Goal: Contribute content: Add original content to the website for others to see

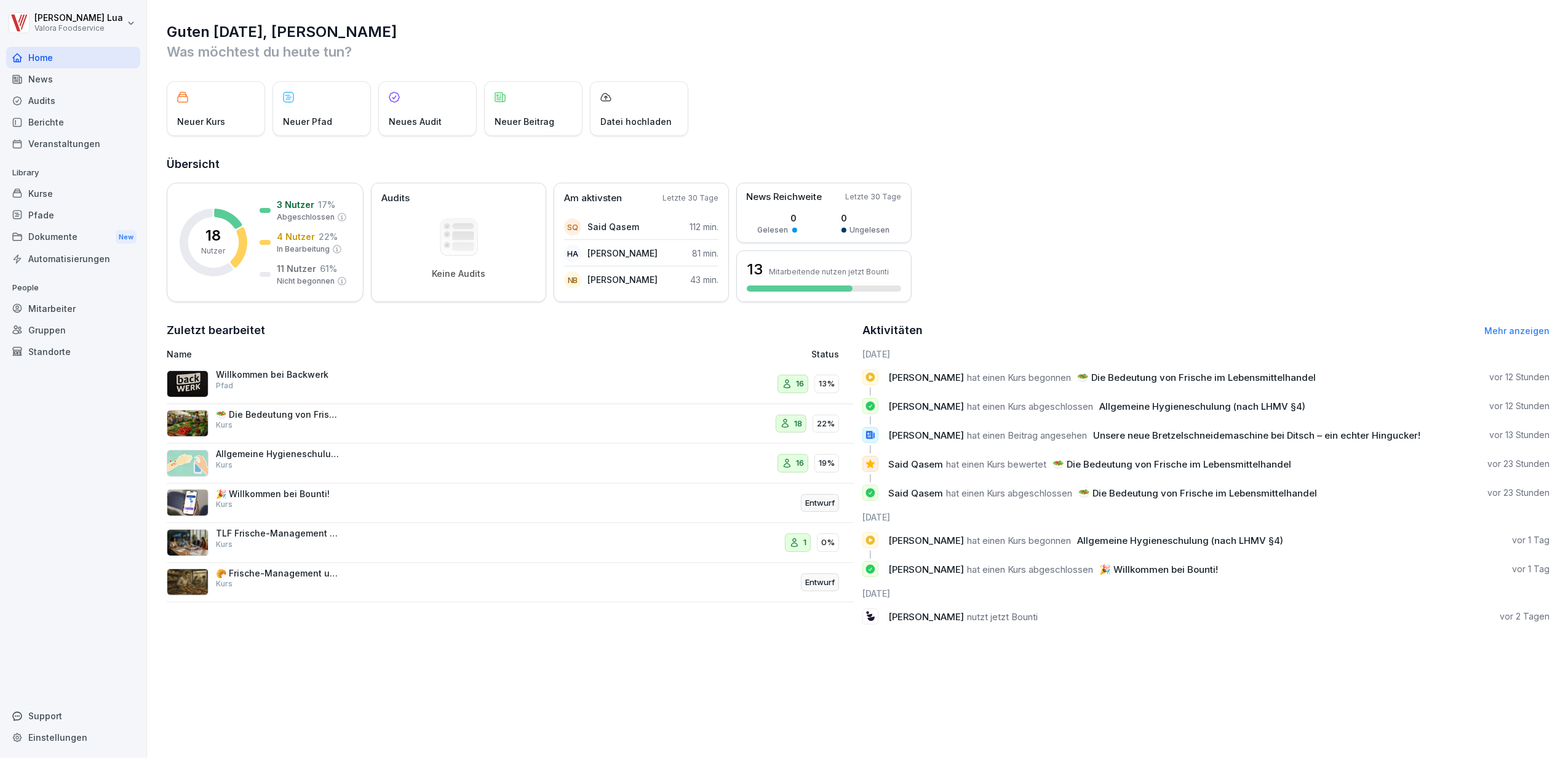
click at [39, 97] on div "Audits" at bounding box center [73, 101] width 134 height 22
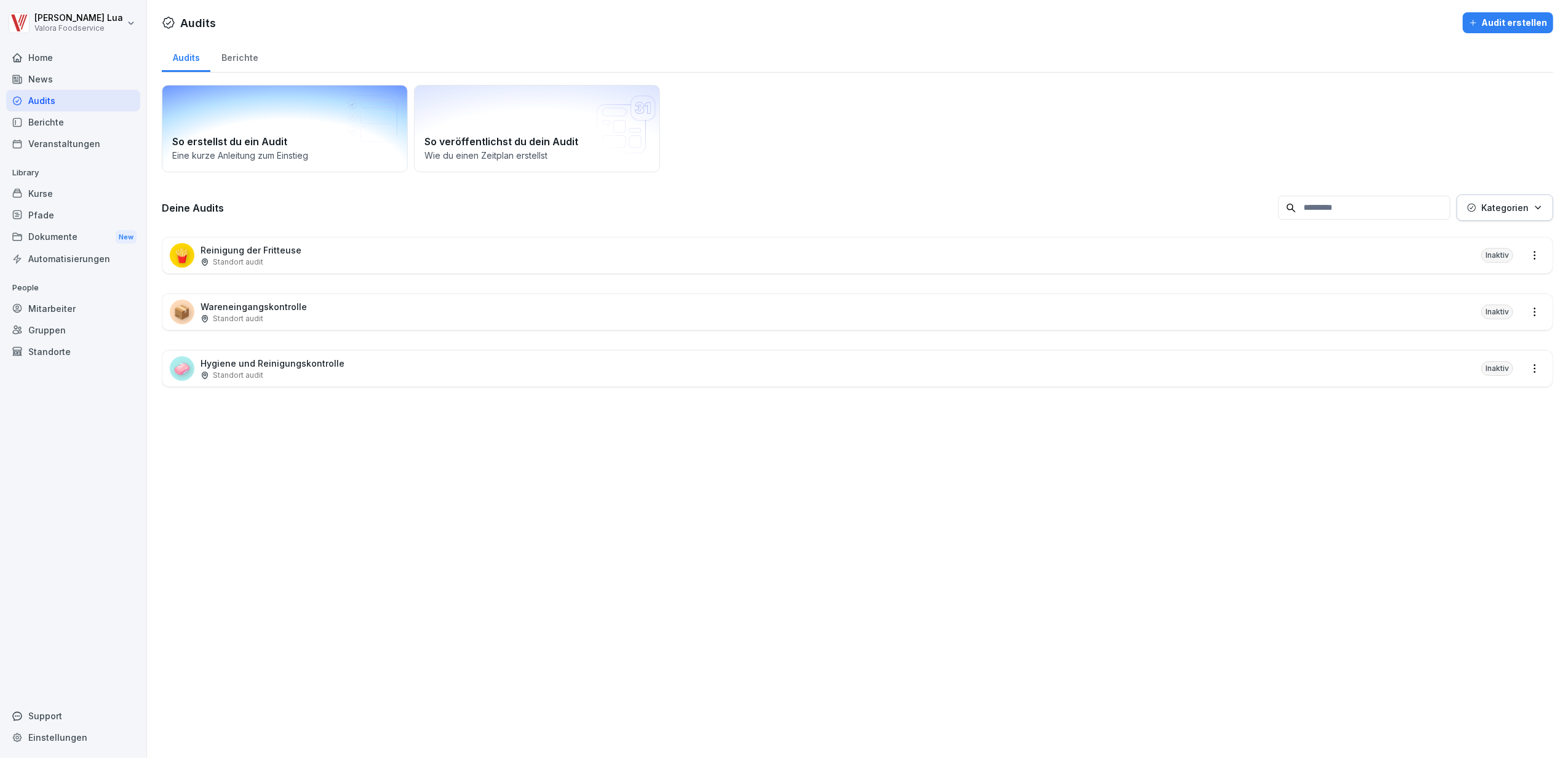
click at [325, 138] on h2 "So erstellst du ein Audit" at bounding box center [285, 142] width 225 height 15
click at [1492, 23] on div "Audit erstellen" at bounding box center [1507, 23] width 78 height 13
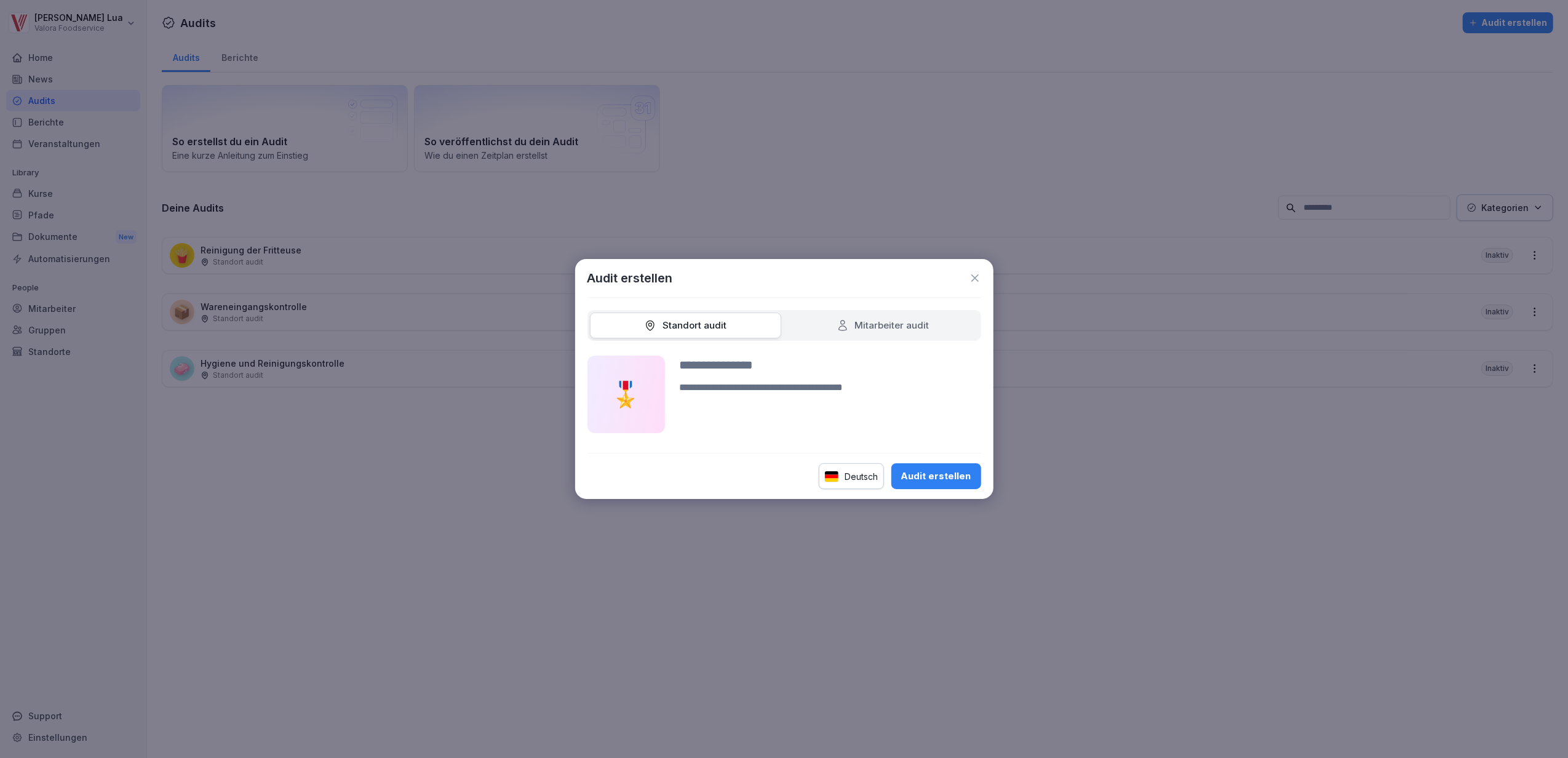
click at [772, 361] on input at bounding box center [830, 365] width 302 height 18
click at [938, 470] on div "Audit erstellen" at bounding box center [935, 476] width 70 height 13
click at [955, 478] on div "Audit erstellen" at bounding box center [935, 476] width 70 height 13
click at [866, 324] on div "Mitarbeiter audit" at bounding box center [883, 325] width 93 height 14
click at [718, 329] on div "Standort audit" at bounding box center [685, 325] width 82 height 14
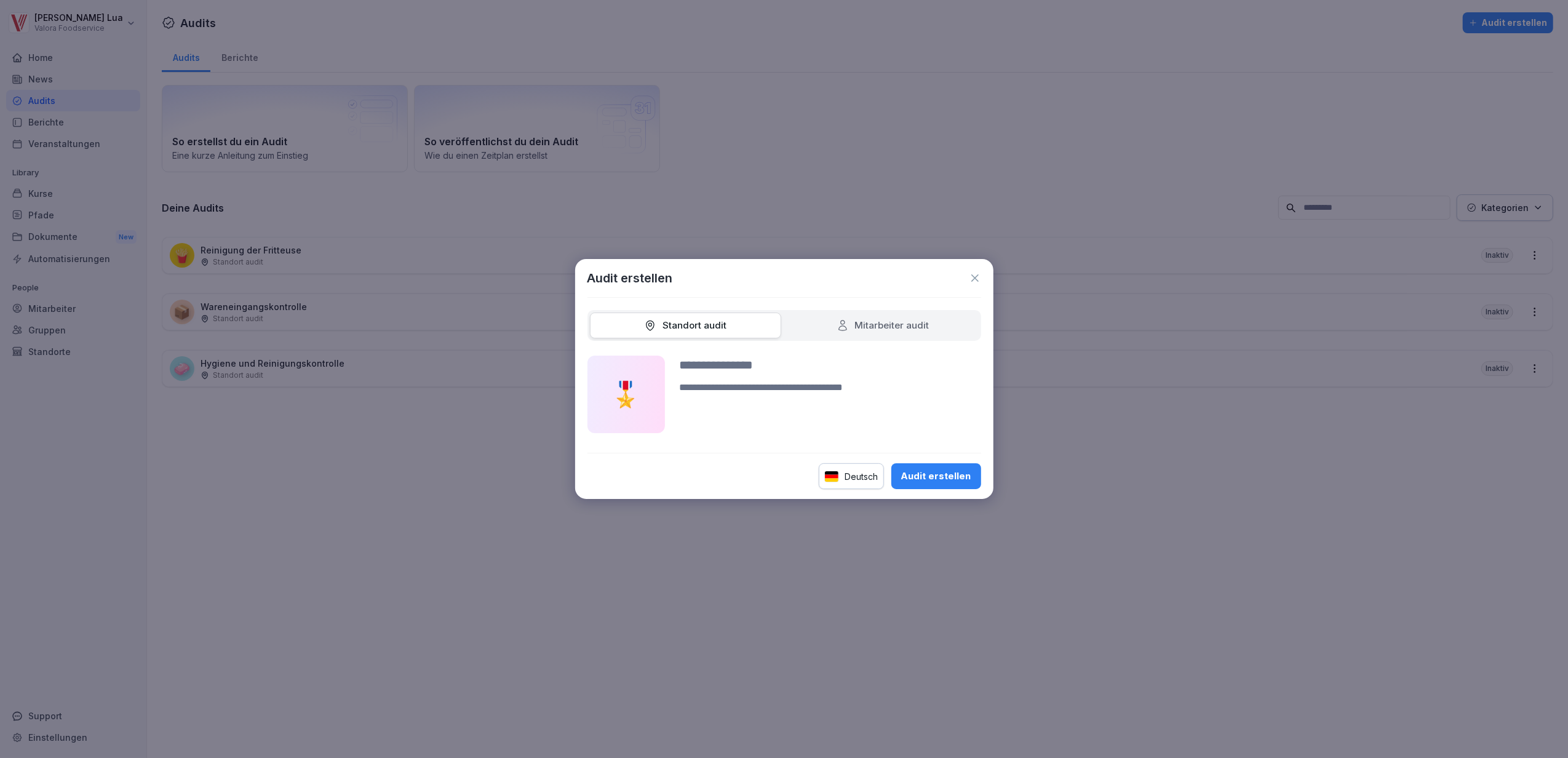
click at [712, 392] on textarea at bounding box center [830, 406] width 302 height 53
click at [626, 392] on div "🎖️" at bounding box center [626, 394] width 77 height 77
click at [888, 382] on textarea at bounding box center [830, 406] width 302 height 53
type textarea "**********"
click at [766, 359] on input at bounding box center [830, 365] width 302 height 18
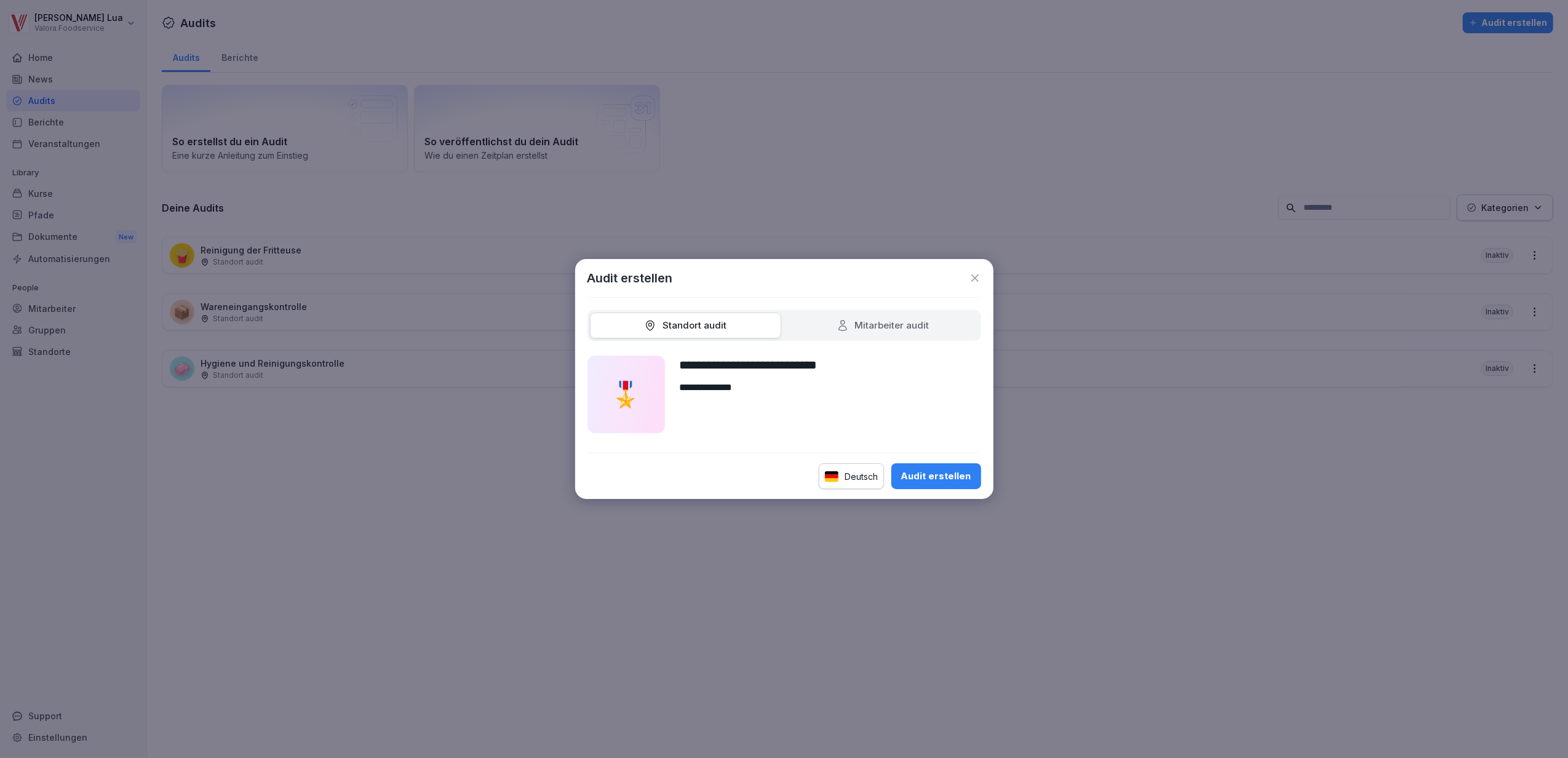
type input "**********"
click at [922, 473] on div "Audit erstellen" at bounding box center [935, 476] width 70 height 13
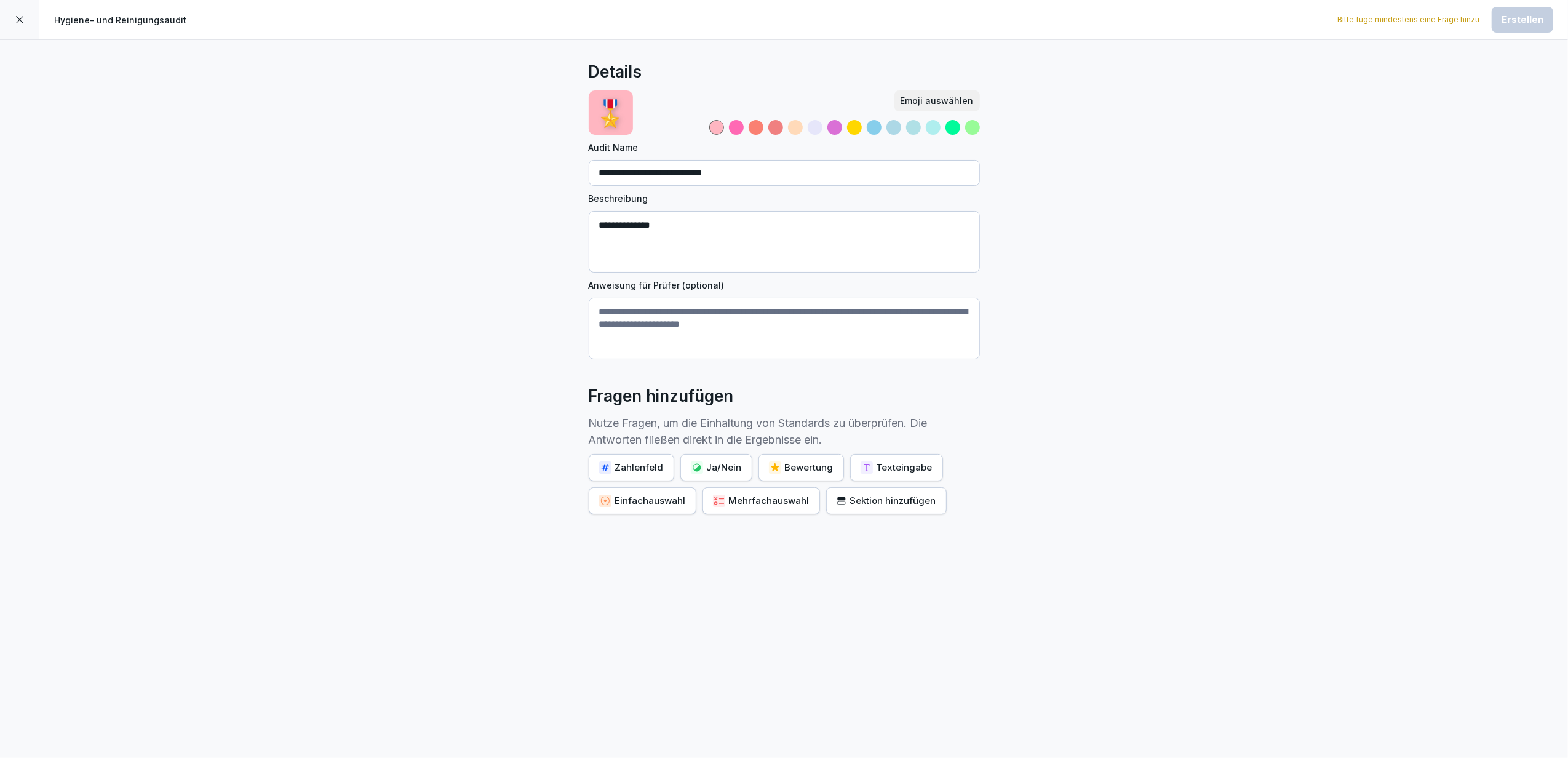
click at [639, 468] on div "Zahlenfeld" at bounding box center [631, 467] width 65 height 13
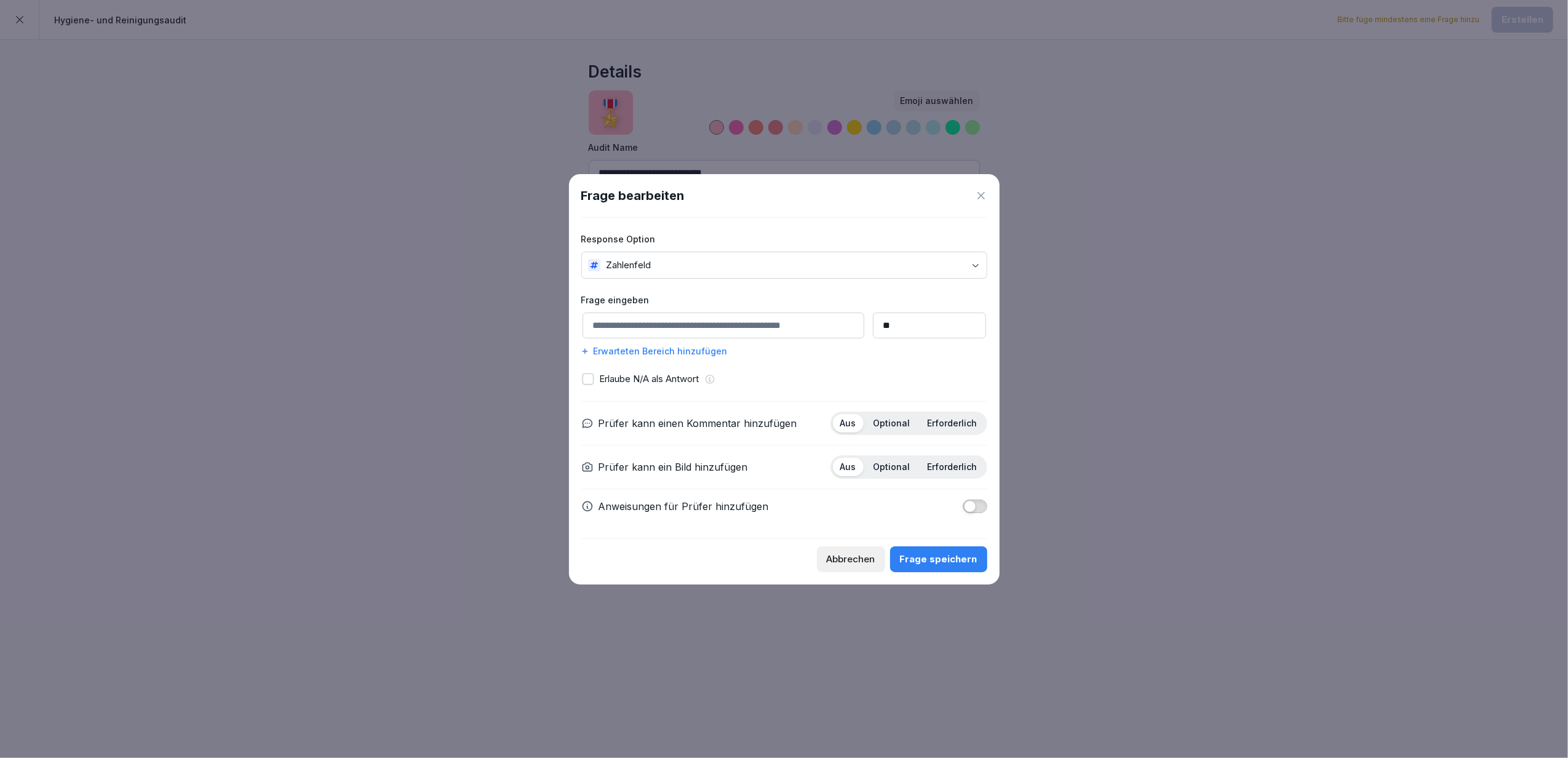
click at [864, 559] on div "Abbrechen" at bounding box center [851, 559] width 49 height 13
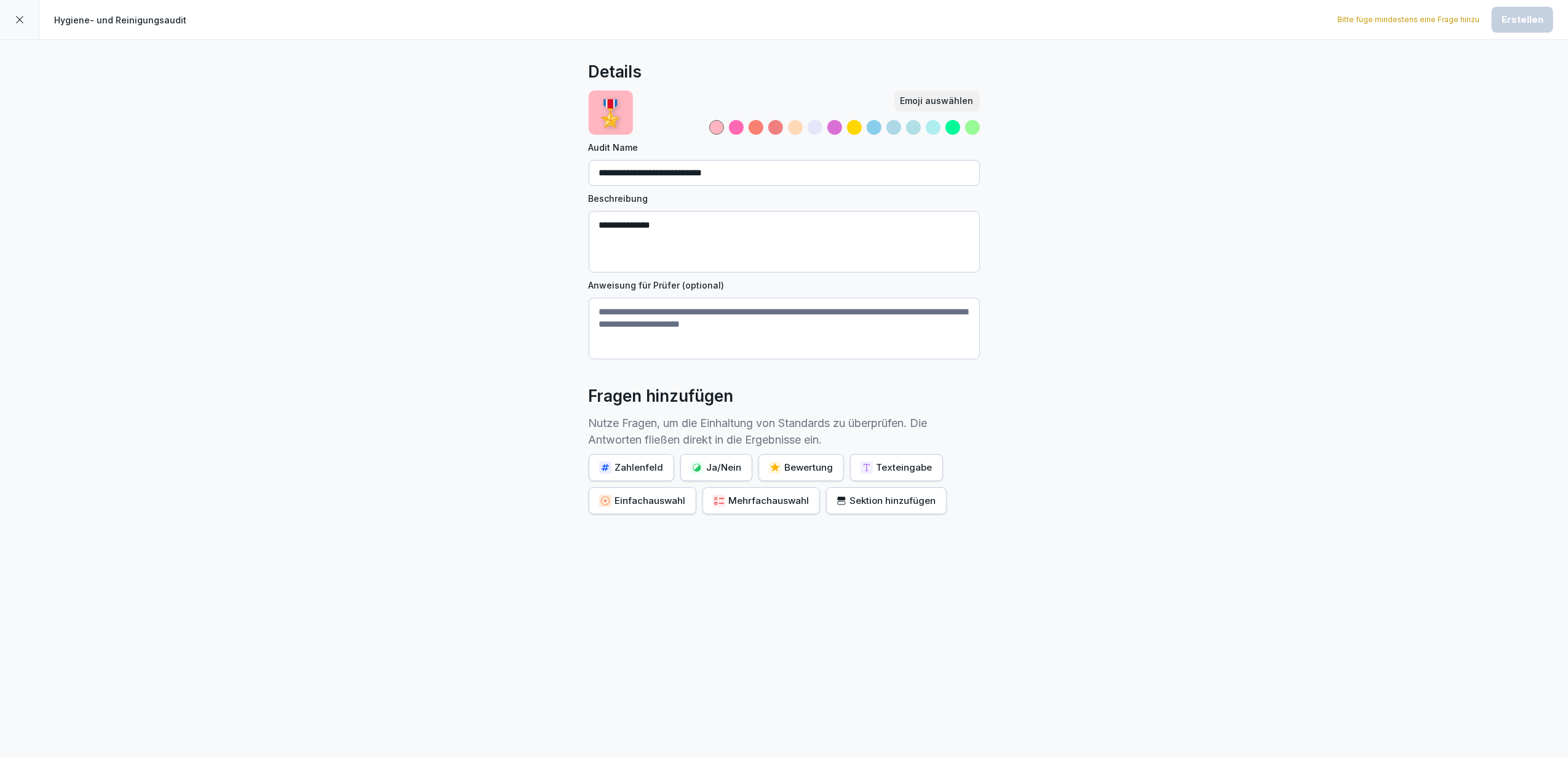
click at [714, 466] on div "Ja/Nein" at bounding box center [716, 467] width 51 height 13
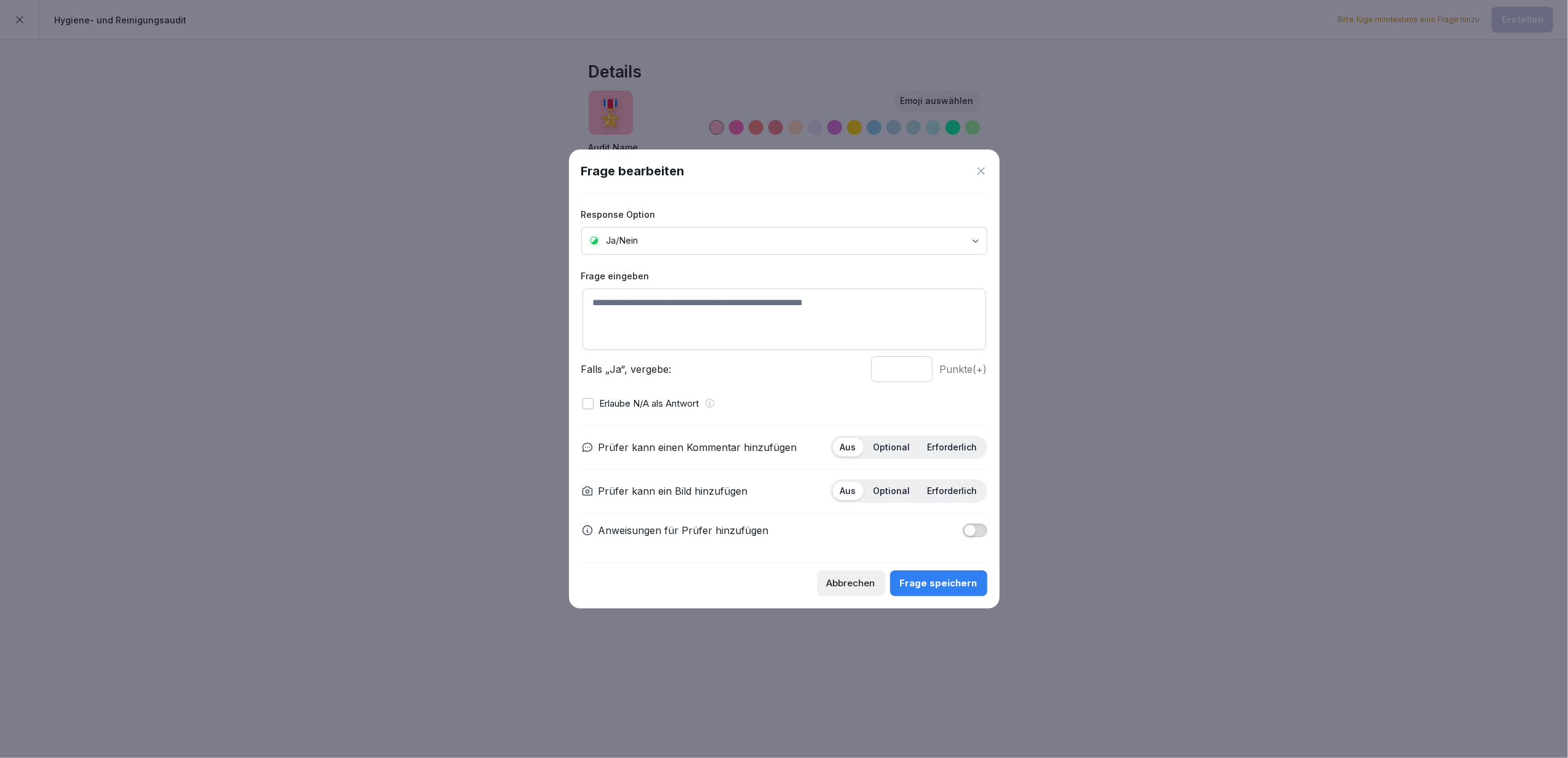
click at [870, 583] on div "Abbrechen" at bounding box center [851, 583] width 49 height 13
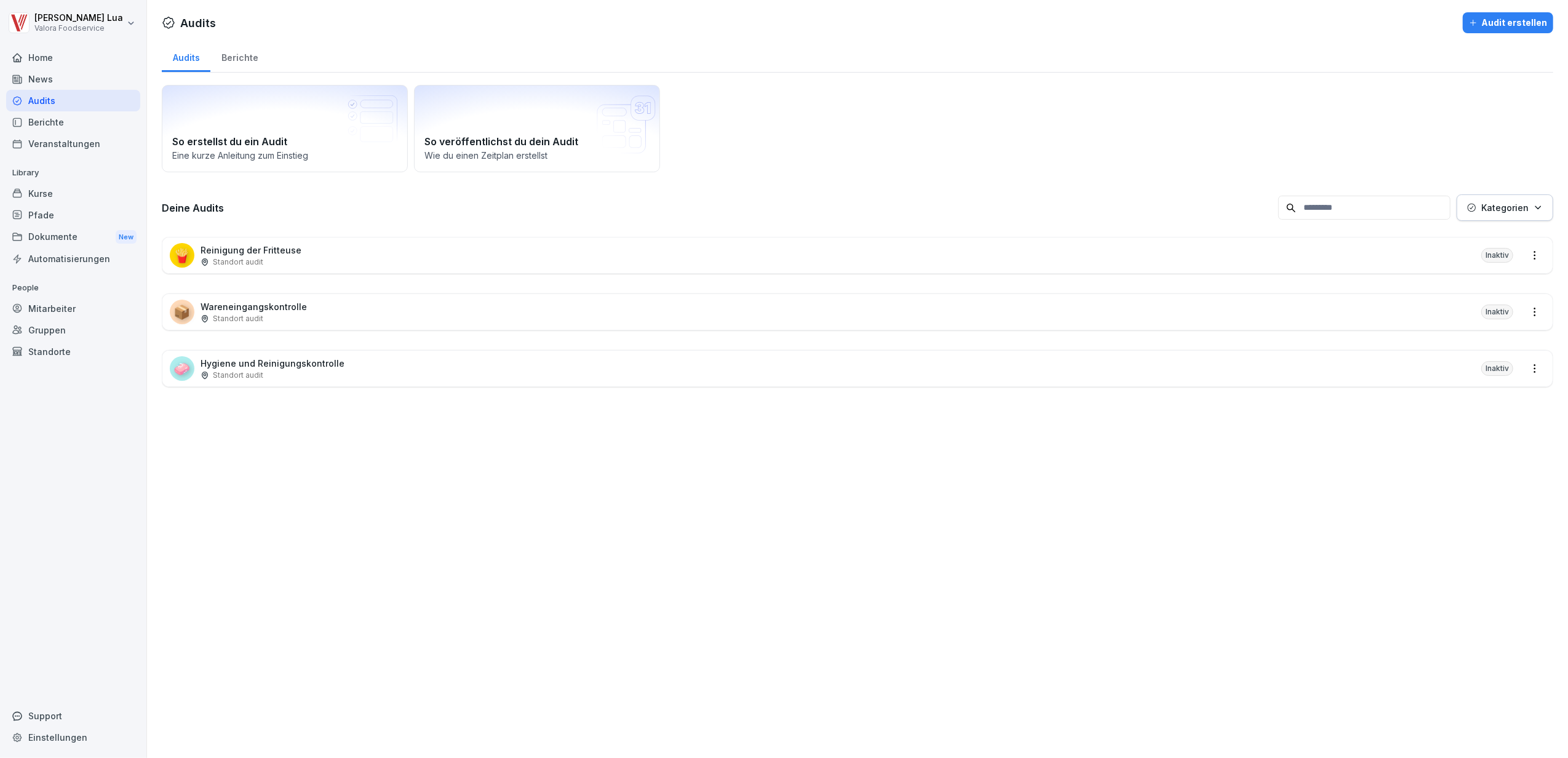
click at [1516, 16] on div "Audit erstellen" at bounding box center [1507, 23] width 78 height 13
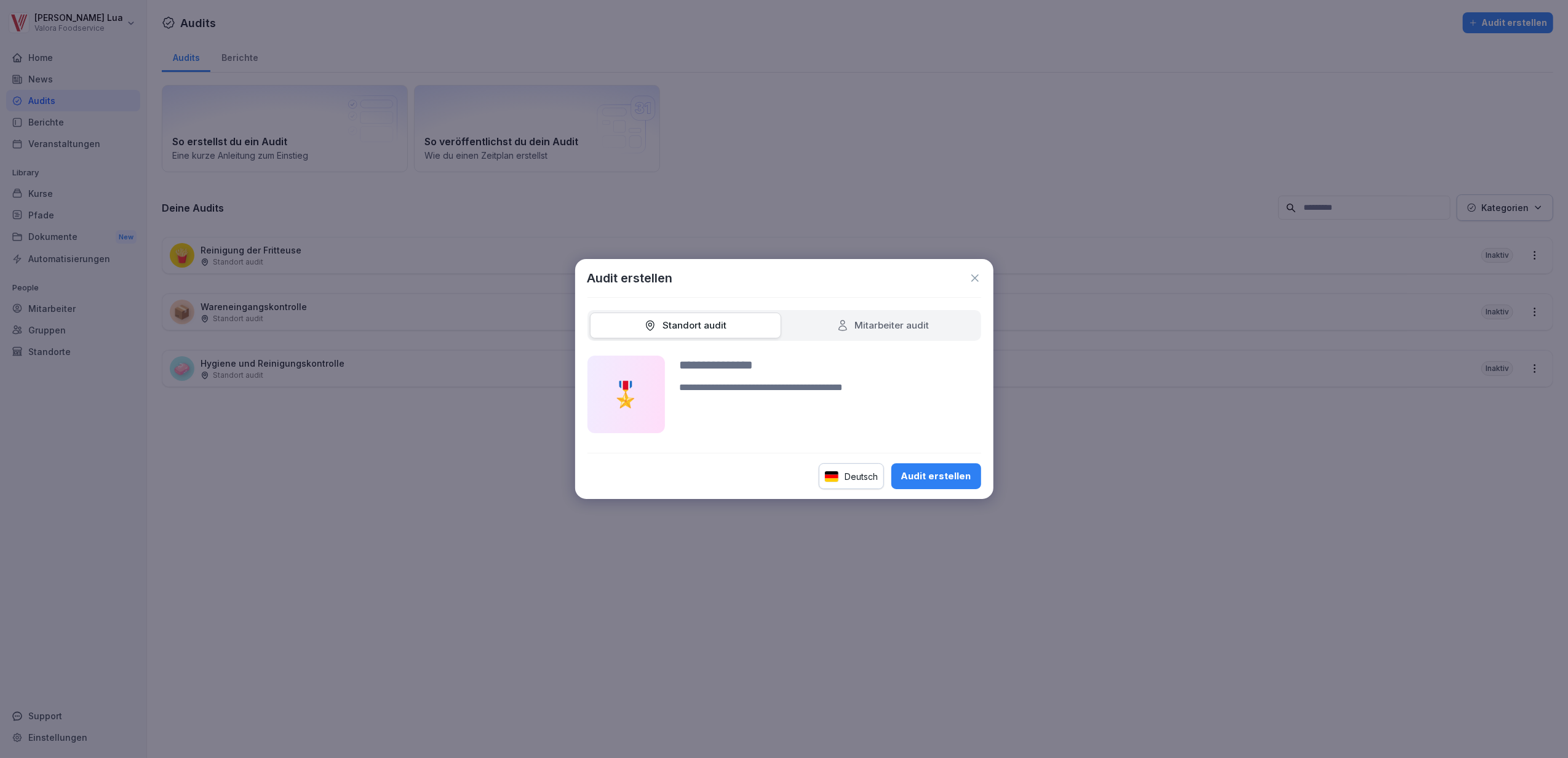
drag, startPoint x: 786, startPoint y: 359, endPoint x: 644, endPoint y: 366, distance: 142.2
click at [644, 366] on div "🎖️" at bounding box center [784, 394] width 393 height 77
click at [740, 360] on input at bounding box center [830, 365] width 302 height 18
type input "****"
click at [976, 276] on icon at bounding box center [975, 278] width 13 height 13
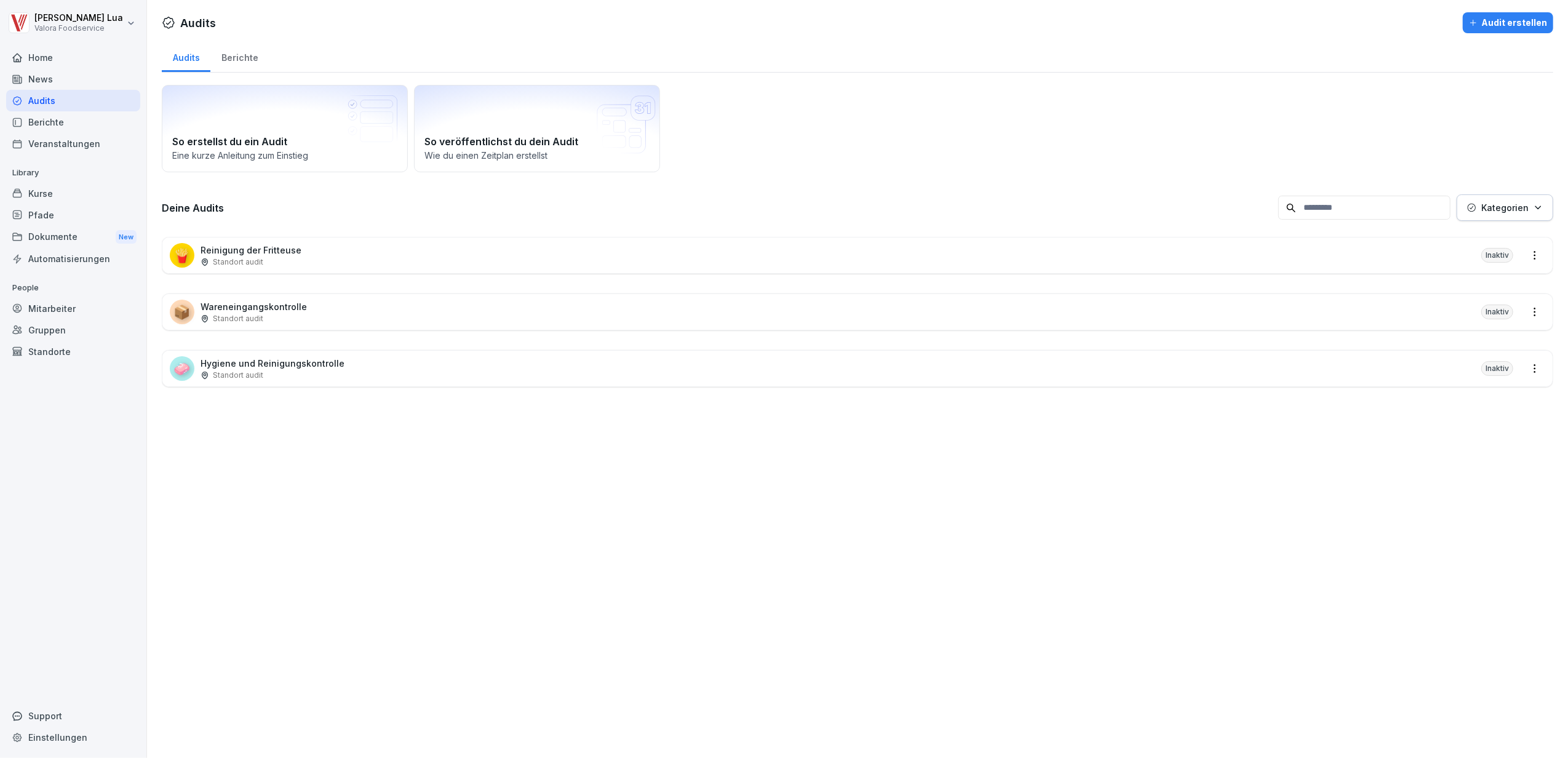
click at [475, 376] on div "🧼 Hygiene und Reinigungskontrolle Standort audit Inaktiv" at bounding box center [857, 368] width 1390 height 35
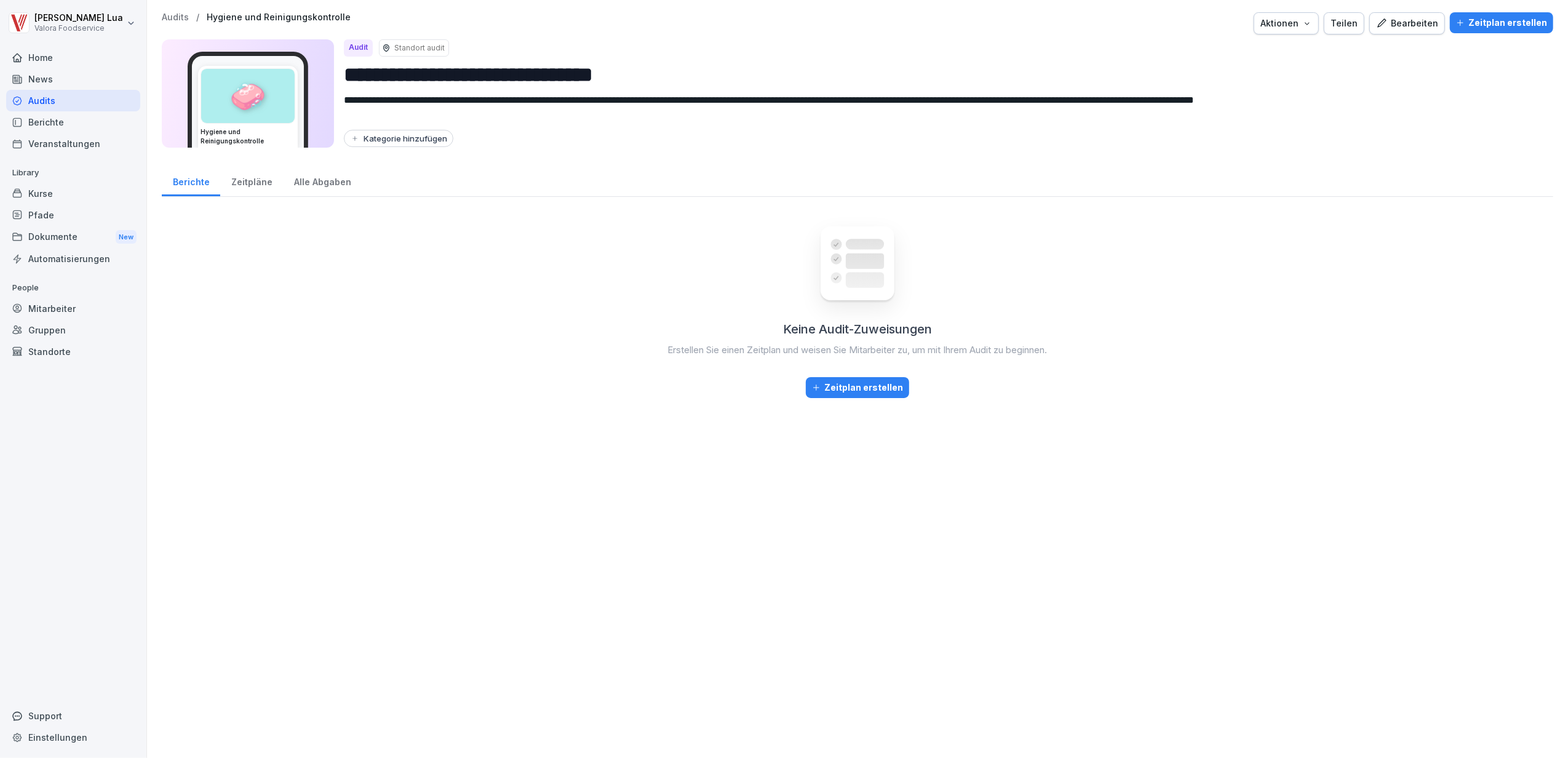
click at [864, 377] on button "Zeitplan erstellen" at bounding box center [857, 387] width 103 height 21
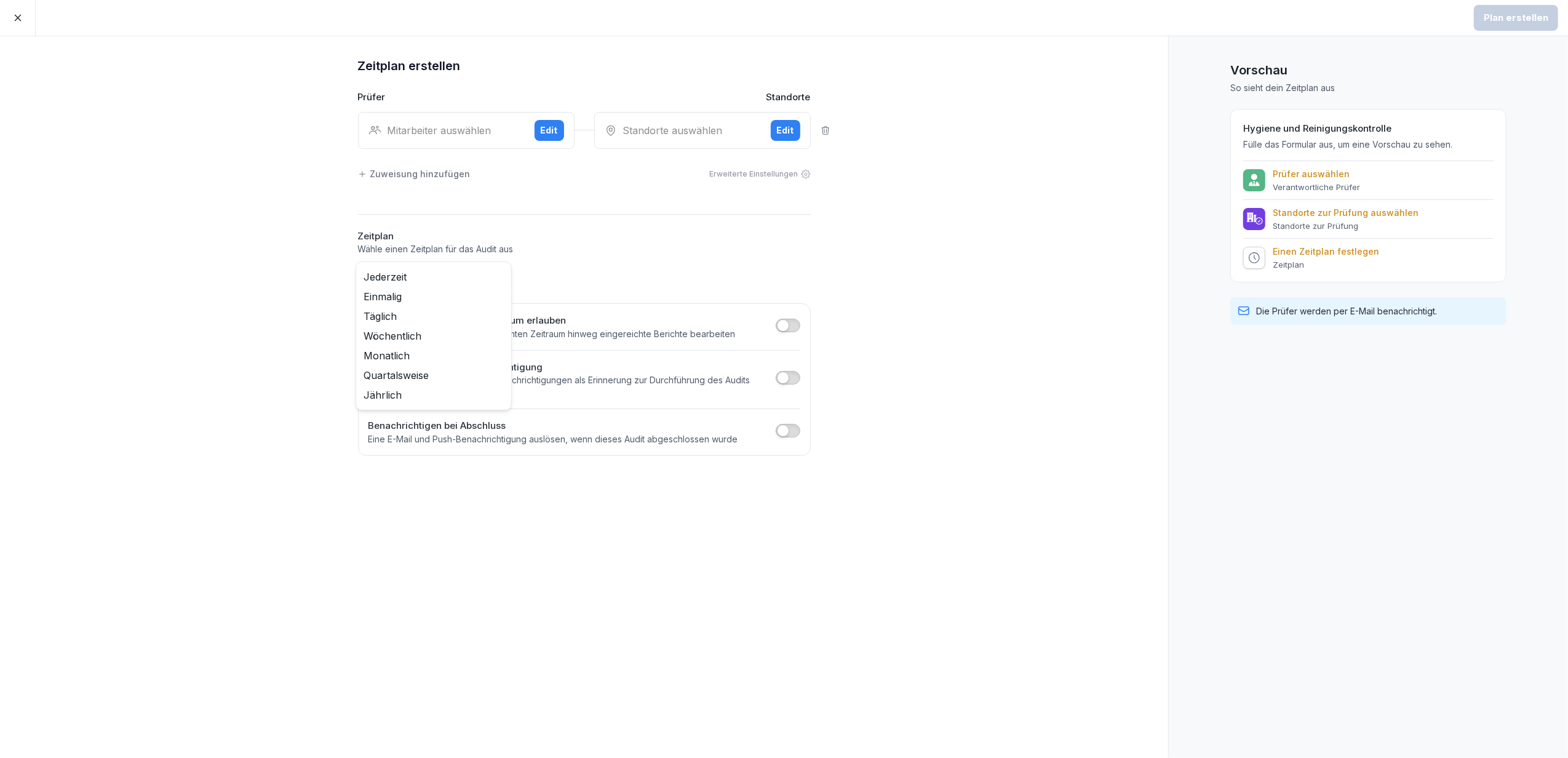
click at [504, 276] on body "Plan erstellen Zeitplan erstellen Prüfer Standorte Mitarbeiter auswählen Edit S…" at bounding box center [784, 379] width 1568 height 758
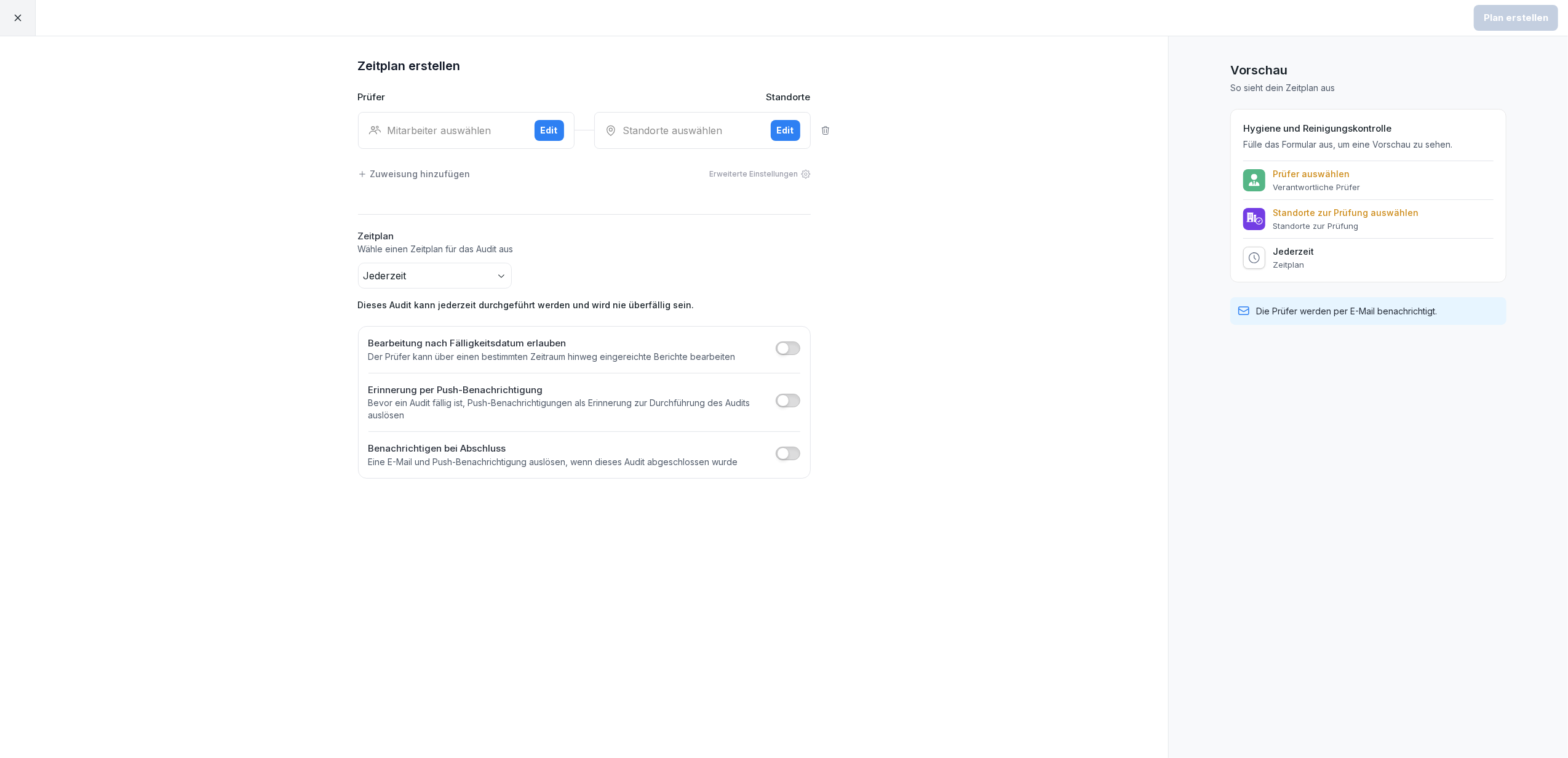
click at [13, 20] on icon at bounding box center [18, 18] width 11 height 11
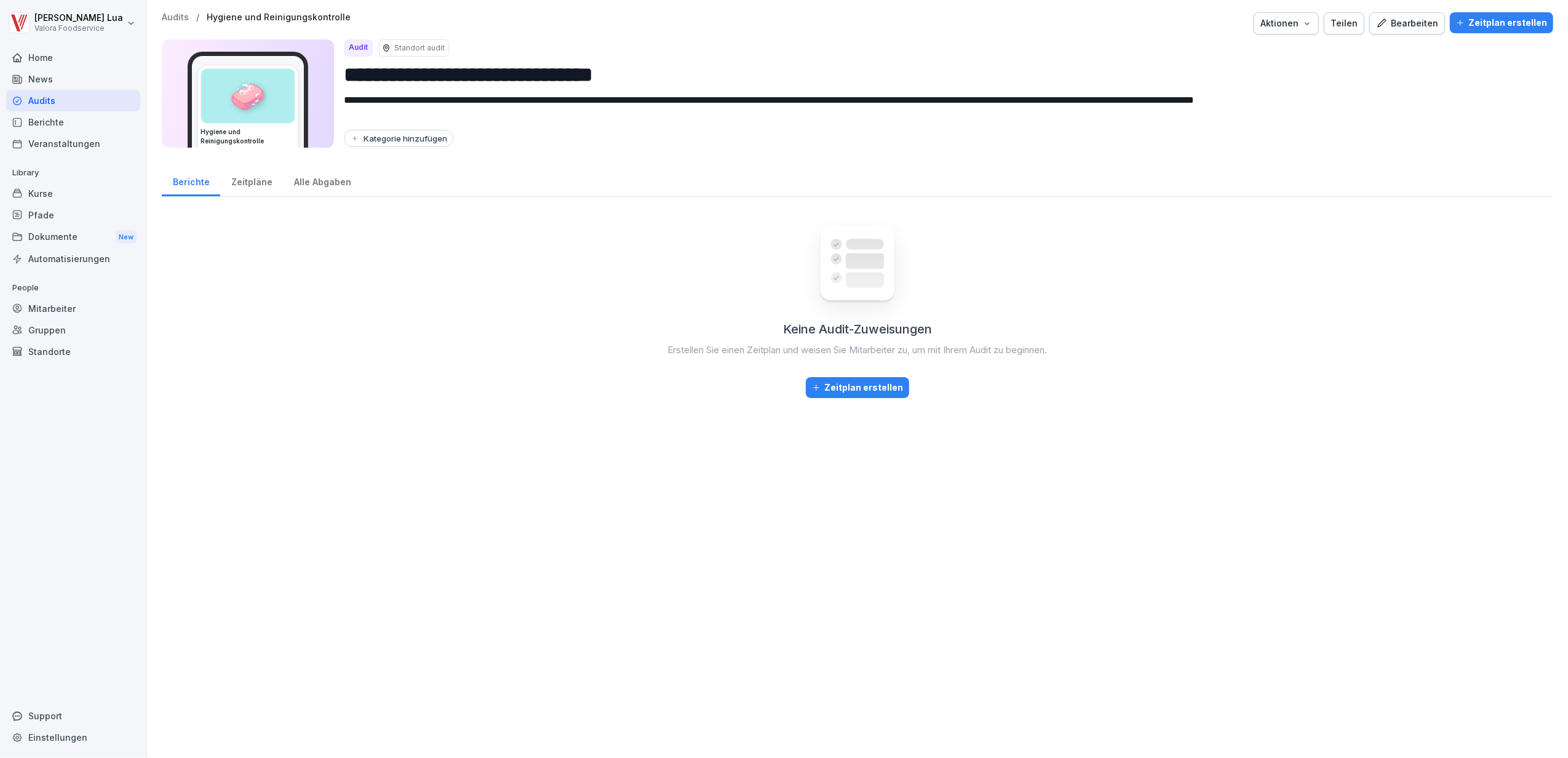
click at [39, 197] on div "Kurse" at bounding box center [73, 193] width 134 height 22
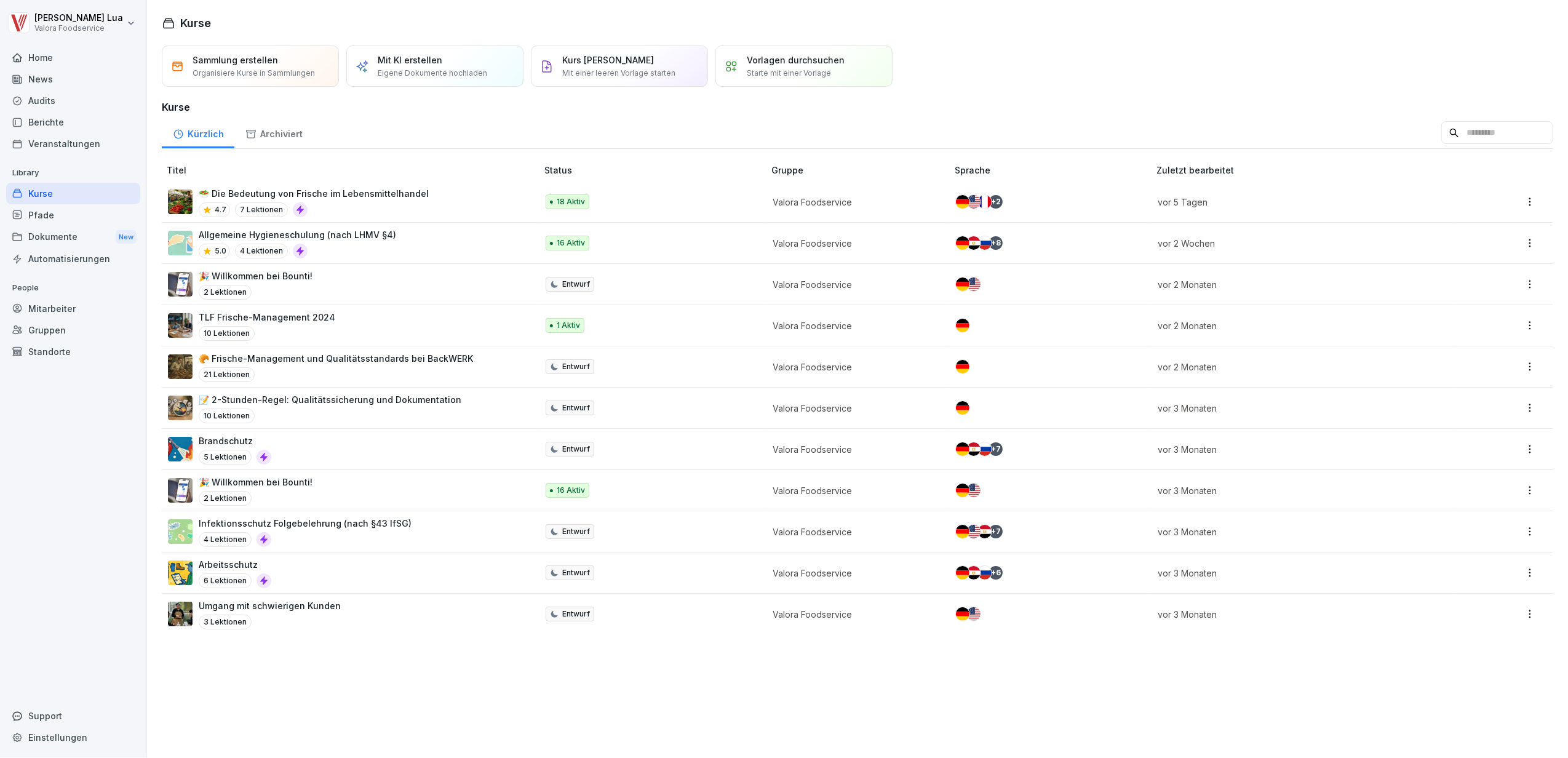
click at [449, 77] on p "Eigene Dokumente hochladen" at bounding box center [432, 73] width 109 height 11
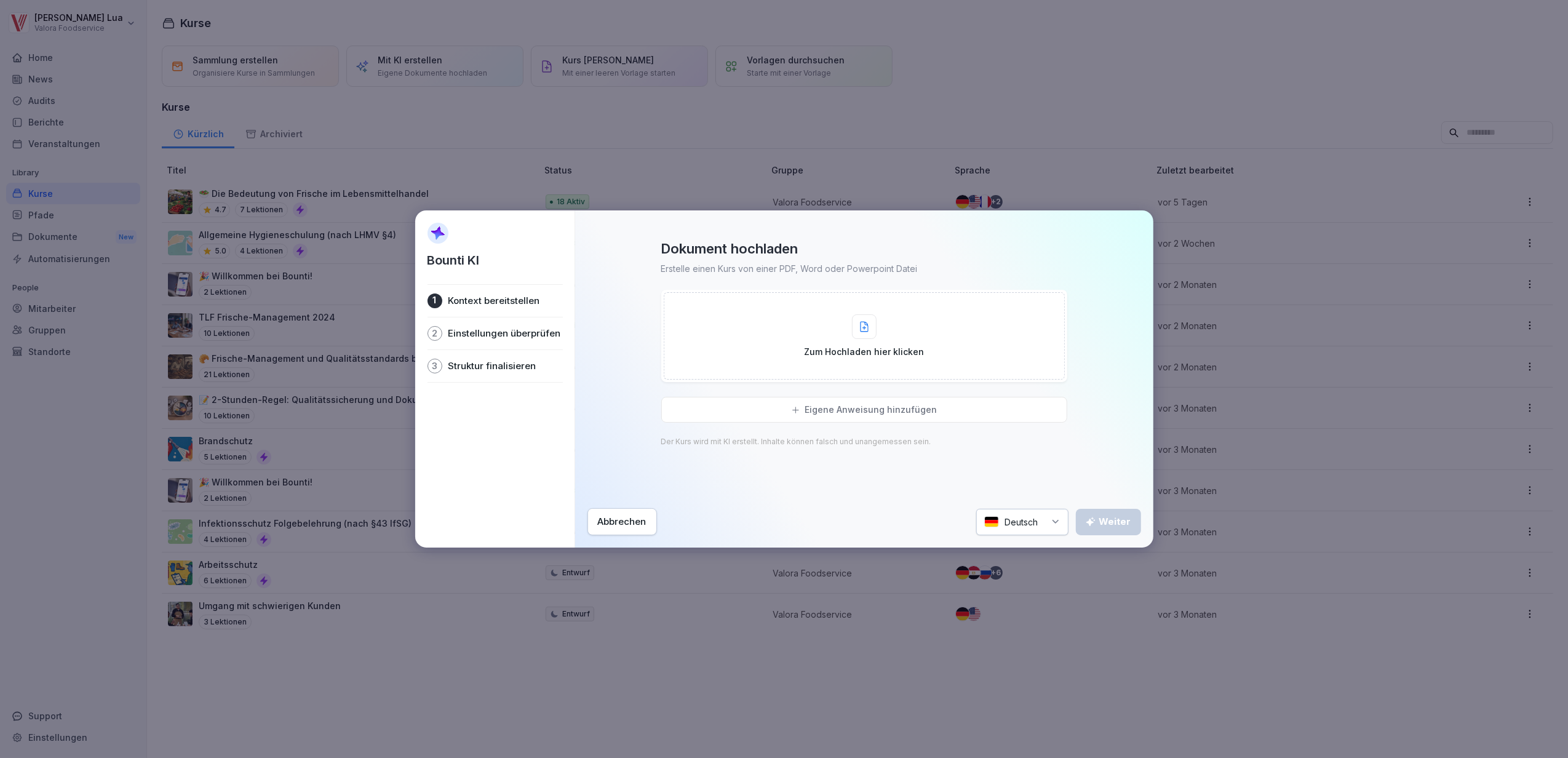
click at [901, 333] on div "Zum Hochladen hier klicken" at bounding box center [864, 336] width 120 height 44
click at [925, 335] on div "Zum Hochladen hier klicken" at bounding box center [864, 336] width 401 height 87
click at [923, 353] on p "Eigene Anweisung hinzufügen" at bounding box center [871, 354] width 132 height 11
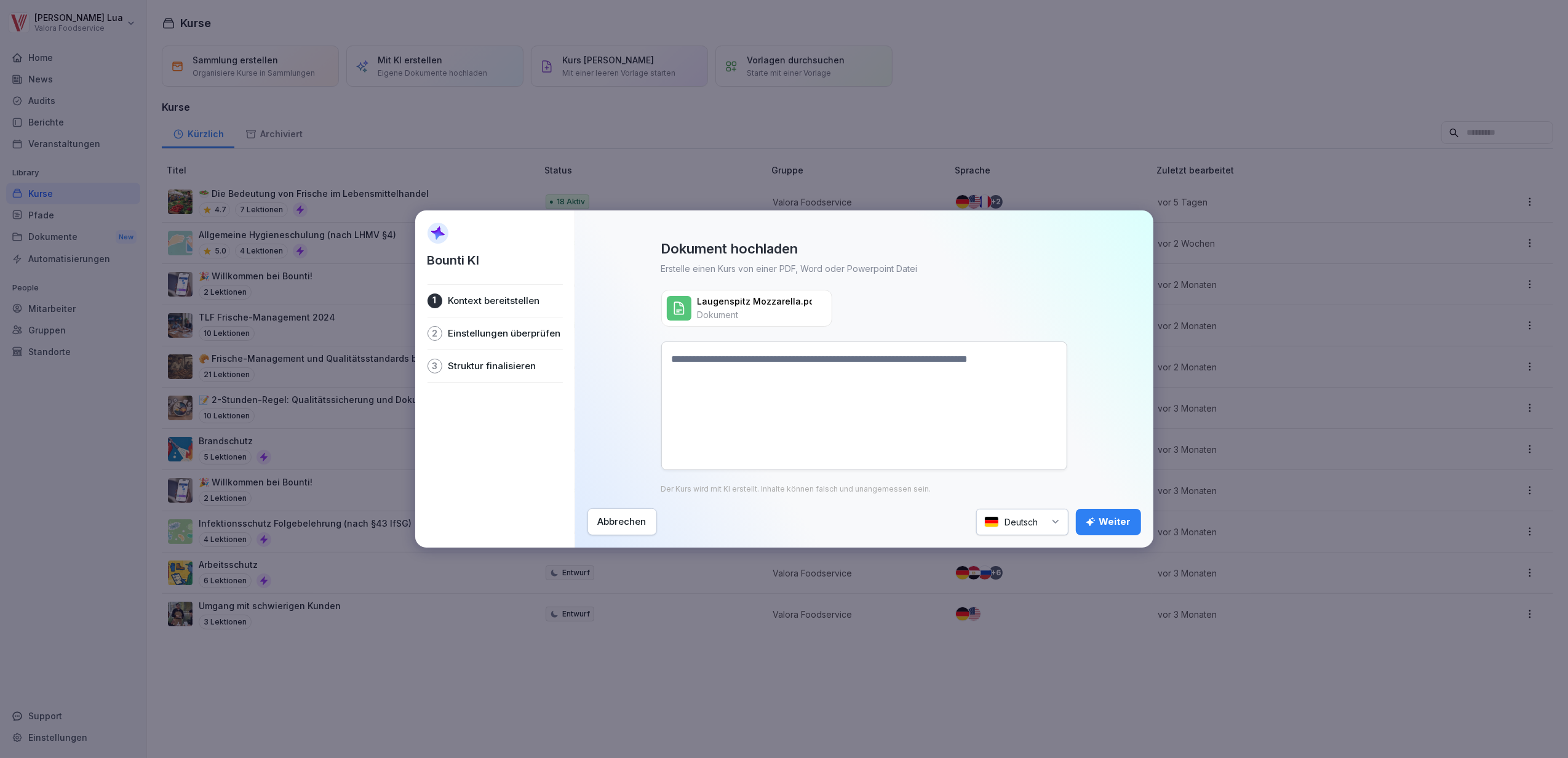
click at [845, 365] on textarea at bounding box center [864, 405] width 406 height 129
click at [781, 353] on textarea "********" at bounding box center [864, 405] width 406 height 129
type textarea "**********"
click at [1137, 522] on button "Weiter" at bounding box center [1108, 521] width 66 height 26
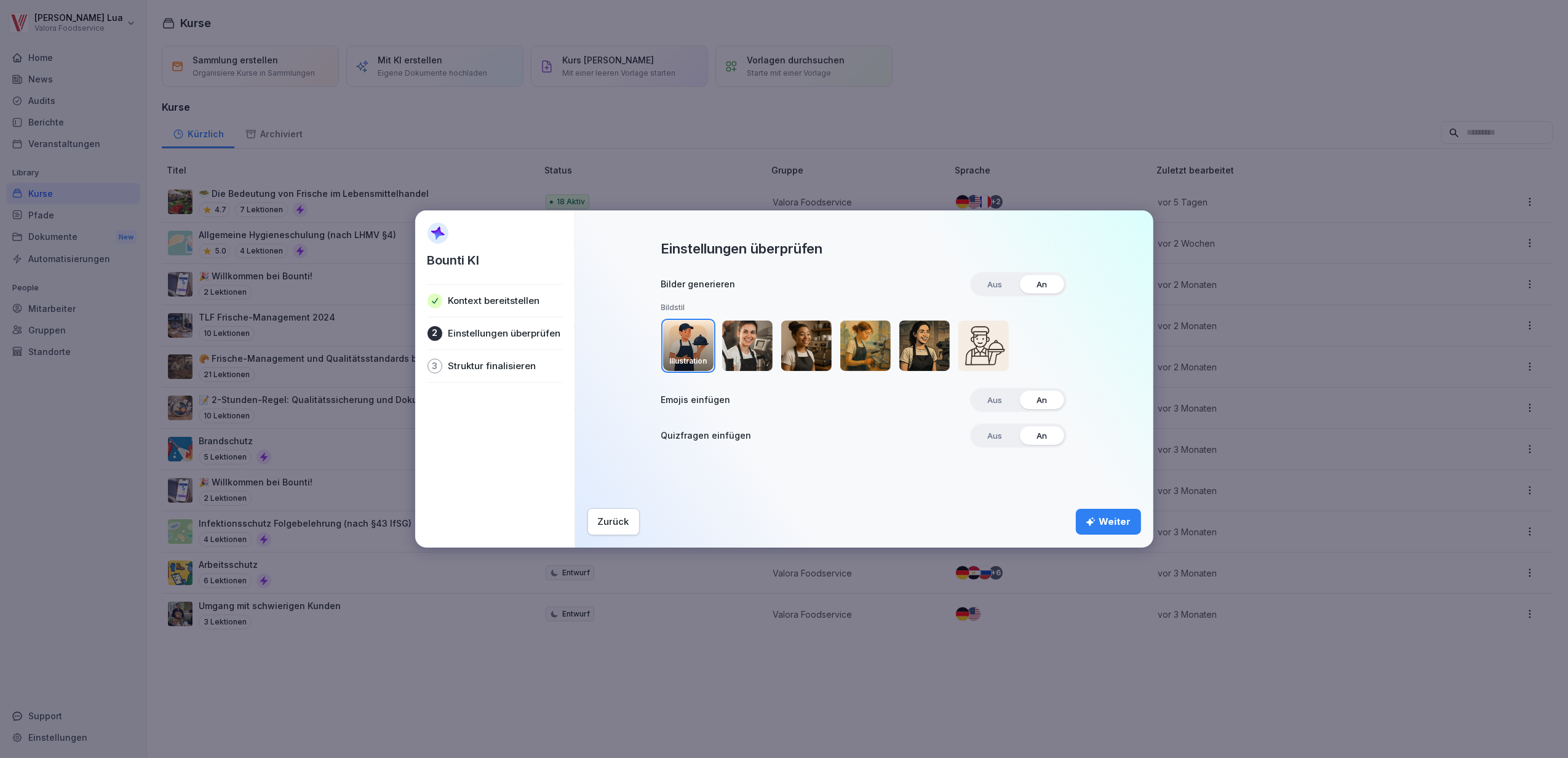
click at [744, 343] on img "button" at bounding box center [747, 345] width 50 height 50
click at [1108, 515] on div "Weiter" at bounding box center [1108, 522] width 45 height 13
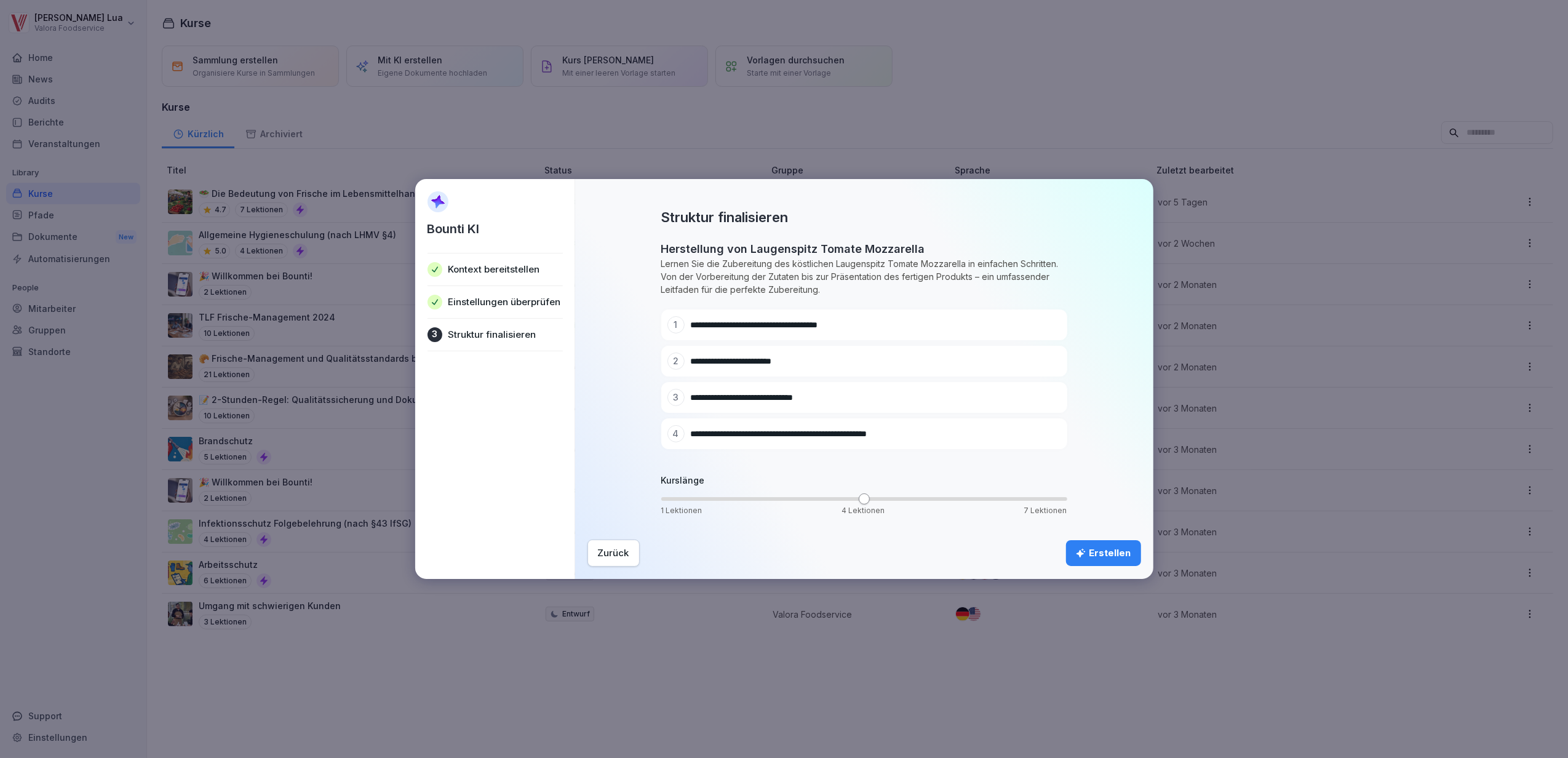
click at [1103, 542] on button "Erstellen" at bounding box center [1103, 553] width 75 height 26
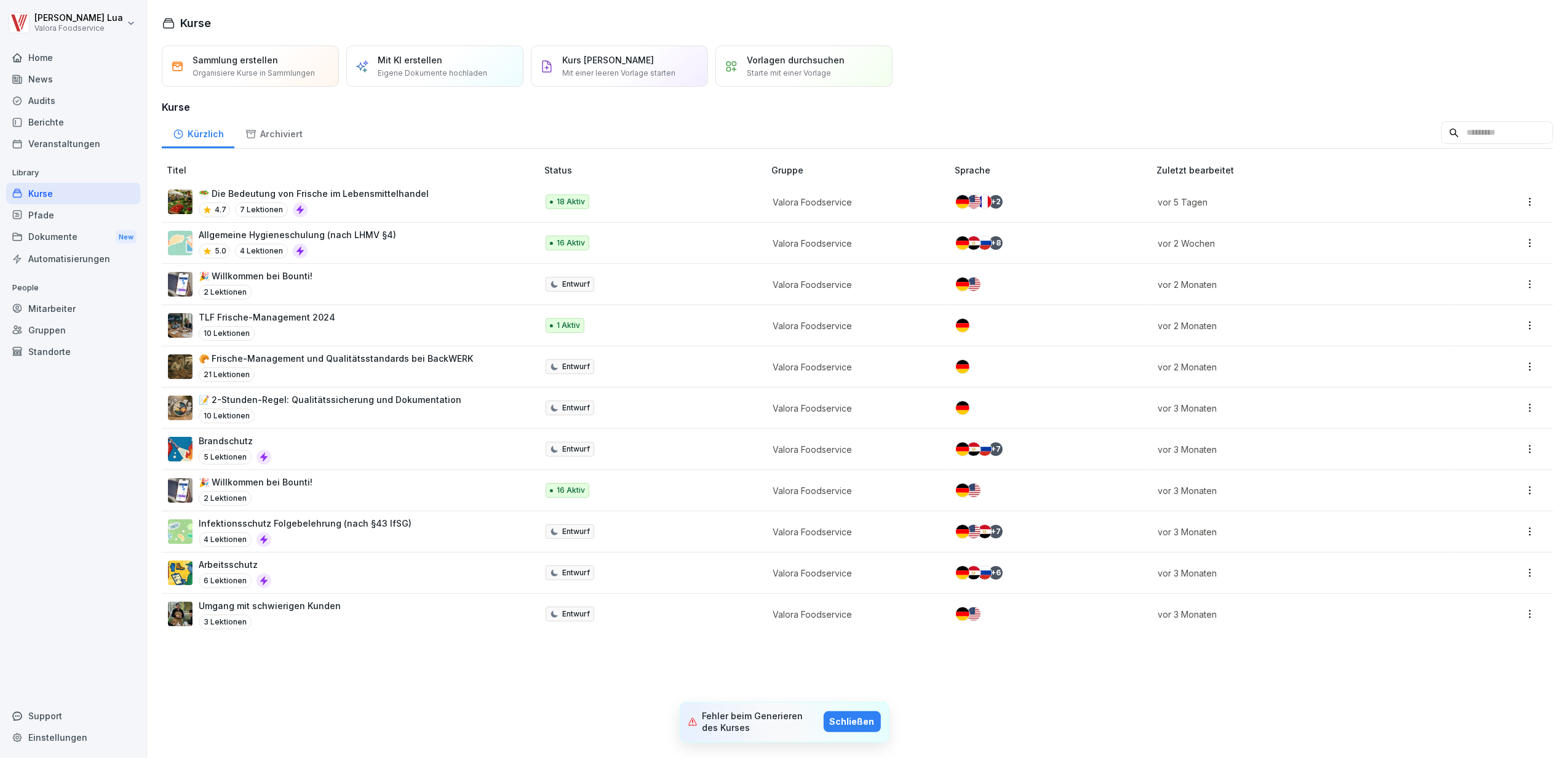
click at [866, 724] on div "Schließen" at bounding box center [851, 722] width 45 height 13
click at [449, 71] on p "Eigene Dokumente hochladen" at bounding box center [432, 73] width 109 height 11
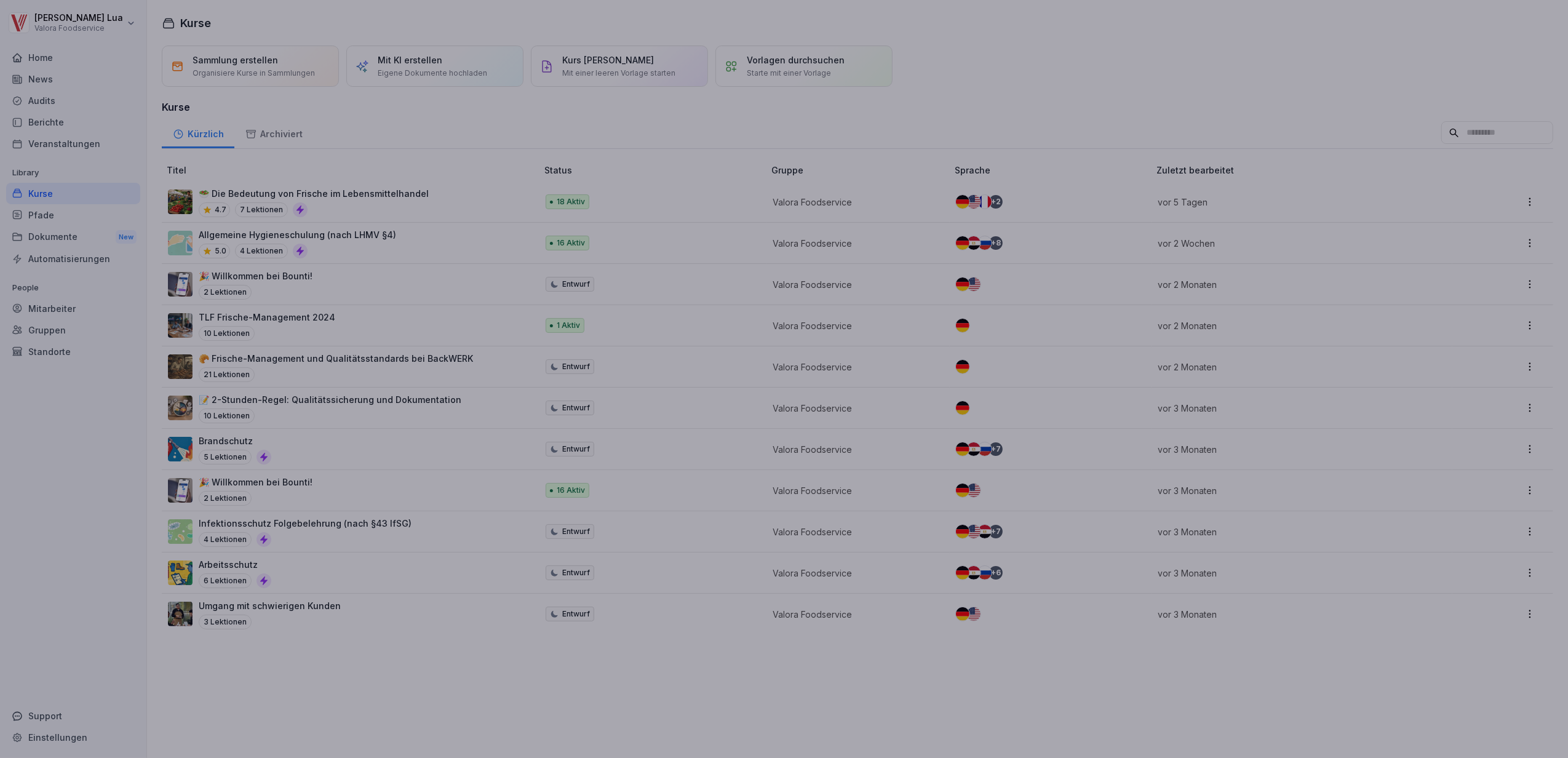
click at [1376, 69] on div at bounding box center [784, 379] width 1568 height 758
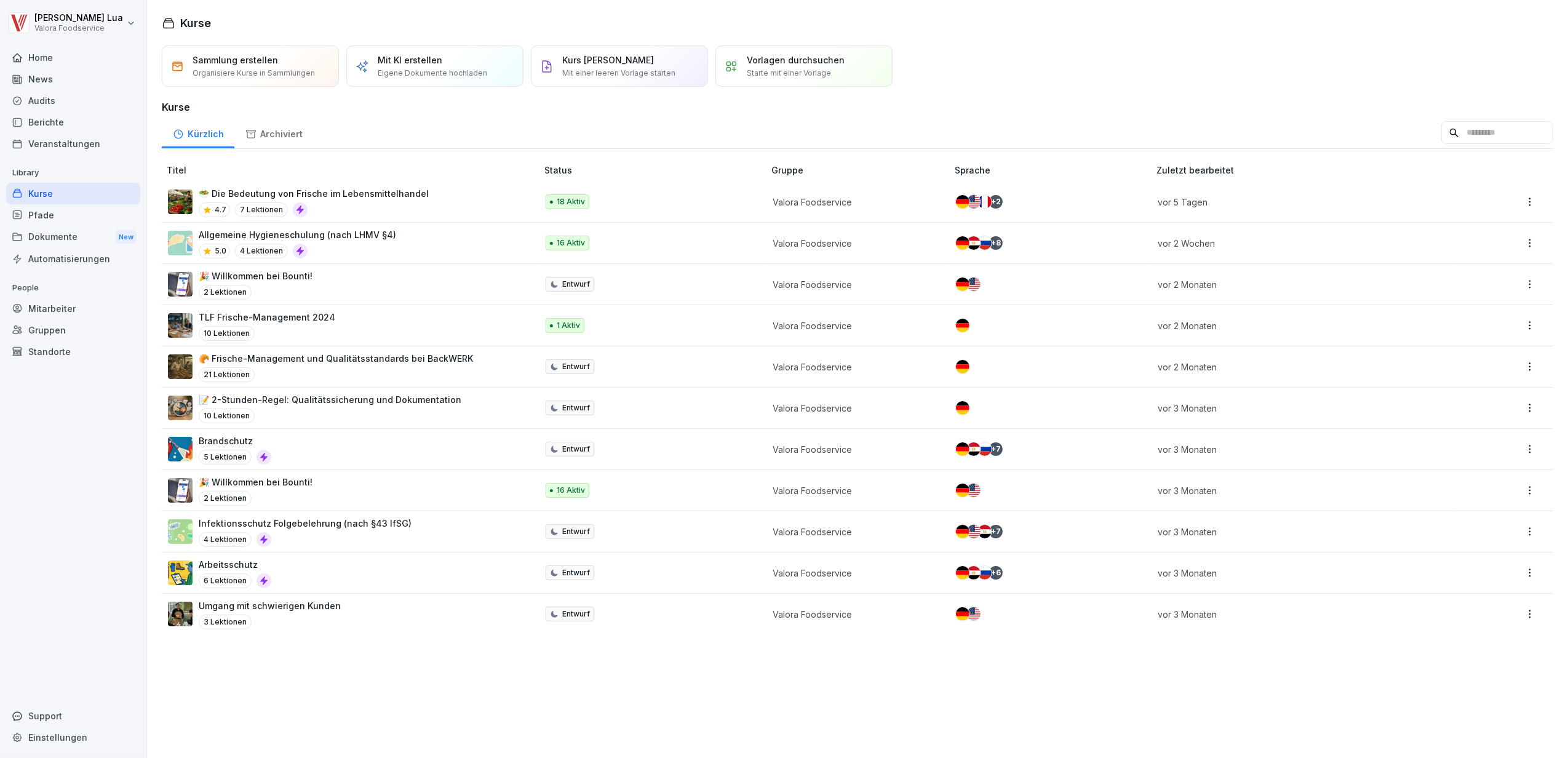
click at [459, 70] on p "Eigene Dokumente hochladen" at bounding box center [432, 73] width 109 height 11
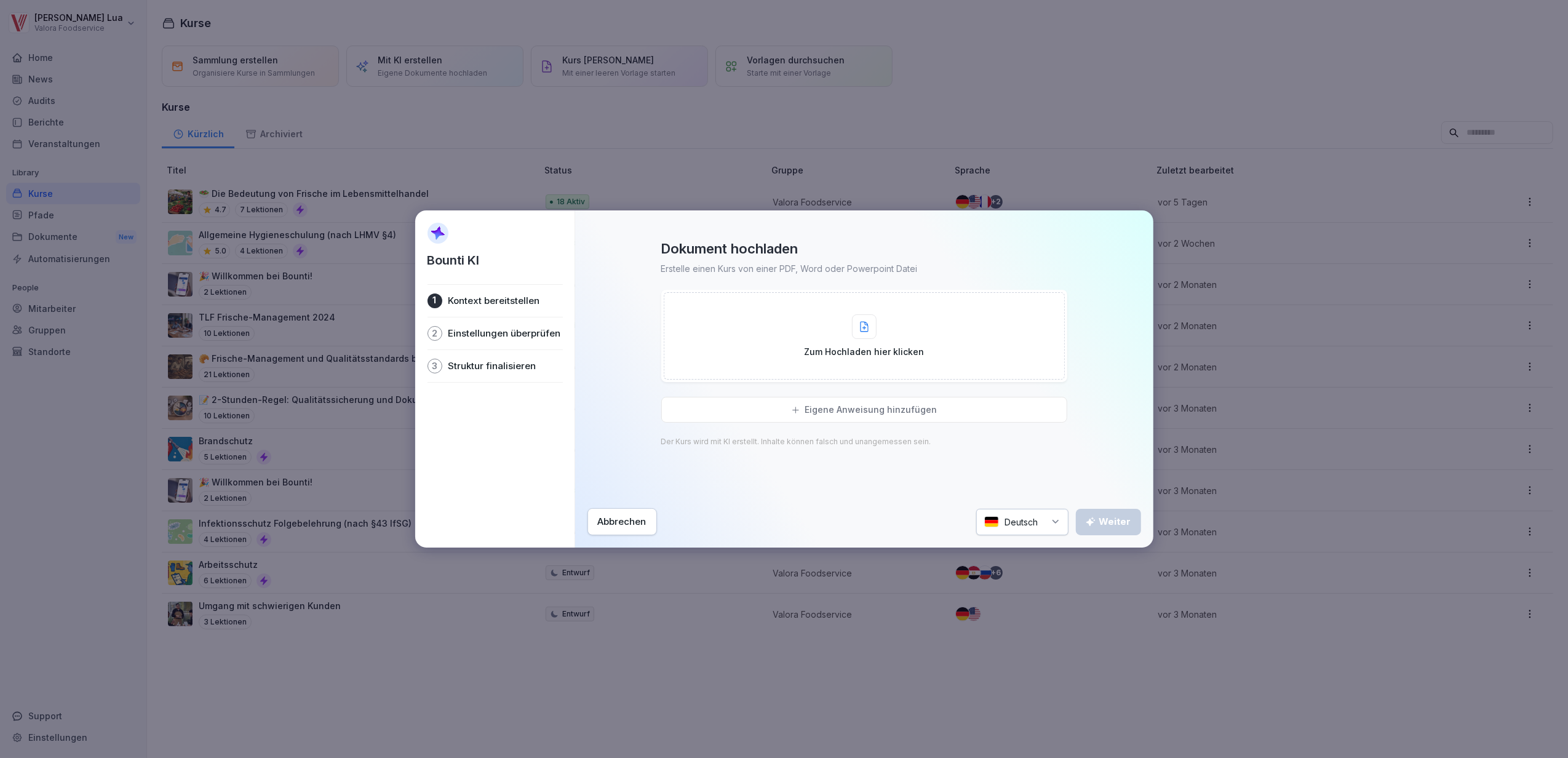
click at [777, 340] on div "Zum Hochladen hier klicken" at bounding box center [864, 336] width 401 height 87
click at [739, 306] on p "Fehler bei der Dokumentenanalyse" at bounding box center [769, 301] width 143 height 13
click at [685, 303] on div at bounding box center [678, 308] width 24 height 24
click at [861, 291] on div at bounding box center [855, 294] width 13 height 13
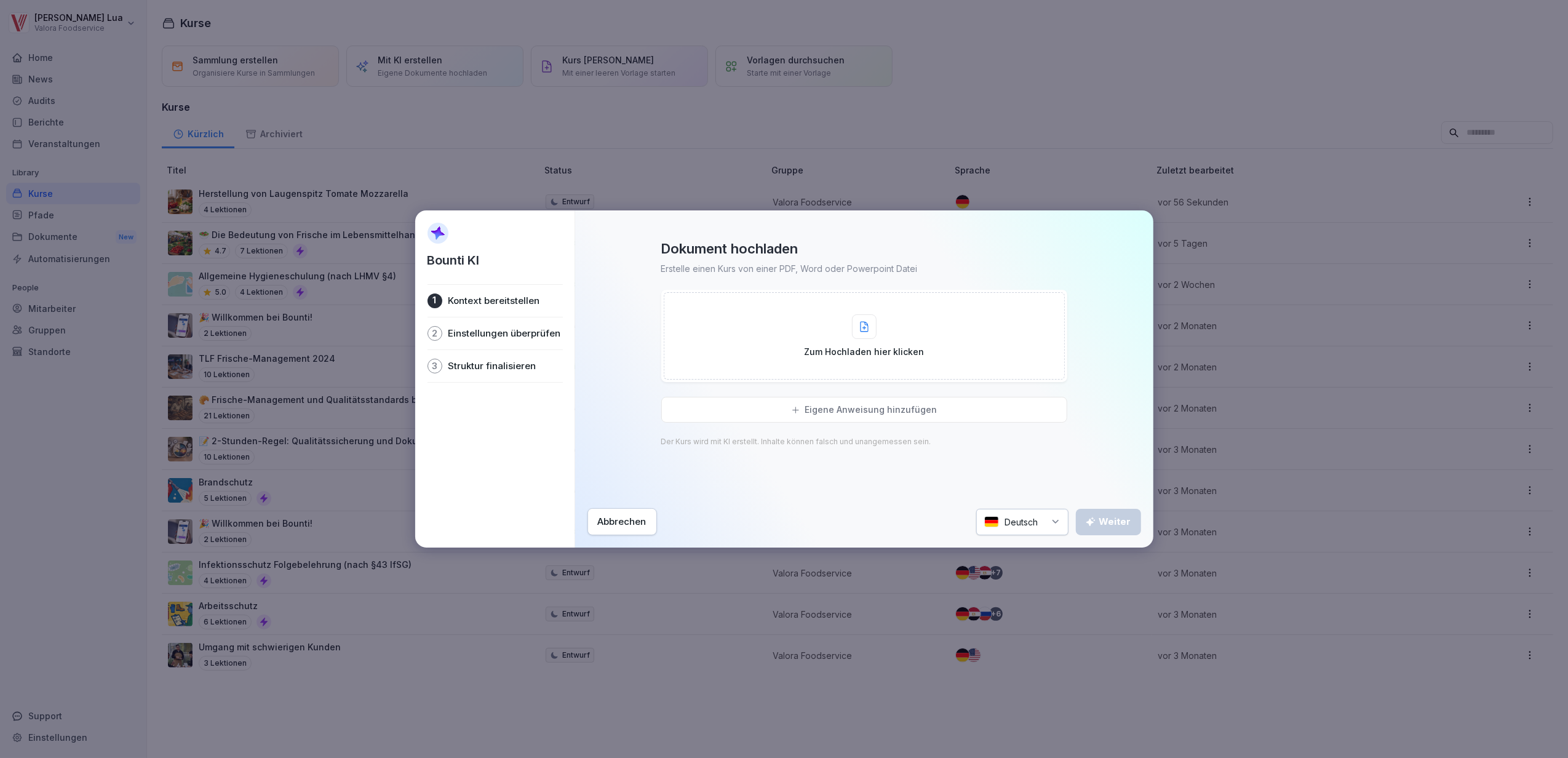
click at [926, 352] on div "Zum Hochladen hier klicken" at bounding box center [864, 336] width 401 height 87
click at [1121, 518] on div "Weiter" at bounding box center [1108, 522] width 45 height 13
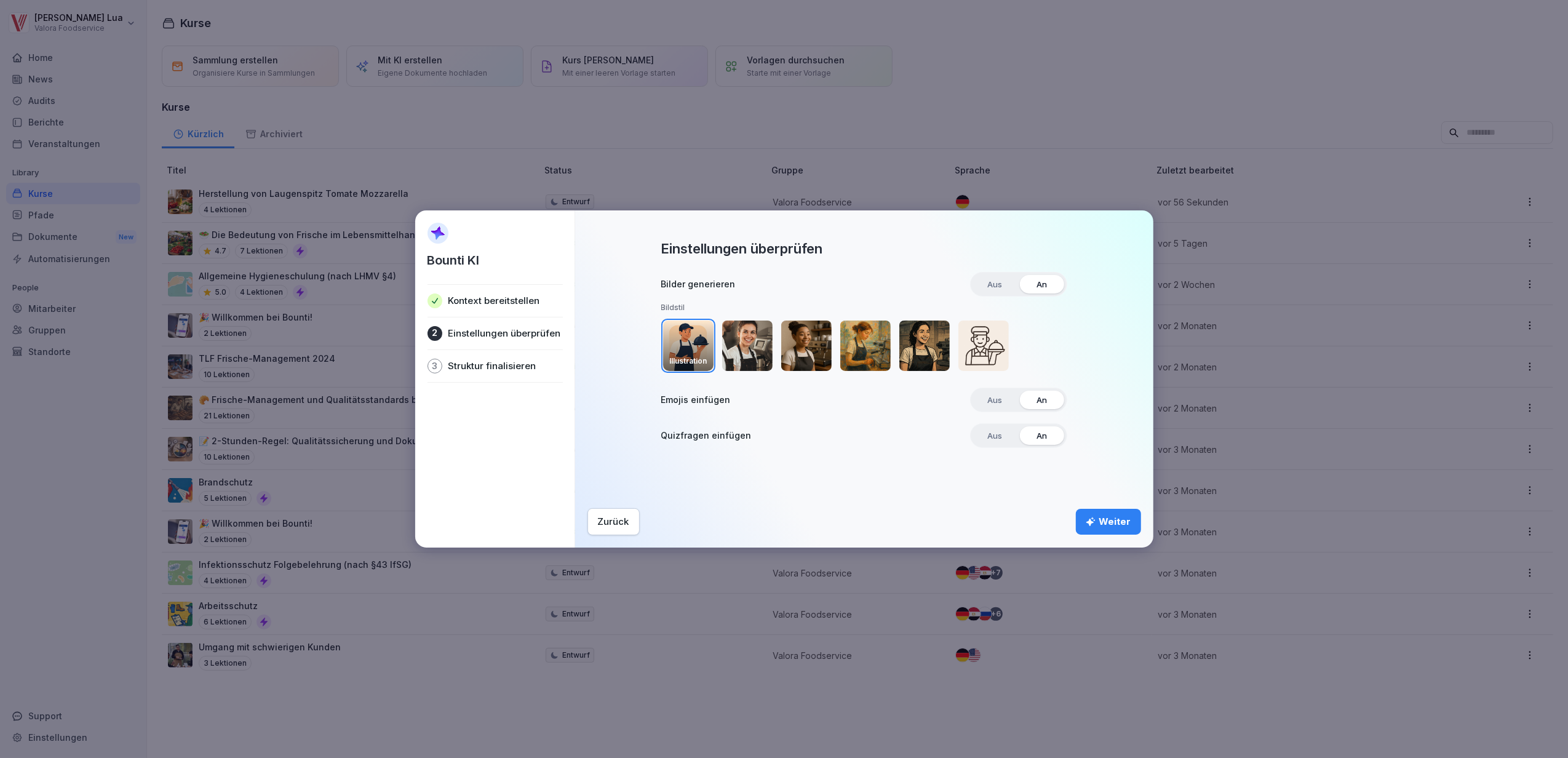
click at [748, 348] on img "button" at bounding box center [747, 345] width 50 height 50
click at [1110, 520] on div "Weiter" at bounding box center [1108, 522] width 45 height 13
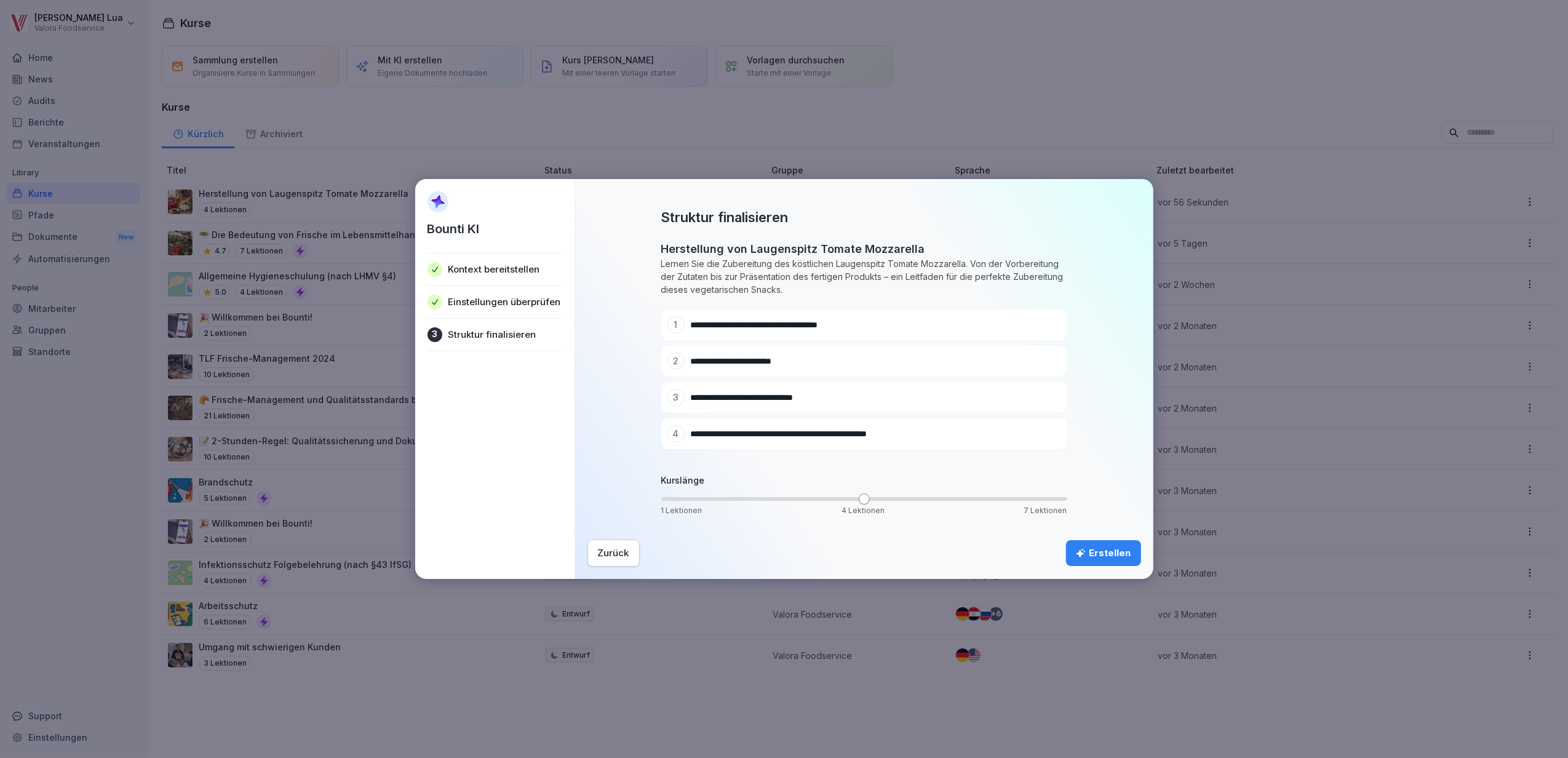
click at [1098, 552] on div "Erstellen" at bounding box center [1103, 553] width 55 height 13
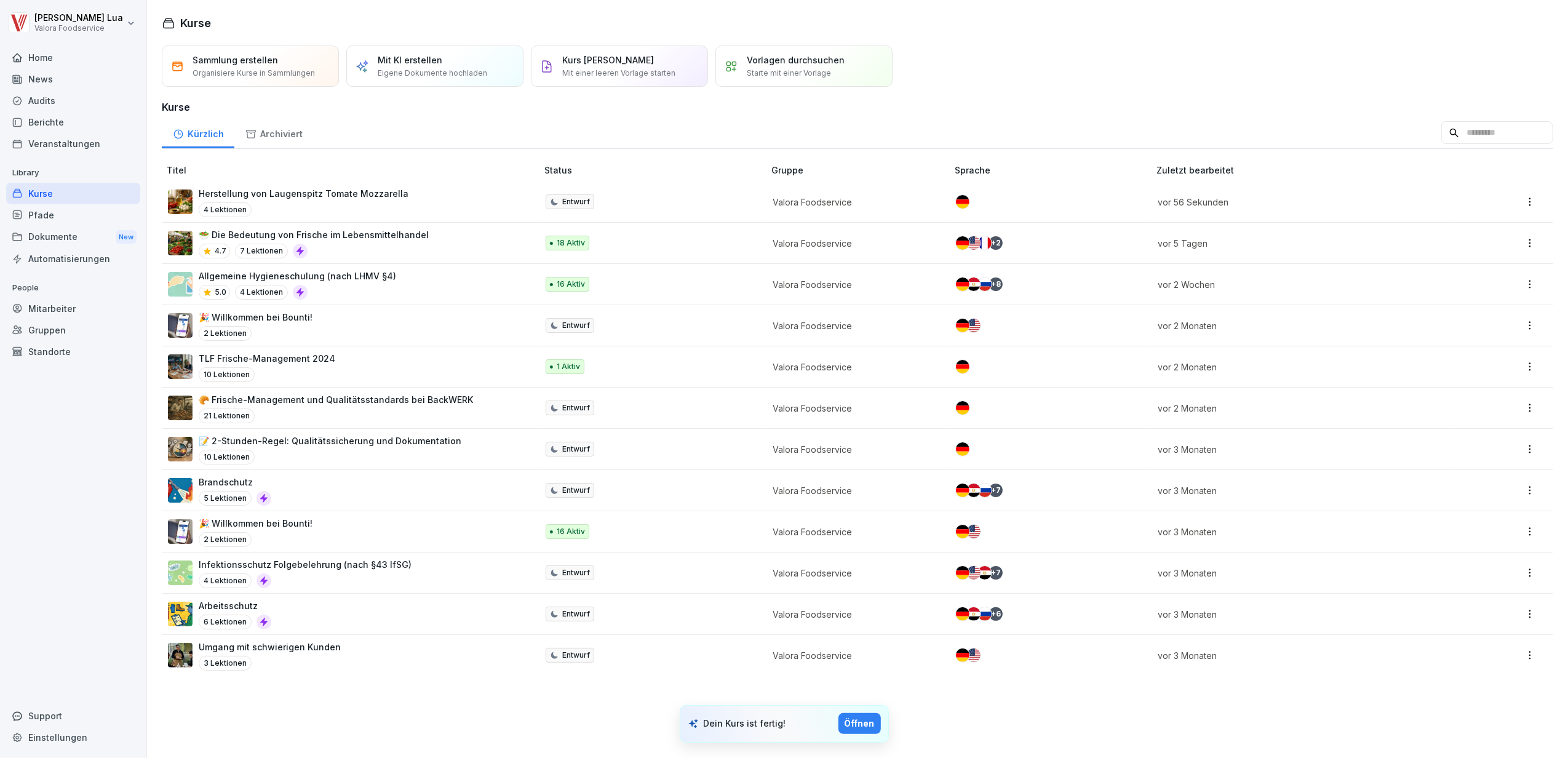
click at [857, 724] on div "Öffnen" at bounding box center [860, 724] width 30 height 13
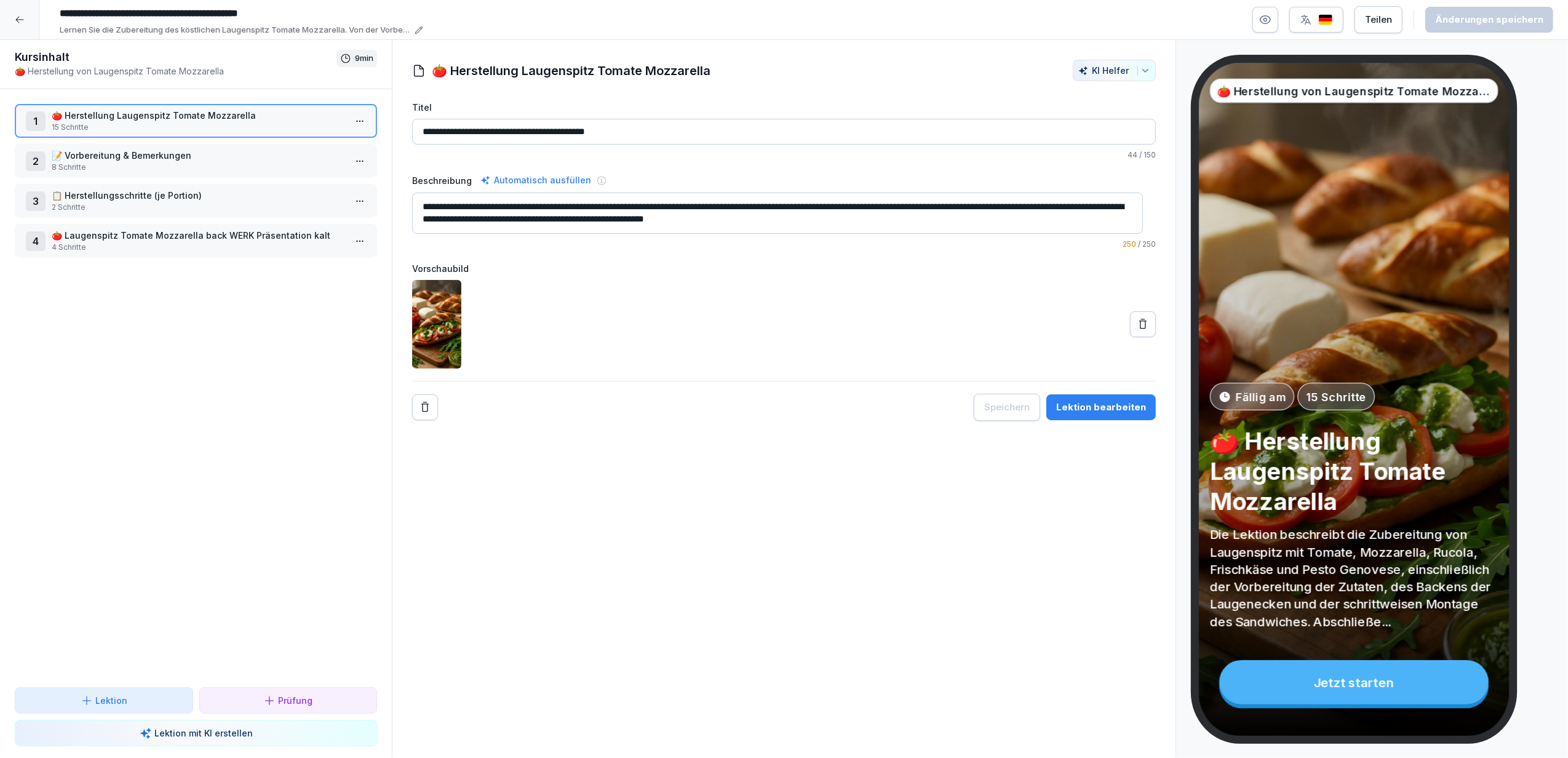
click at [182, 154] on p "📝 Vorbereitung & Bemerkungen" at bounding box center [197, 155] width 293 height 13
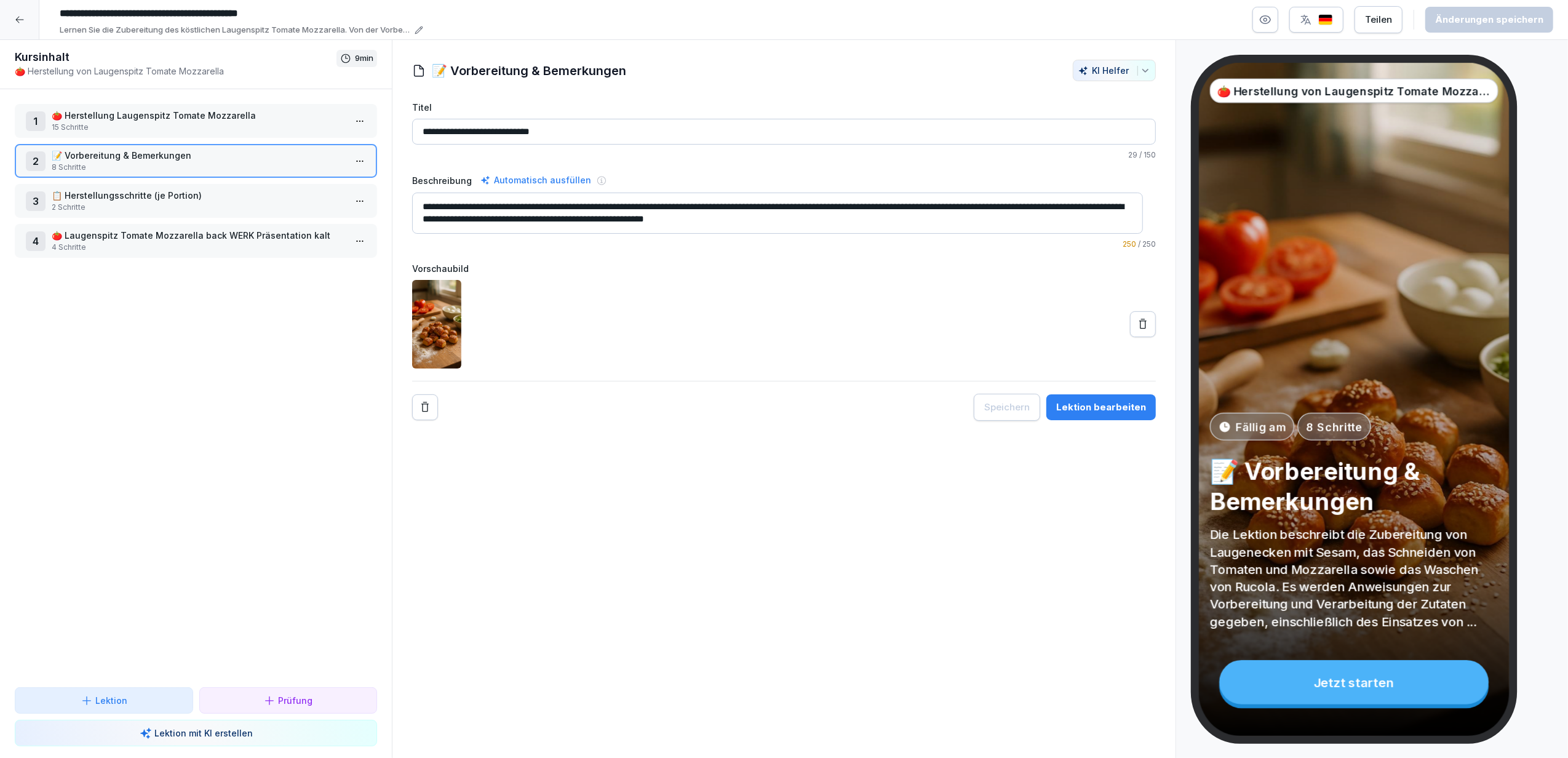
click at [182, 117] on p "🍅 Herstellung Laugenspitz Tomate Mozzarella" at bounding box center [197, 115] width 293 height 13
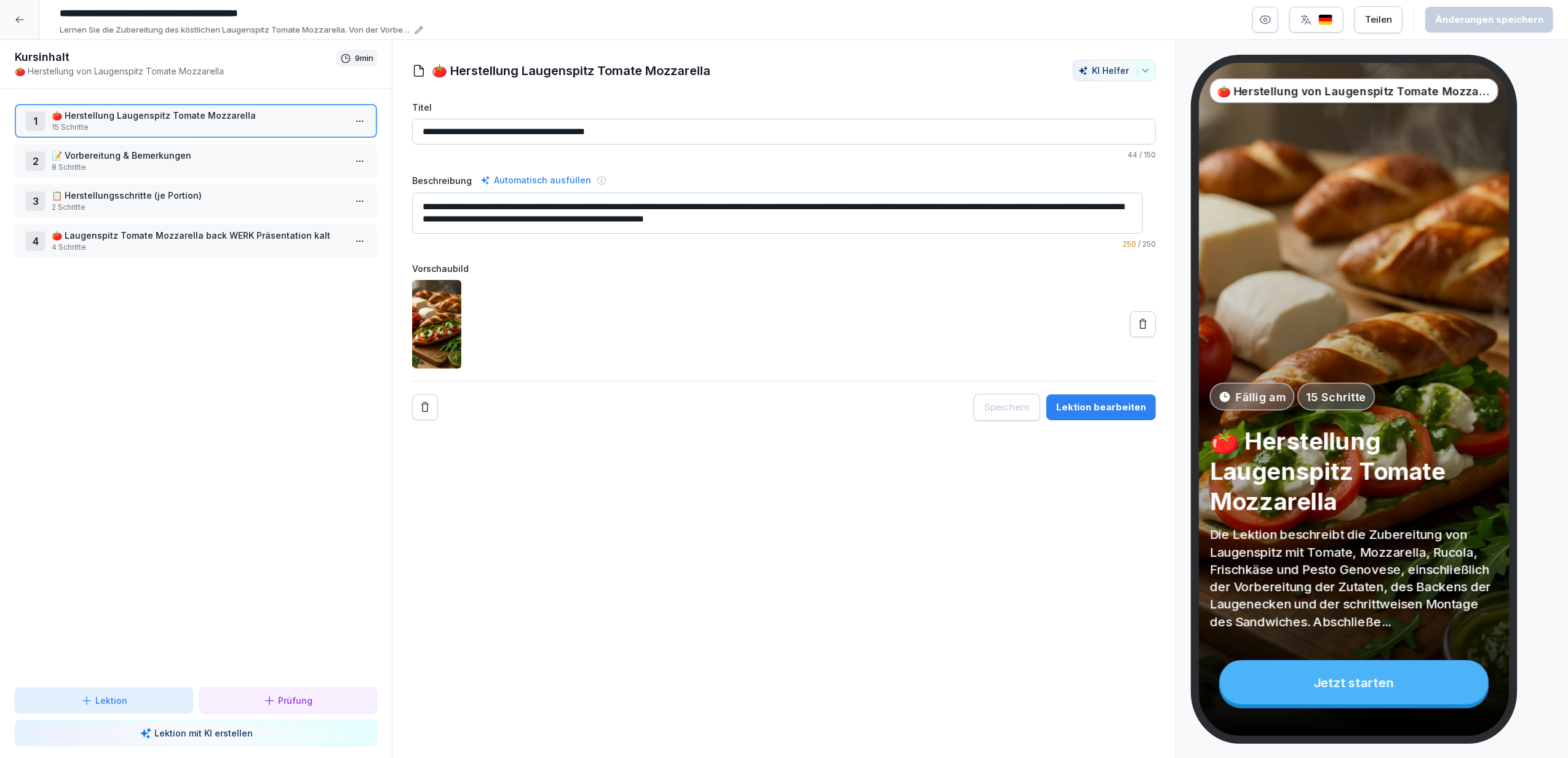
click at [1113, 407] on div "Lektion bearbeiten" at bounding box center [1101, 408] width 90 height 13
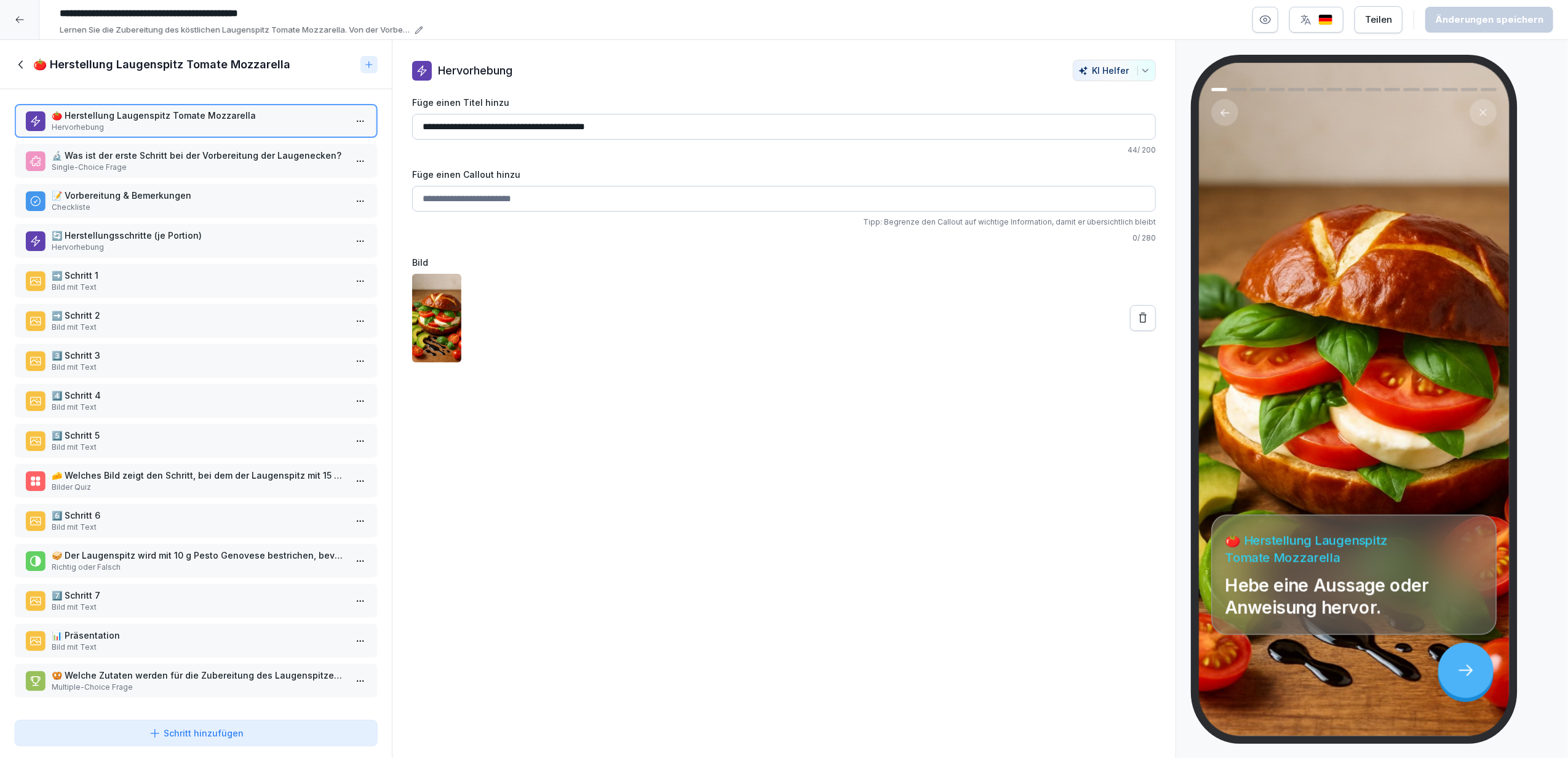
click at [159, 153] on p "🔬 Was ist der erste Schritt bei der Vorbereitung der Laugenecken?" at bounding box center [197, 155] width 293 height 13
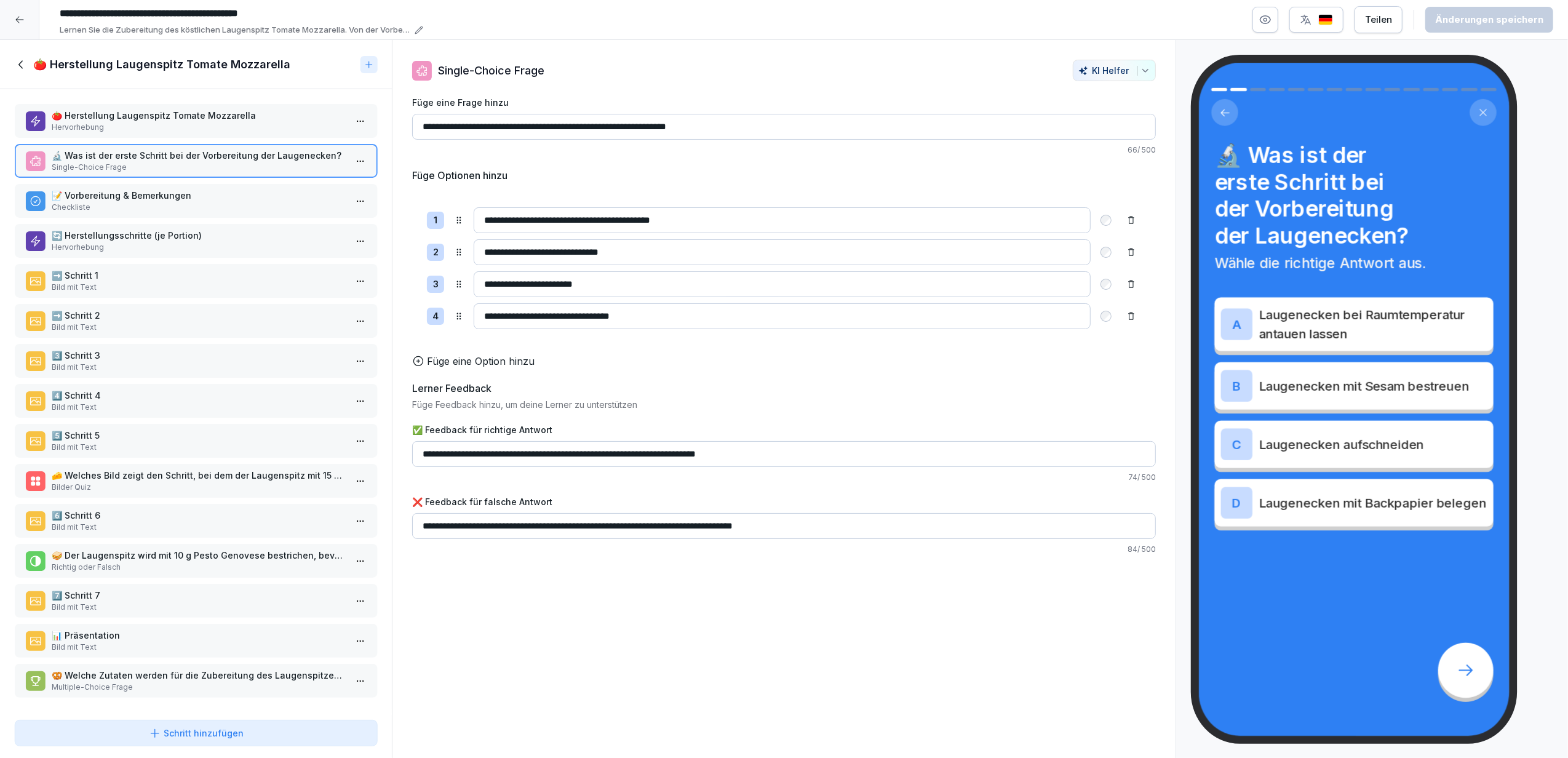
click at [155, 202] on p "Checkliste" at bounding box center [197, 207] width 293 height 11
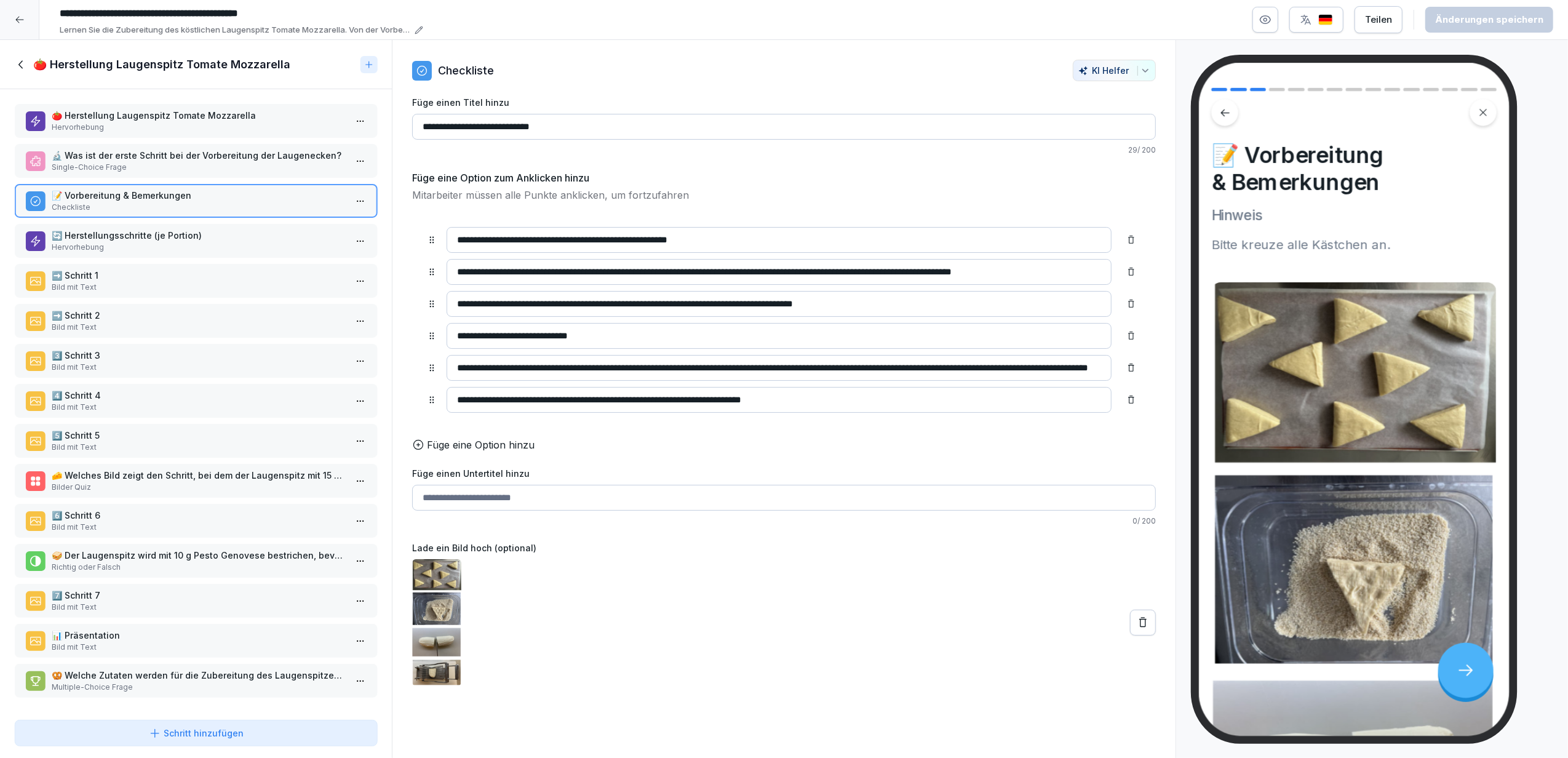
click at [155, 235] on p "🔄 Herstellungsschritte (je Portion)" at bounding box center [197, 234] width 293 height 13
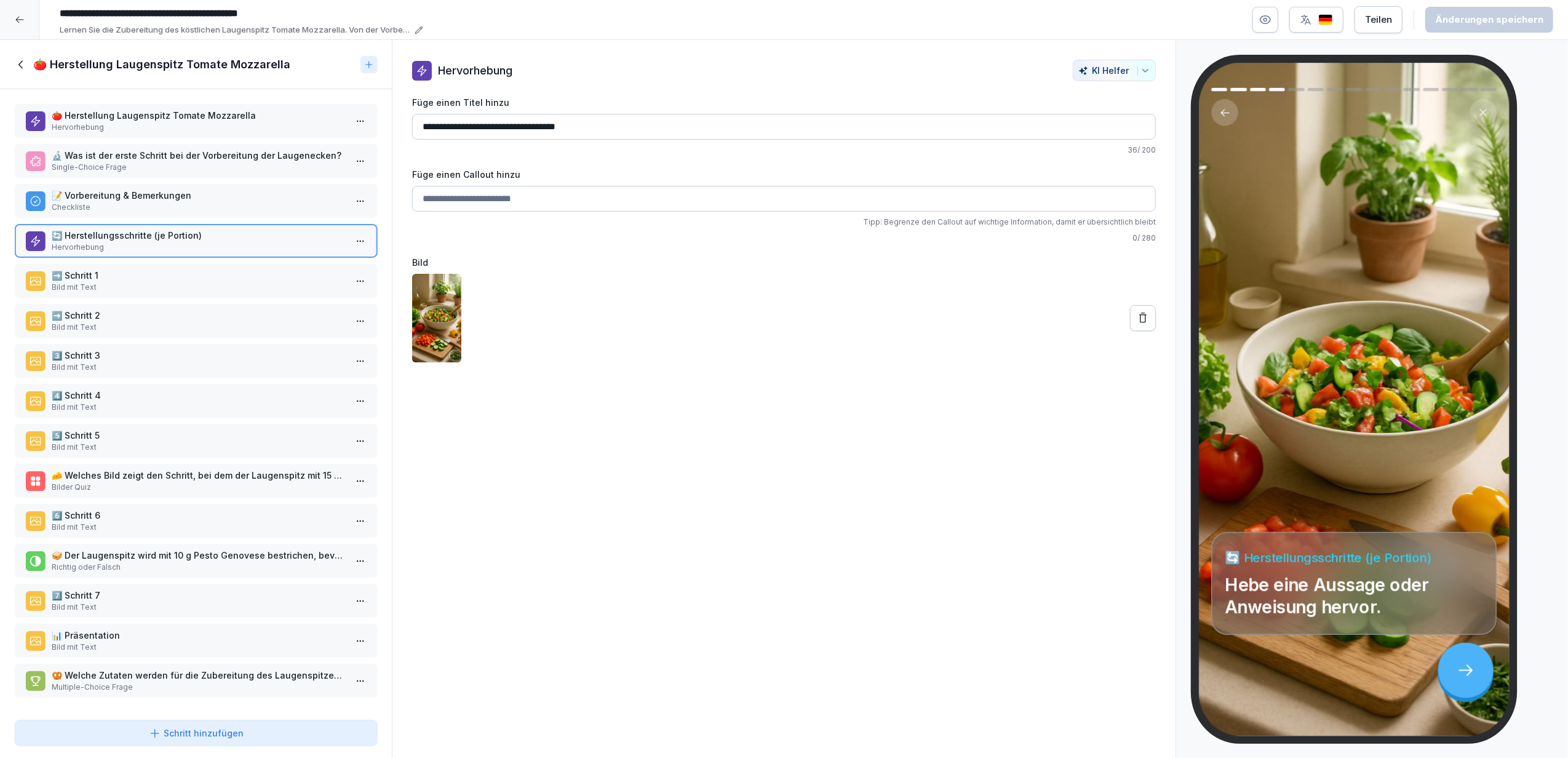
click at [120, 283] on p "Bild mit Text" at bounding box center [197, 287] width 293 height 11
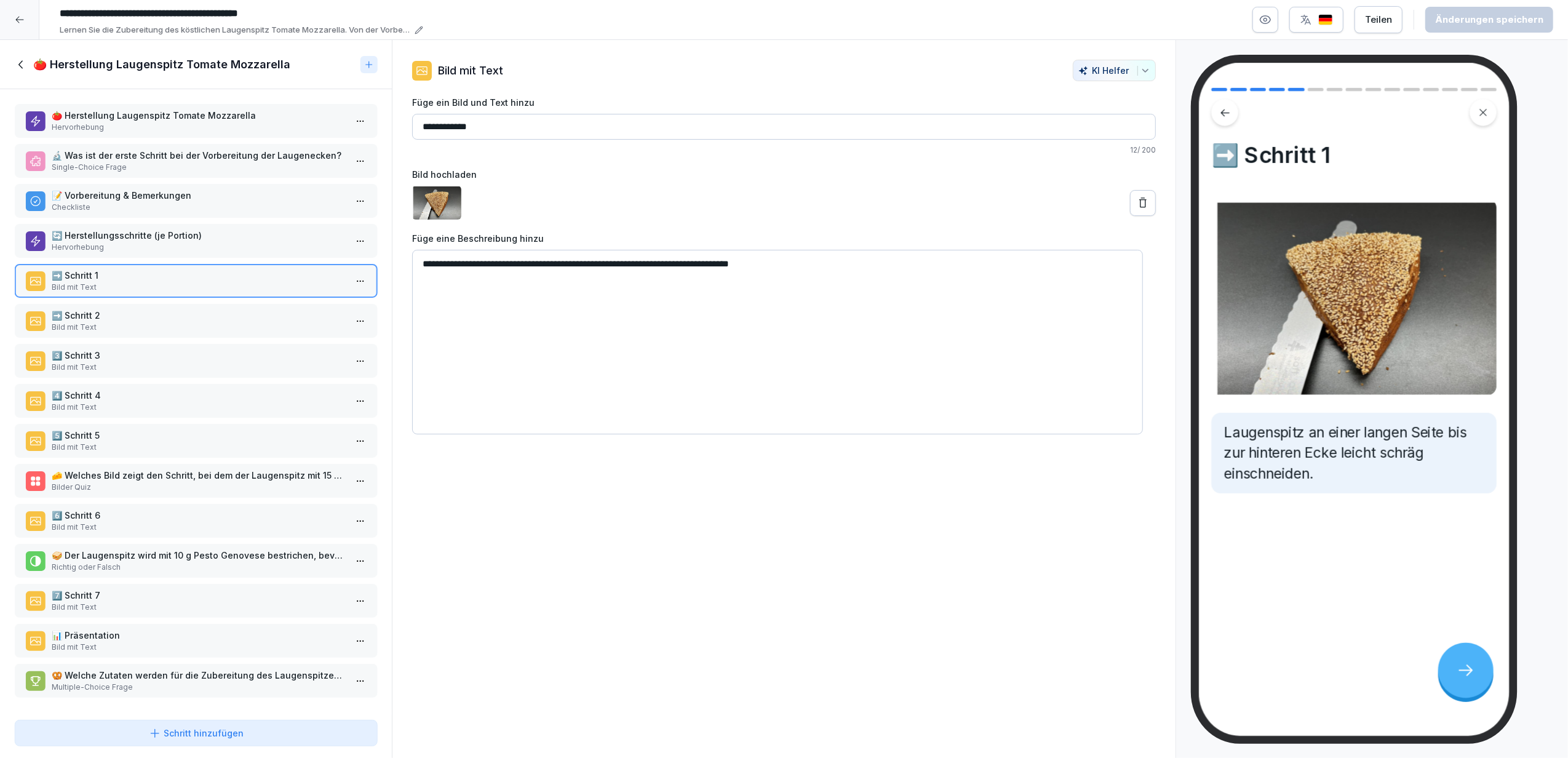
click at [119, 316] on p "➡️ Schritt 2" at bounding box center [197, 314] width 293 height 13
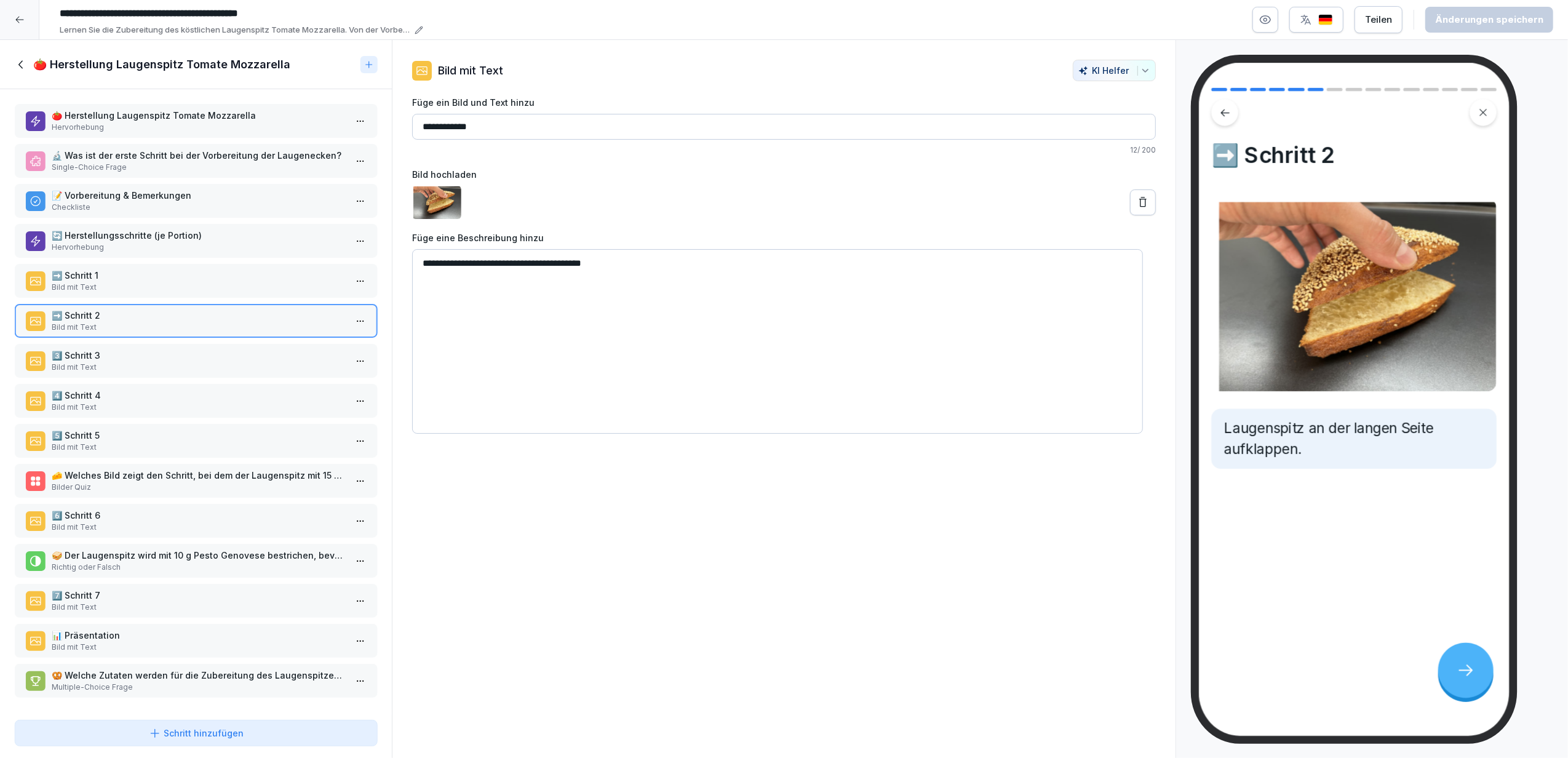
click at [123, 361] on p "Bild mit Text" at bounding box center [197, 366] width 293 height 11
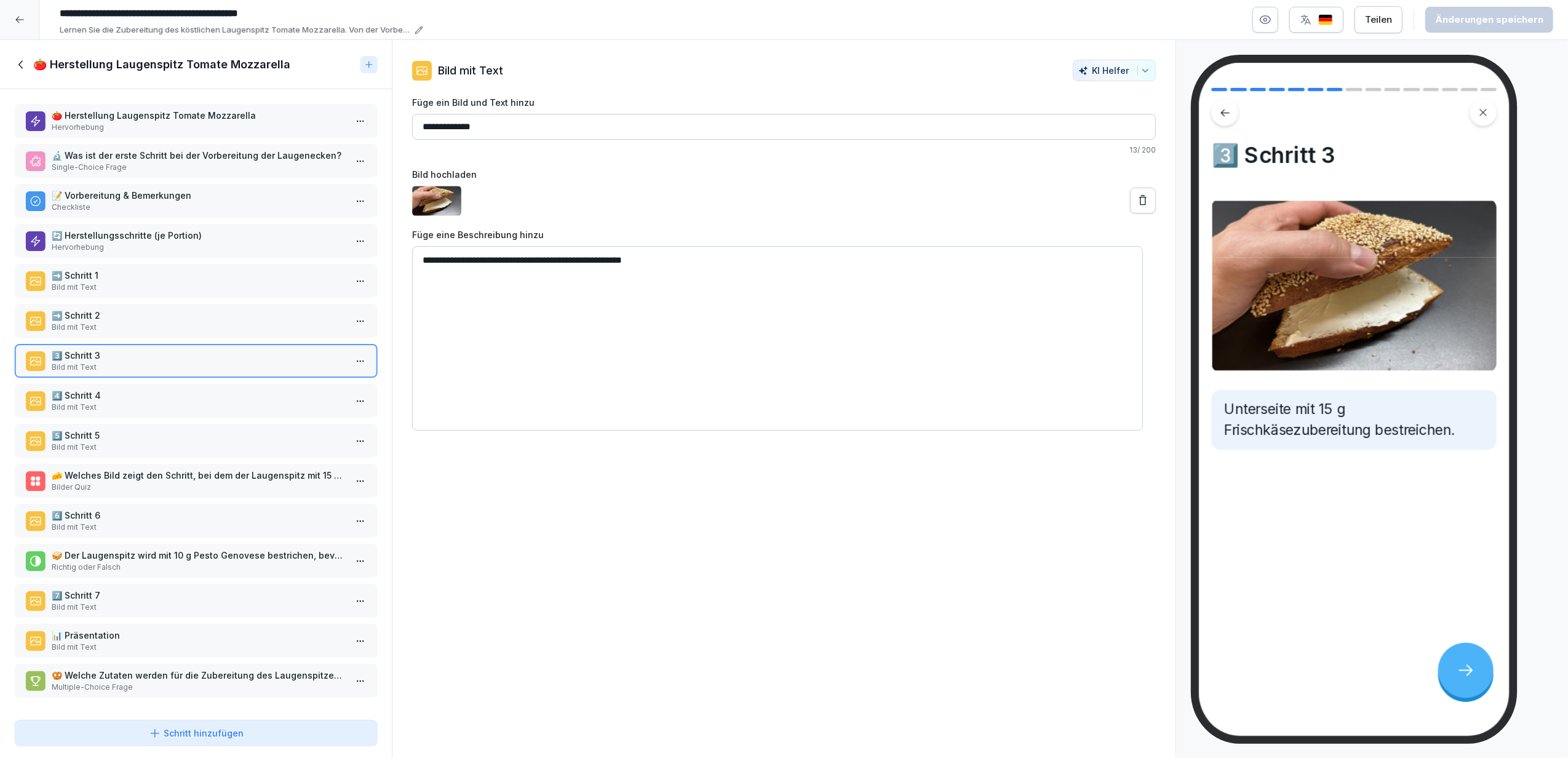
click at [124, 402] on p "Bild mit Text" at bounding box center [197, 407] width 293 height 11
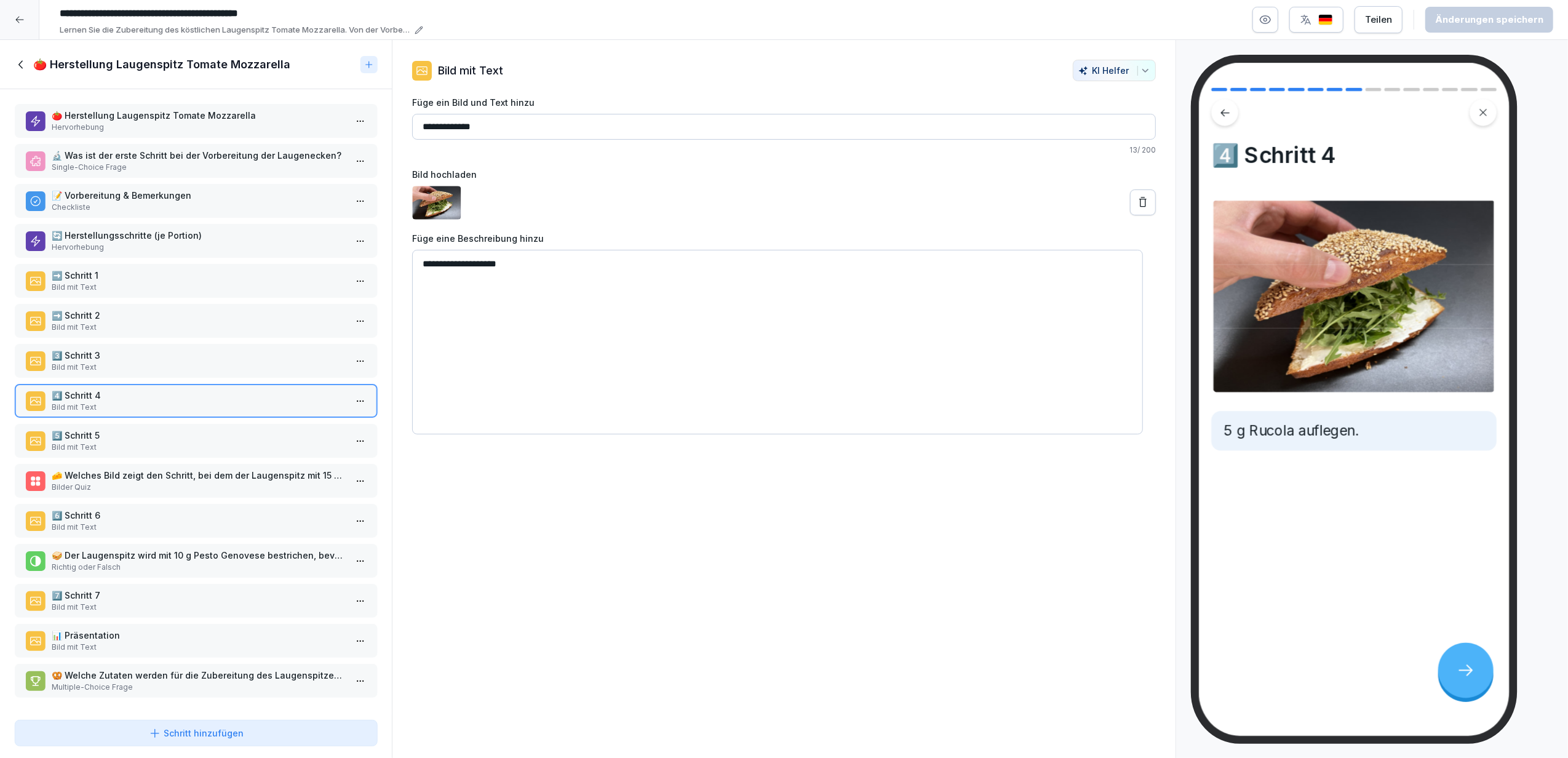
click at [129, 431] on p "5️⃣ Schritt 5" at bounding box center [197, 434] width 293 height 13
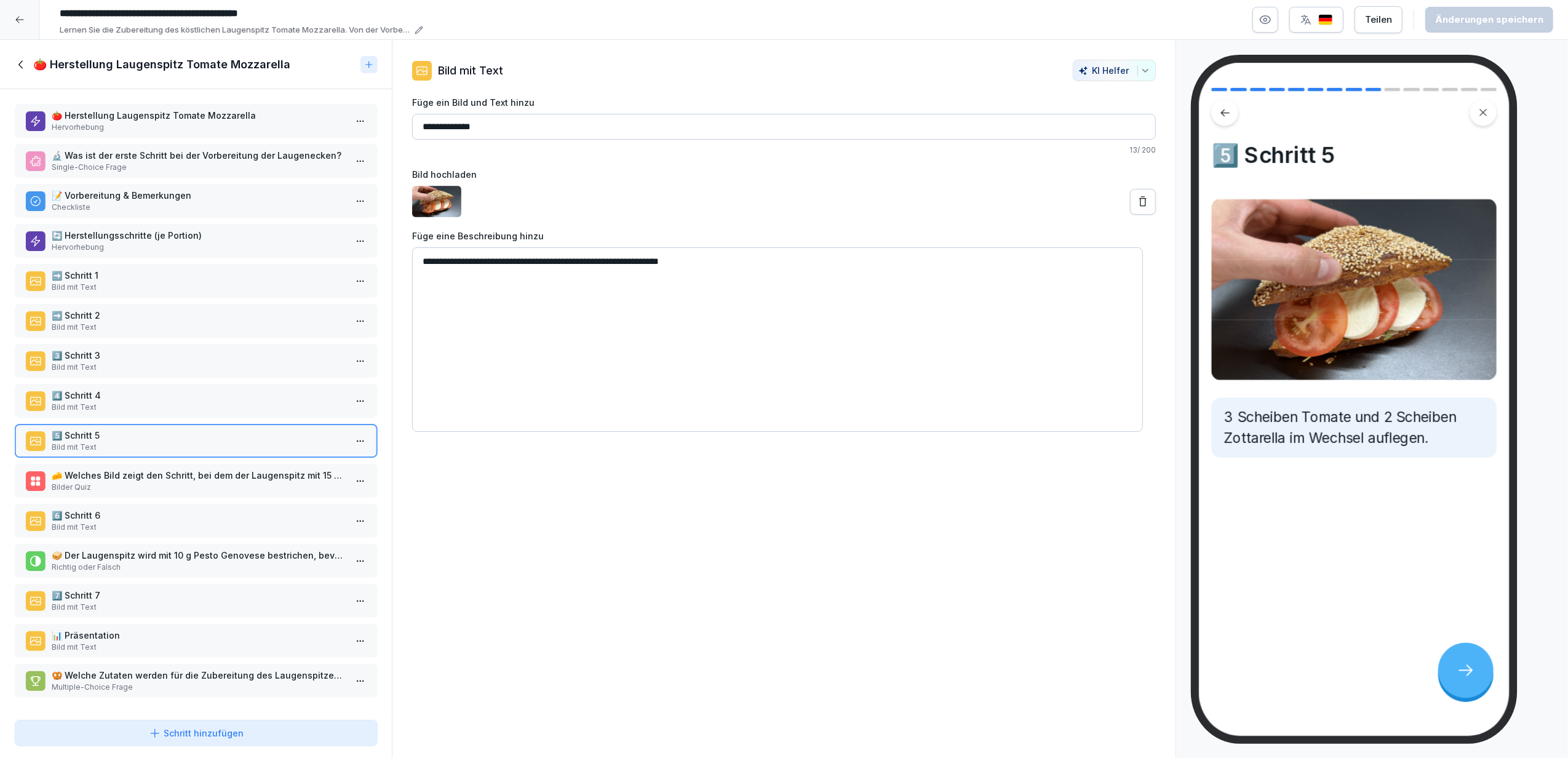
click at [132, 482] on p "Bilder Quiz" at bounding box center [197, 487] width 293 height 11
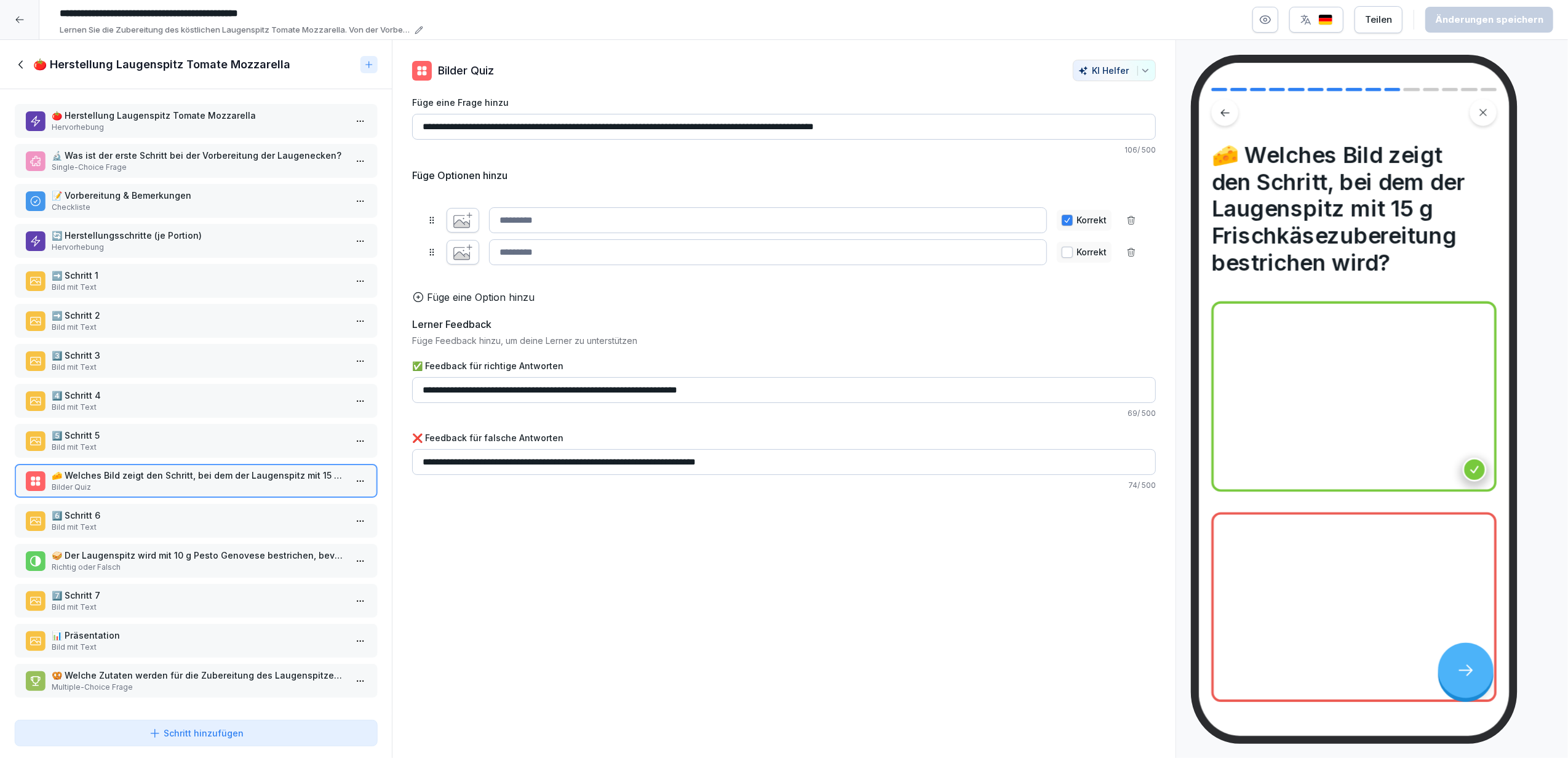
click at [178, 510] on p "6️⃣ Schritt 6" at bounding box center [197, 514] width 293 height 13
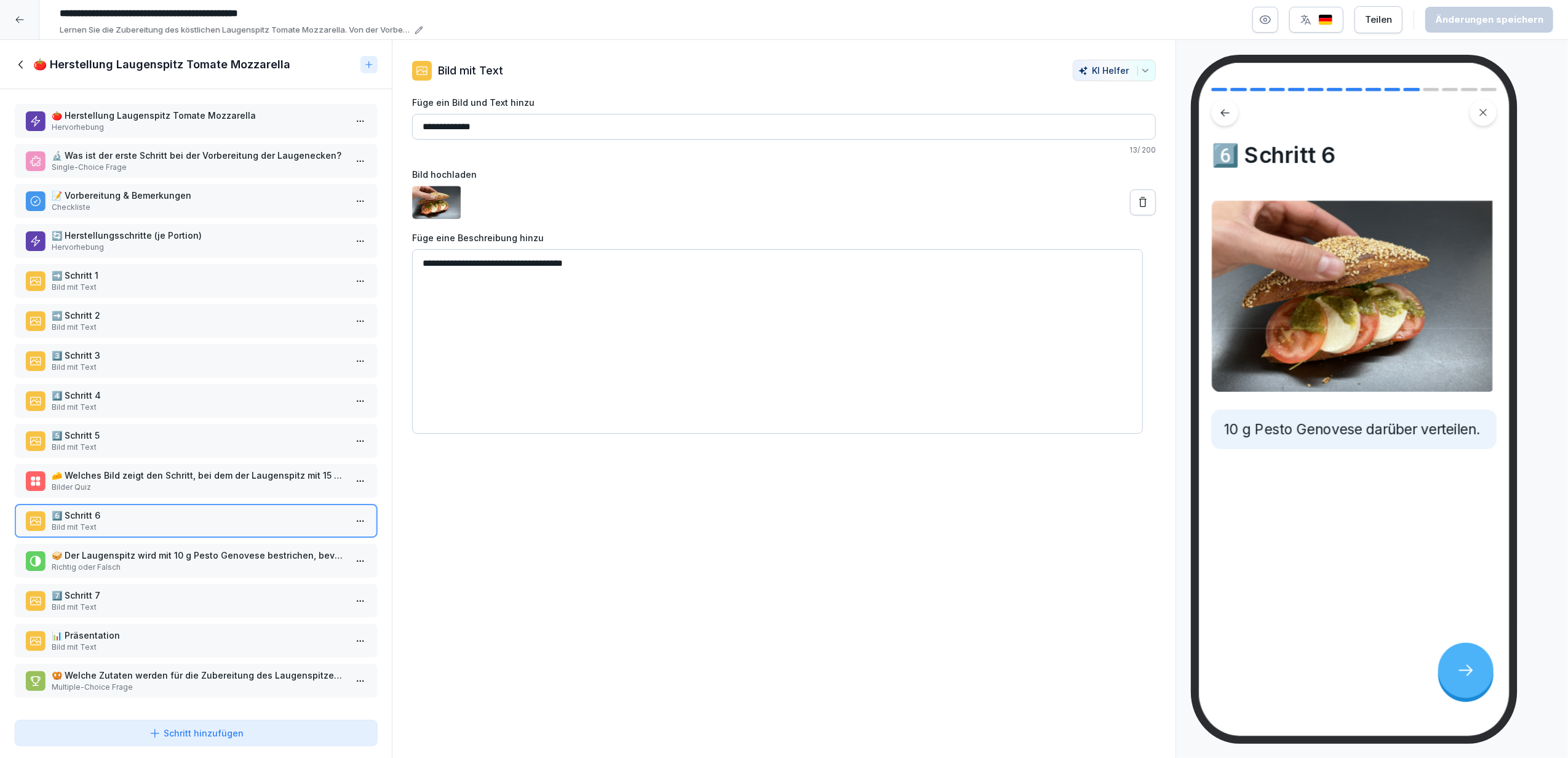
click at [169, 589] on p "7️⃣ Schritt 7" at bounding box center [197, 595] width 293 height 13
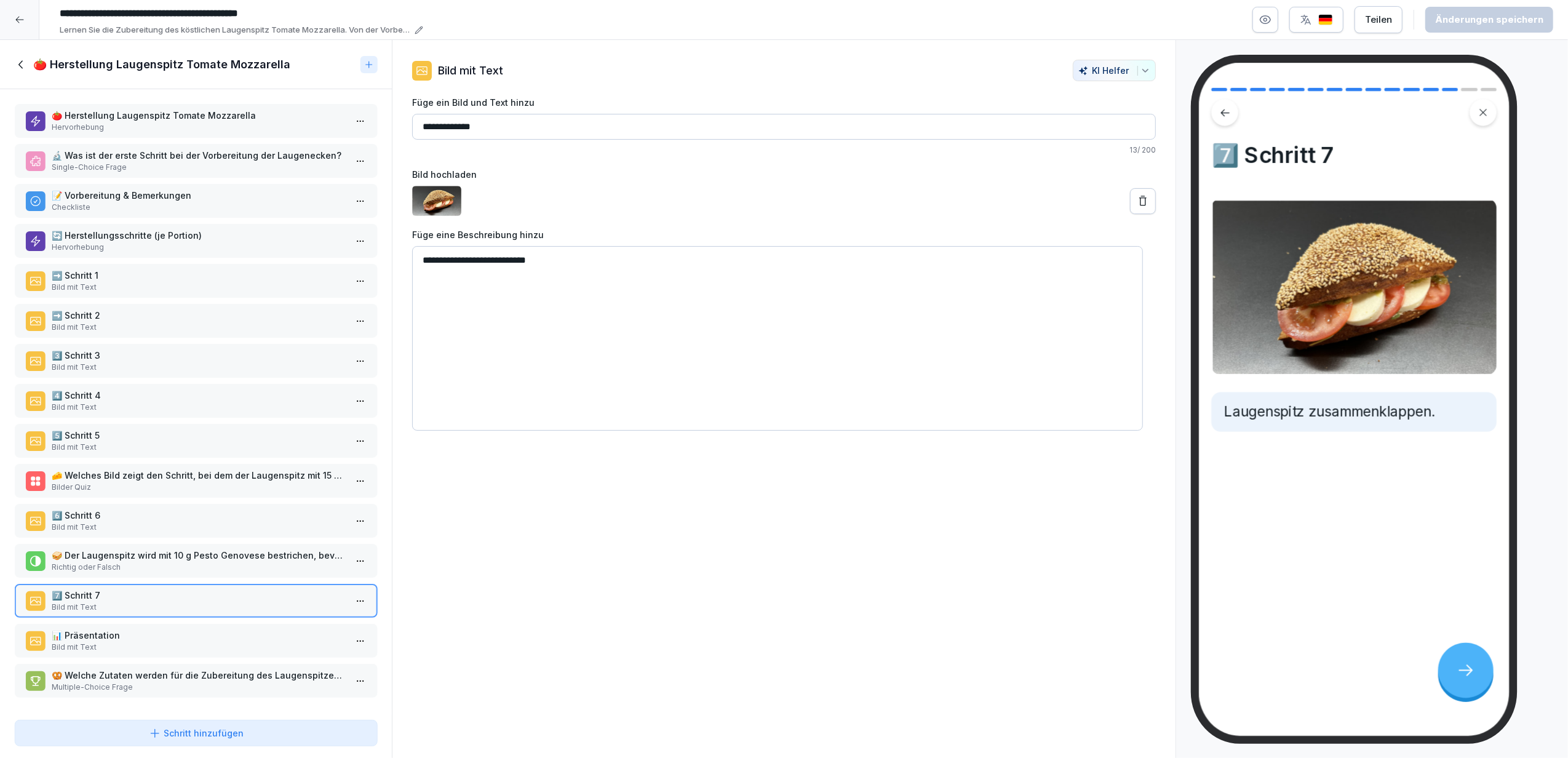
click at [163, 641] on p "Bild mit Text" at bounding box center [197, 646] width 293 height 11
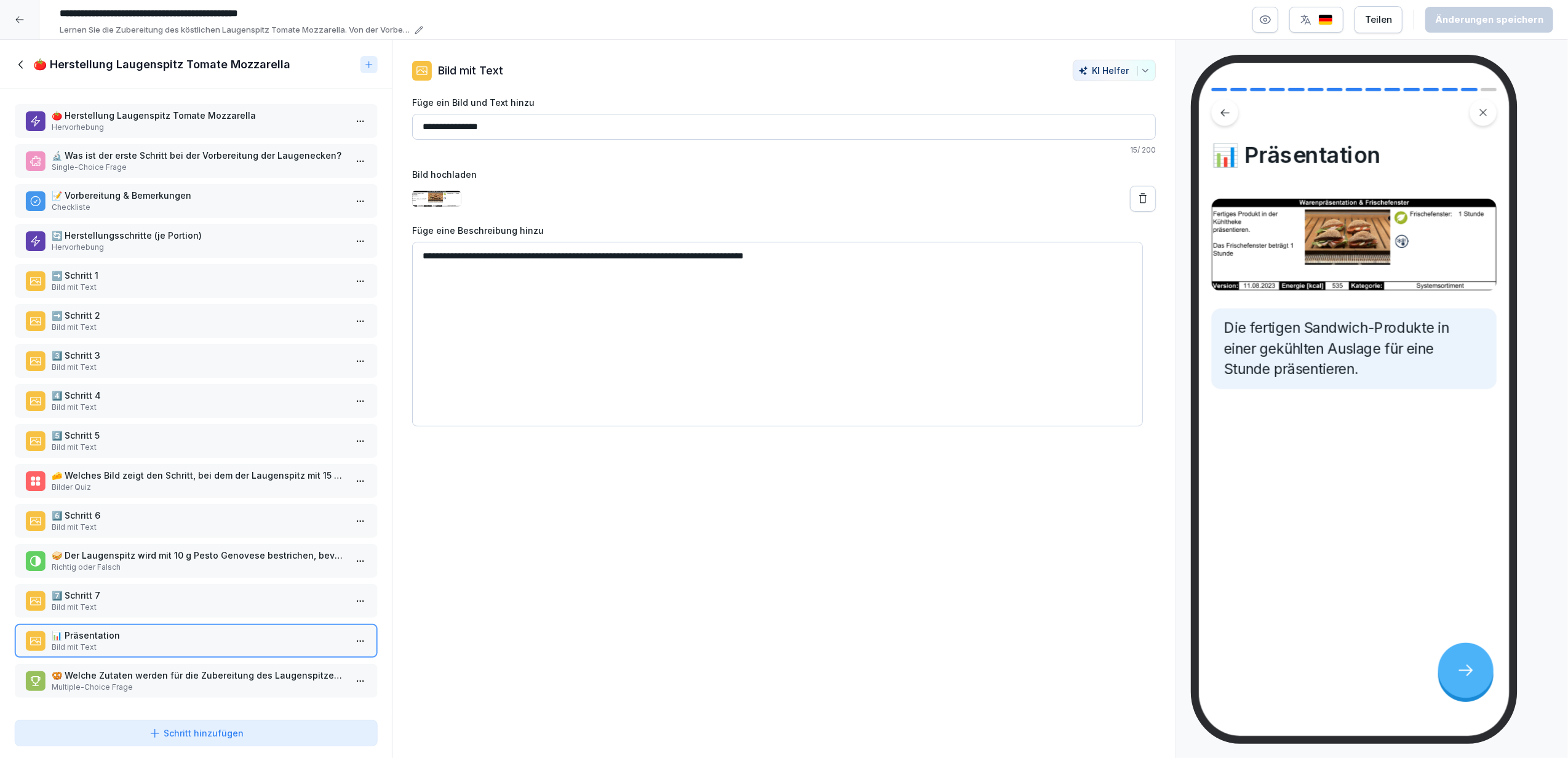
click at [23, 63] on icon at bounding box center [22, 65] width 13 height 13
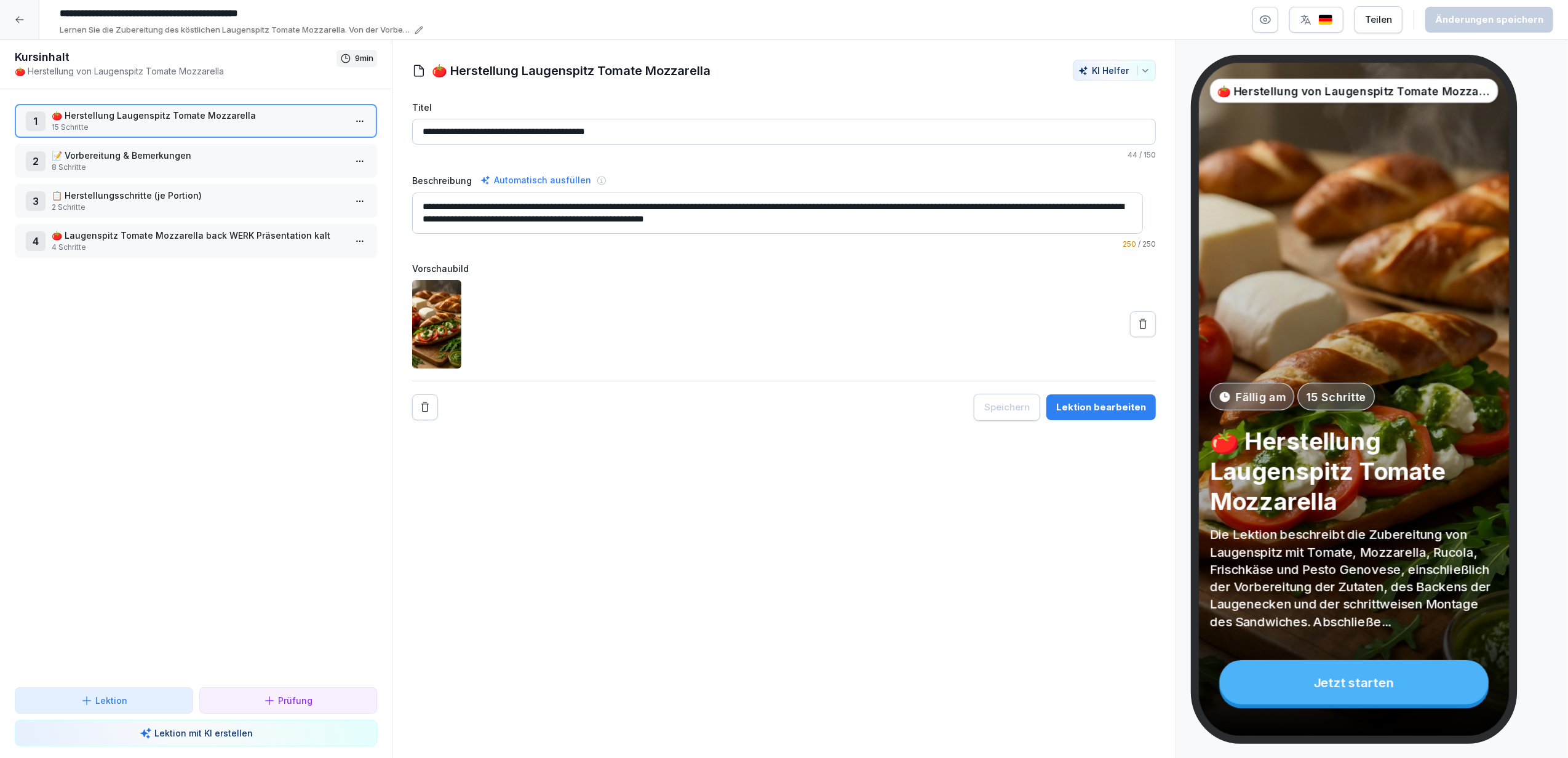
click at [207, 157] on p "📝 Vorbereitung & Bemerkungen" at bounding box center [197, 155] width 293 height 13
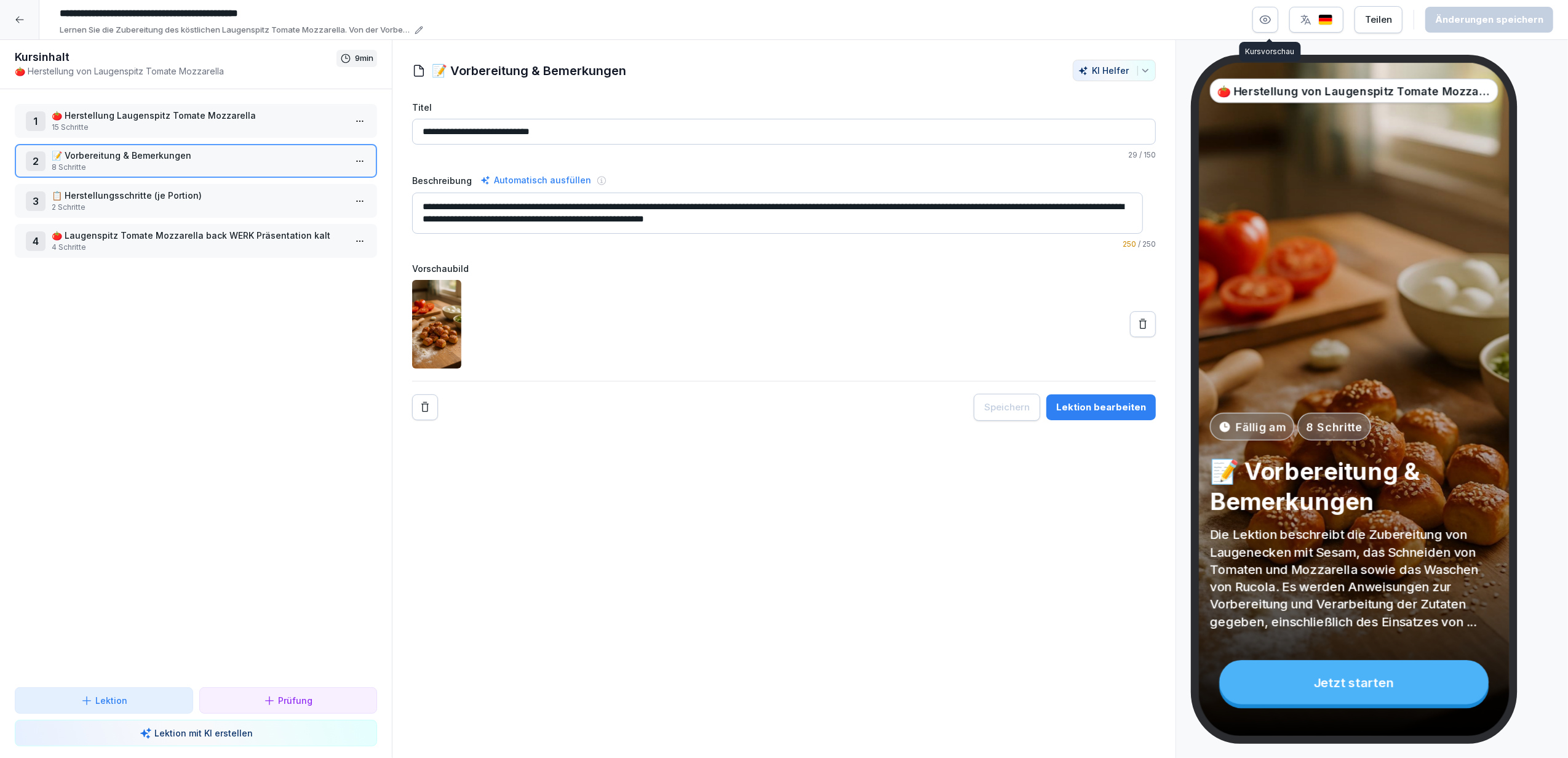
click at [1270, 16] on icon "button" at bounding box center [1265, 20] width 10 height 8
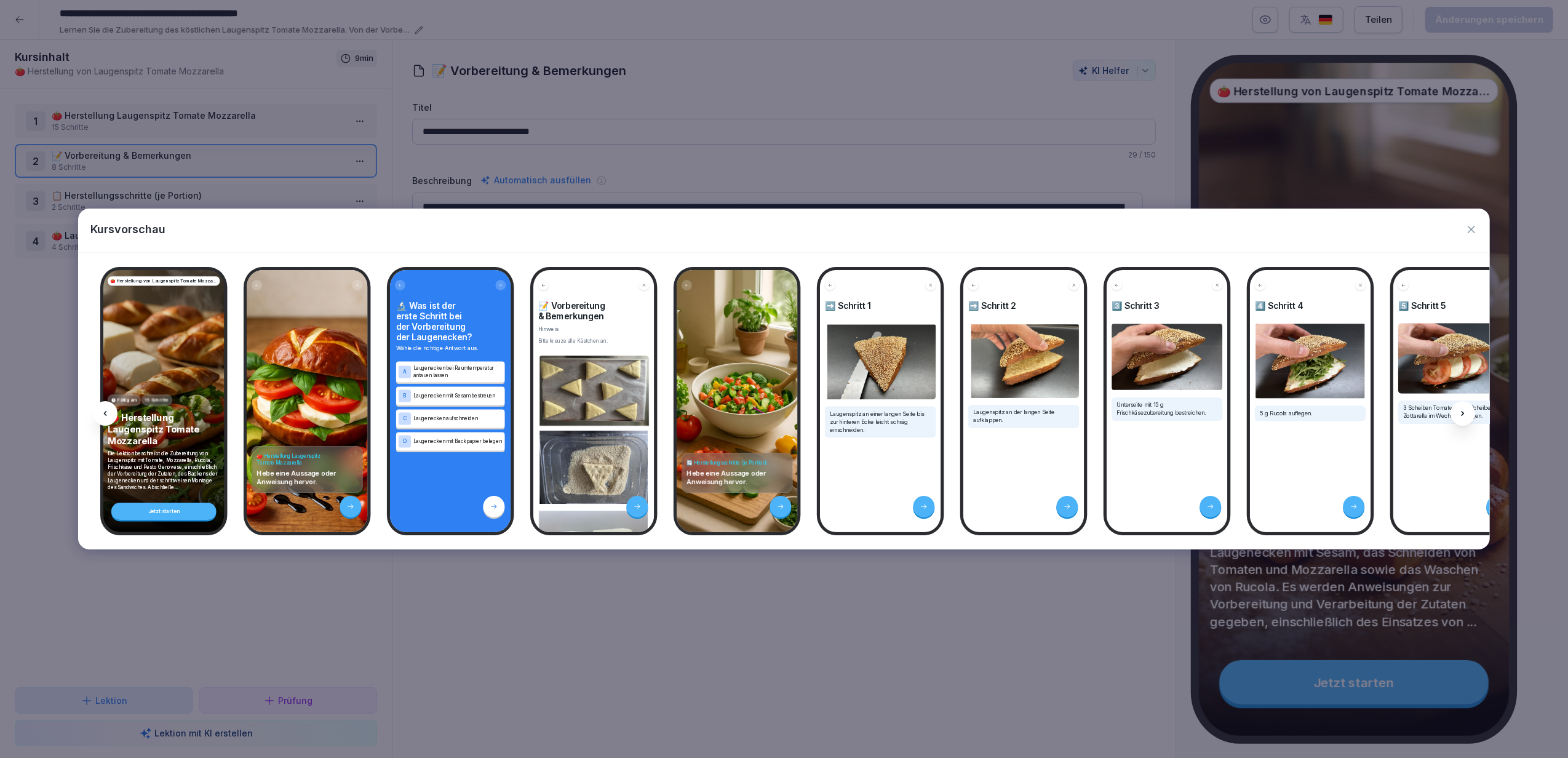
click at [1460, 411] on icon at bounding box center [1463, 413] width 10 height 10
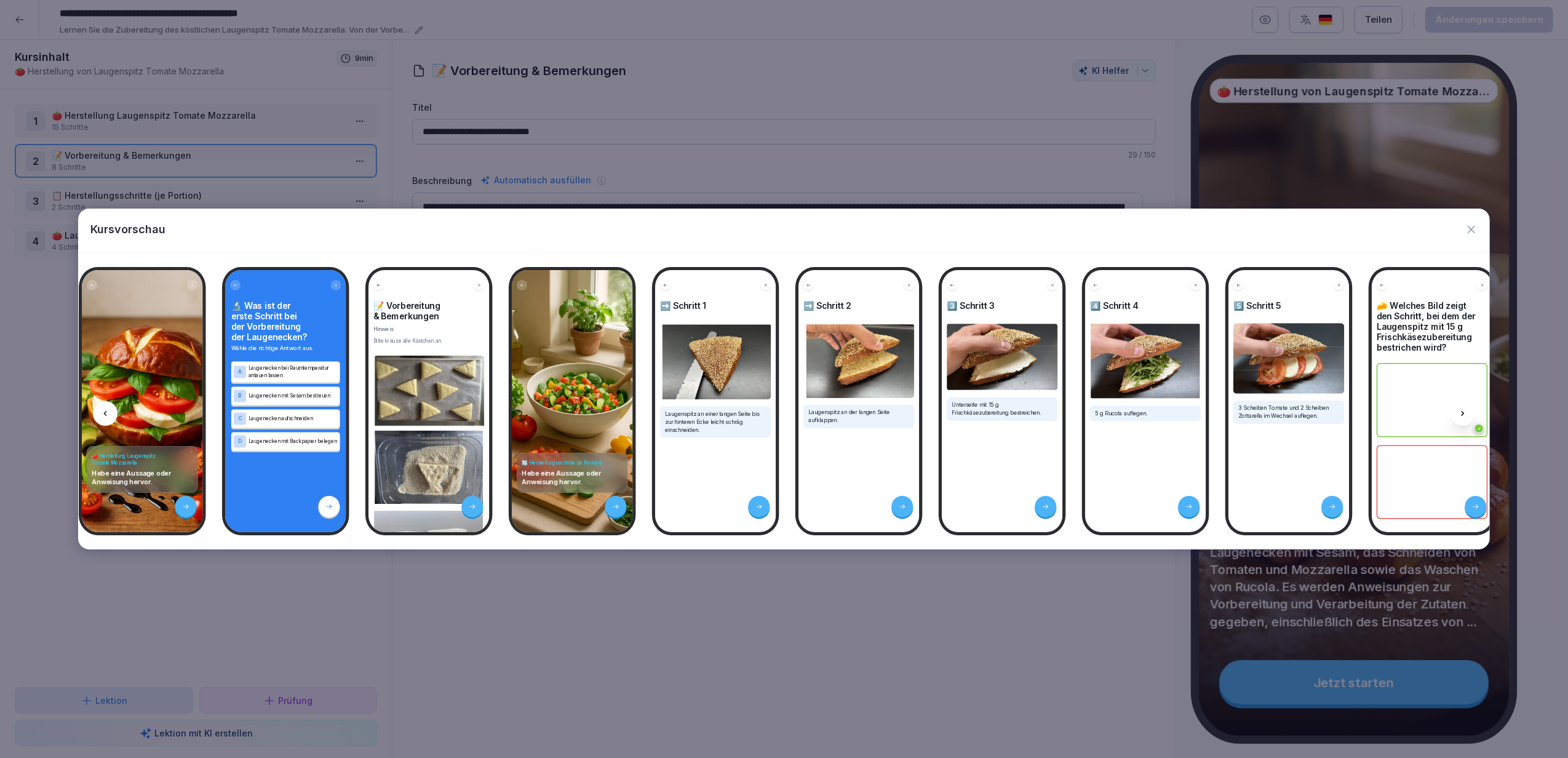
click at [1460, 411] on icon at bounding box center [1463, 413] width 10 height 10
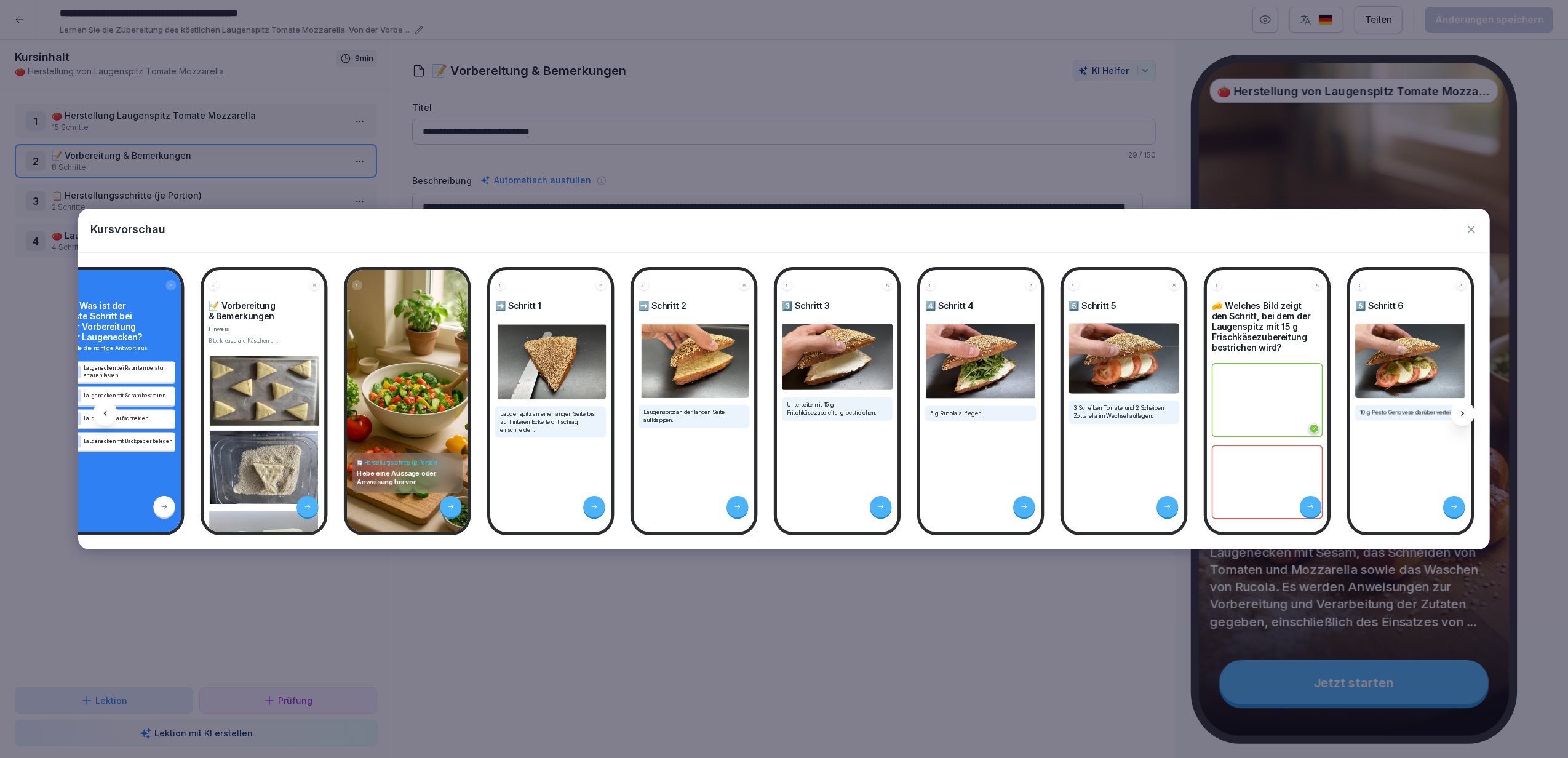
click at [1460, 411] on icon at bounding box center [1463, 413] width 10 height 10
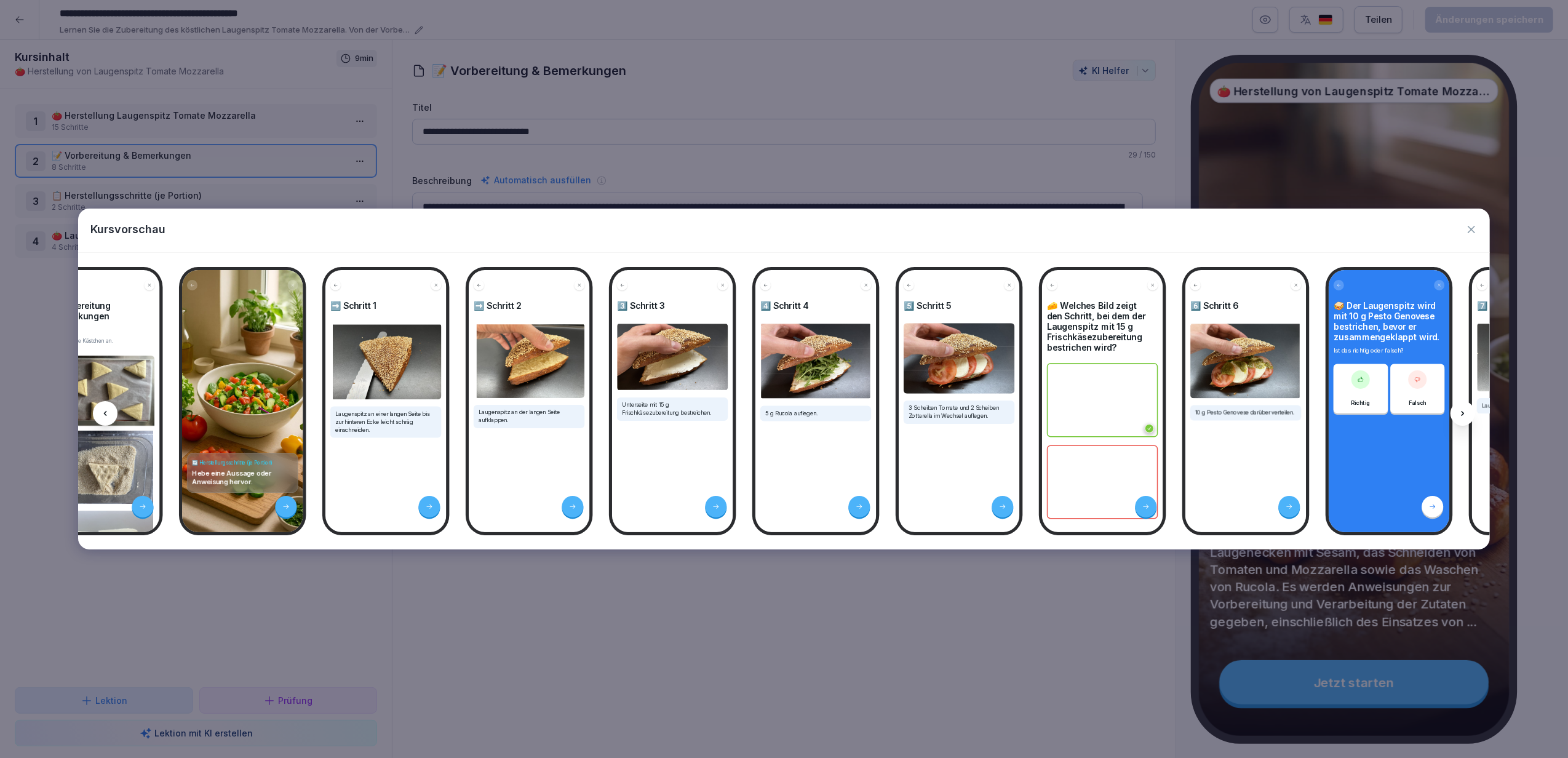
click at [1460, 411] on icon at bounding box center [1463, 413] width 10 height 10
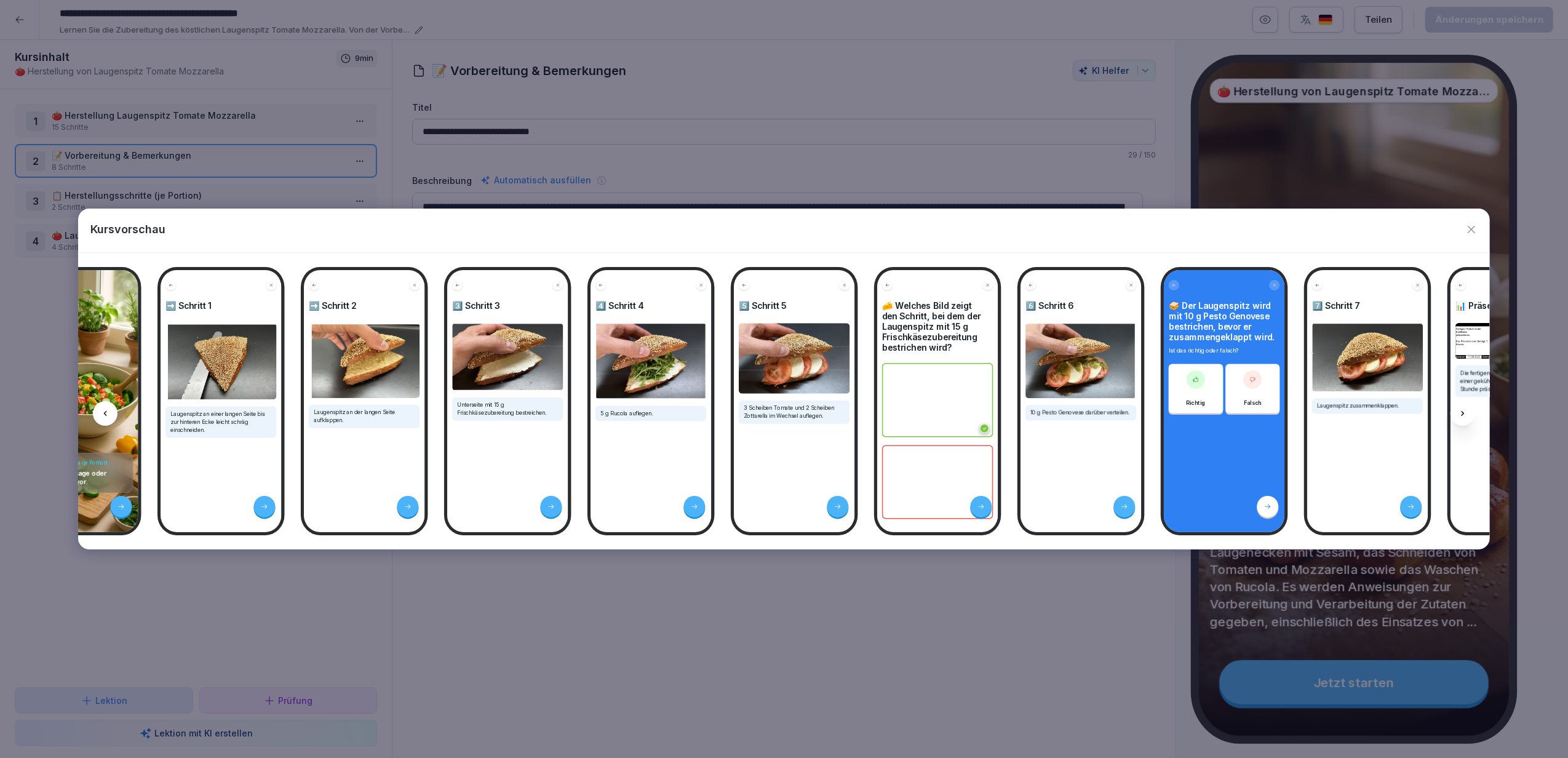
click at [1460, 411] on icon at bounding box center [1463, 413] width 10 height 10
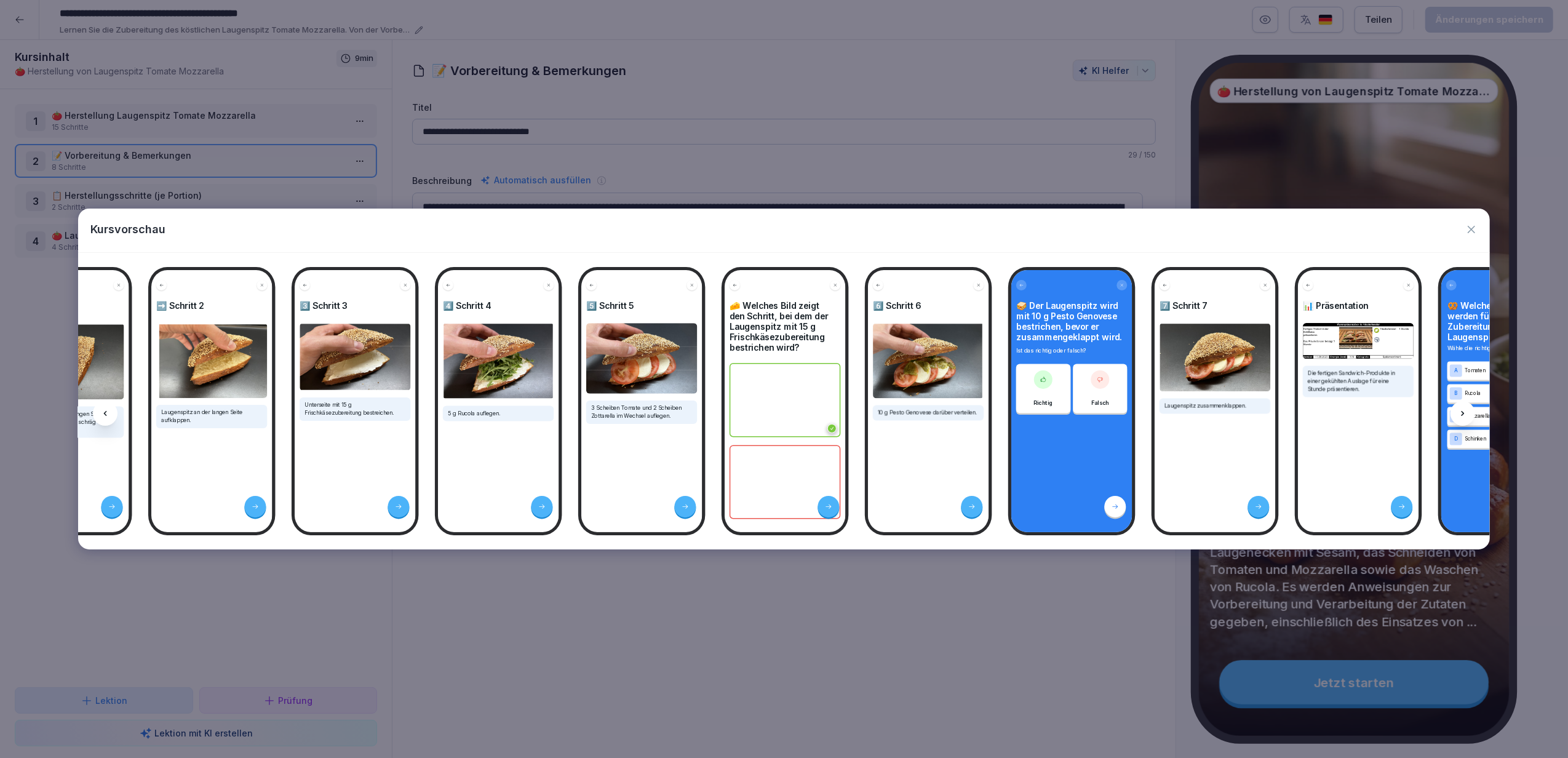
scroll to position [0, 824]
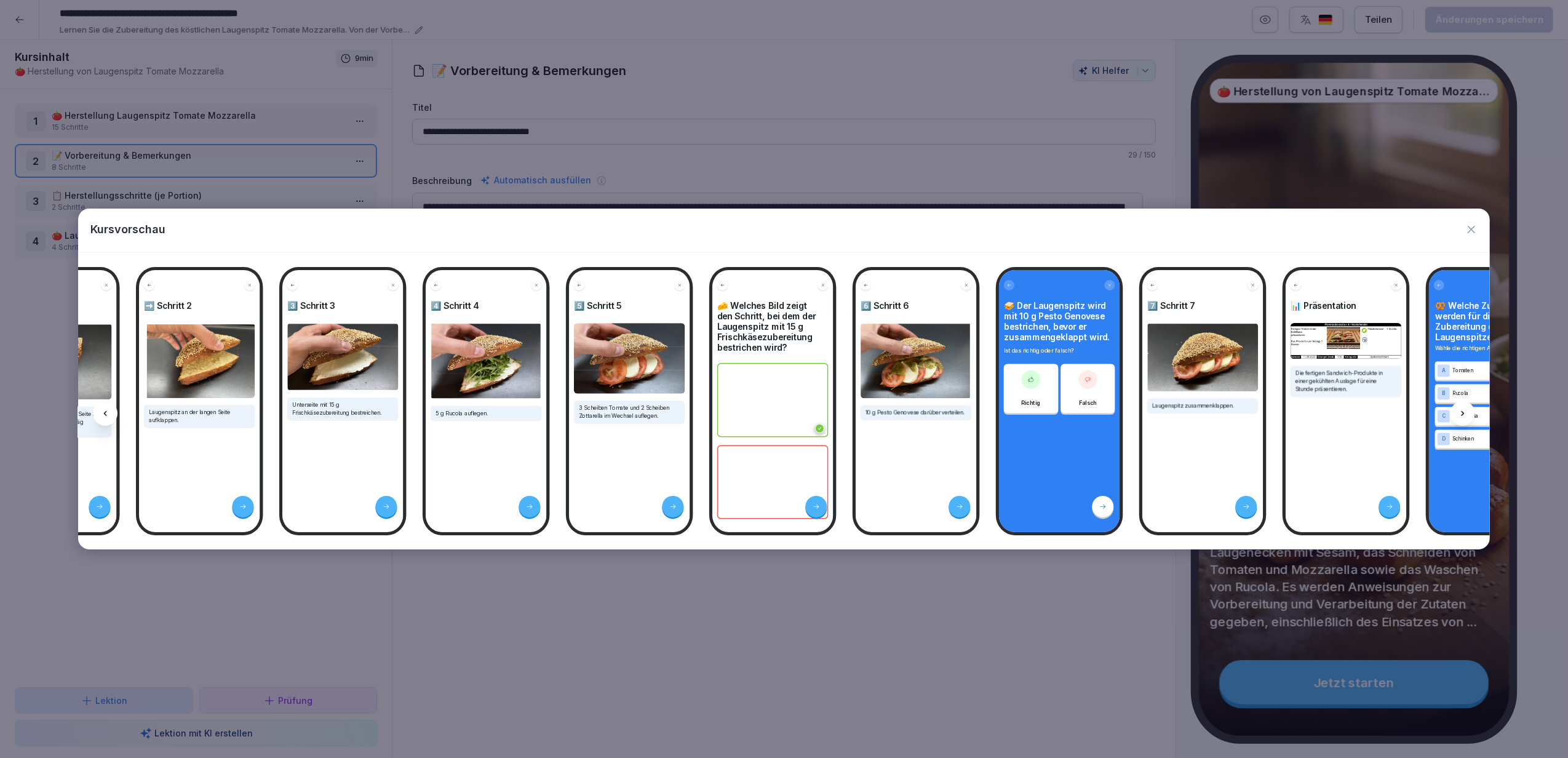
click at [1475, 234] on icon "button" at bounding box center [1471, 229] width 13 height 13
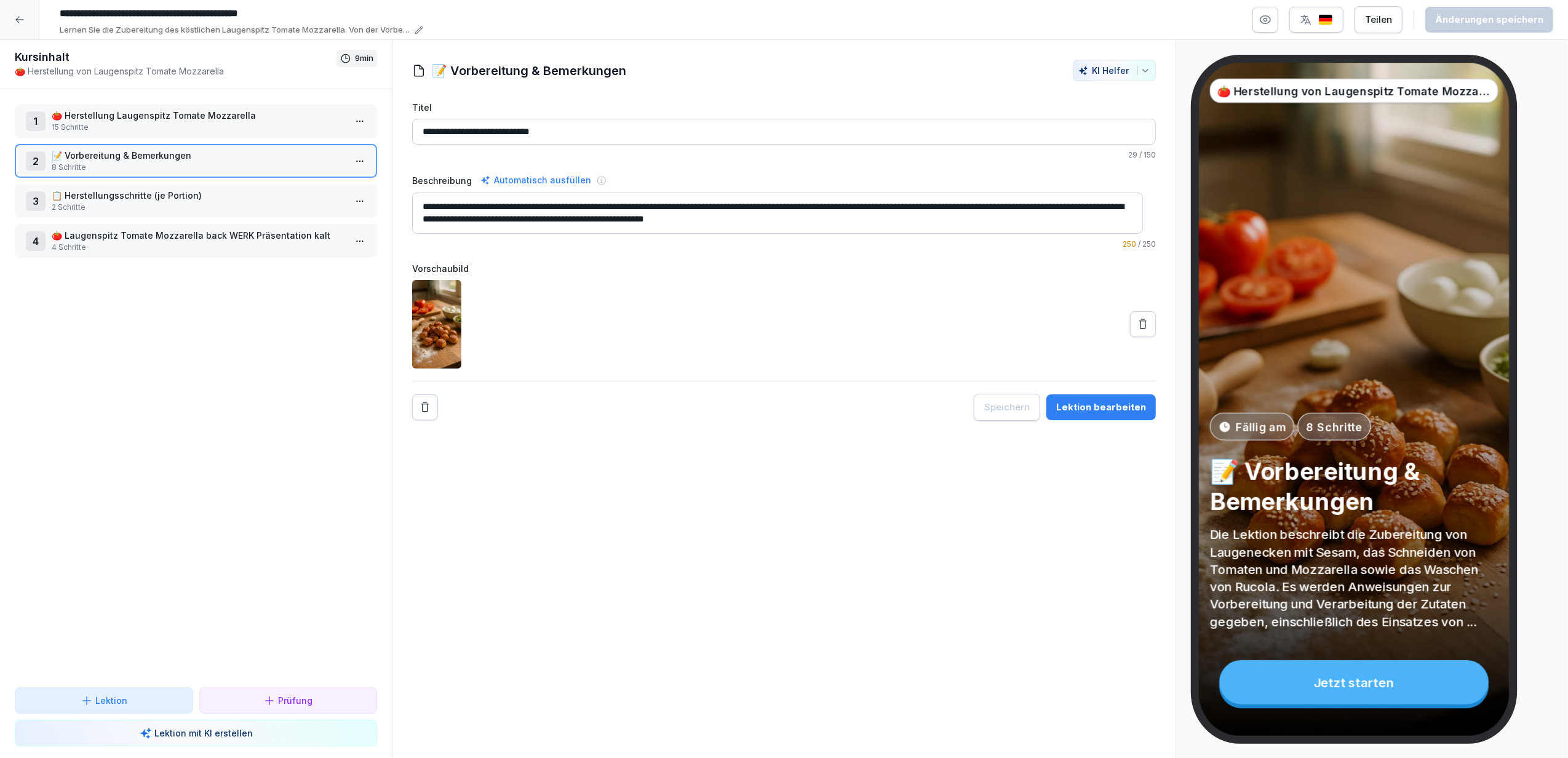
click at [155, 122] on p "15 Schritte" at bounding box center [197, 127] width 293 height 11
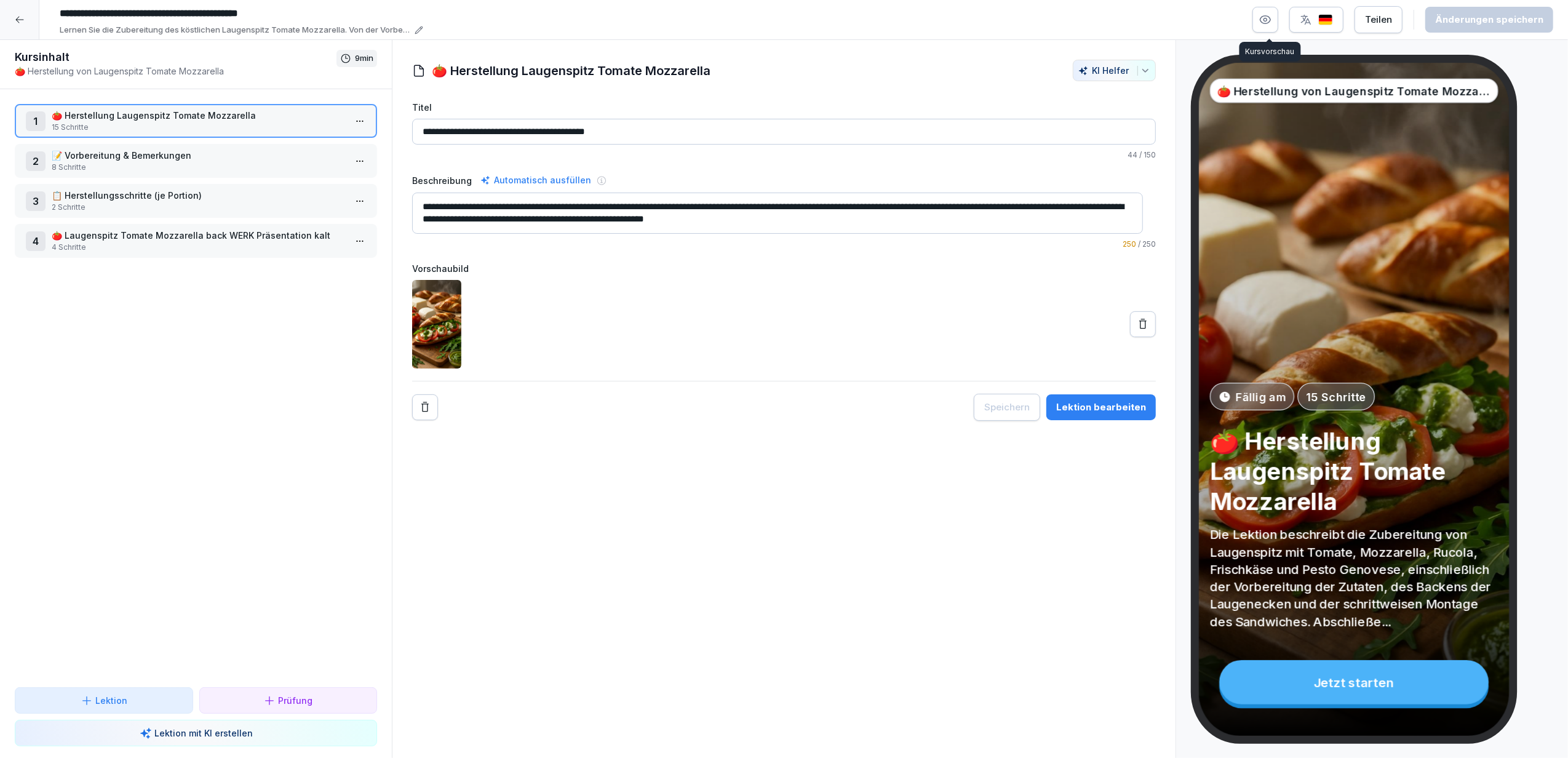
click at [1268, 17] on icon "button" at bounding box center [1265, 19] width 13 height 13
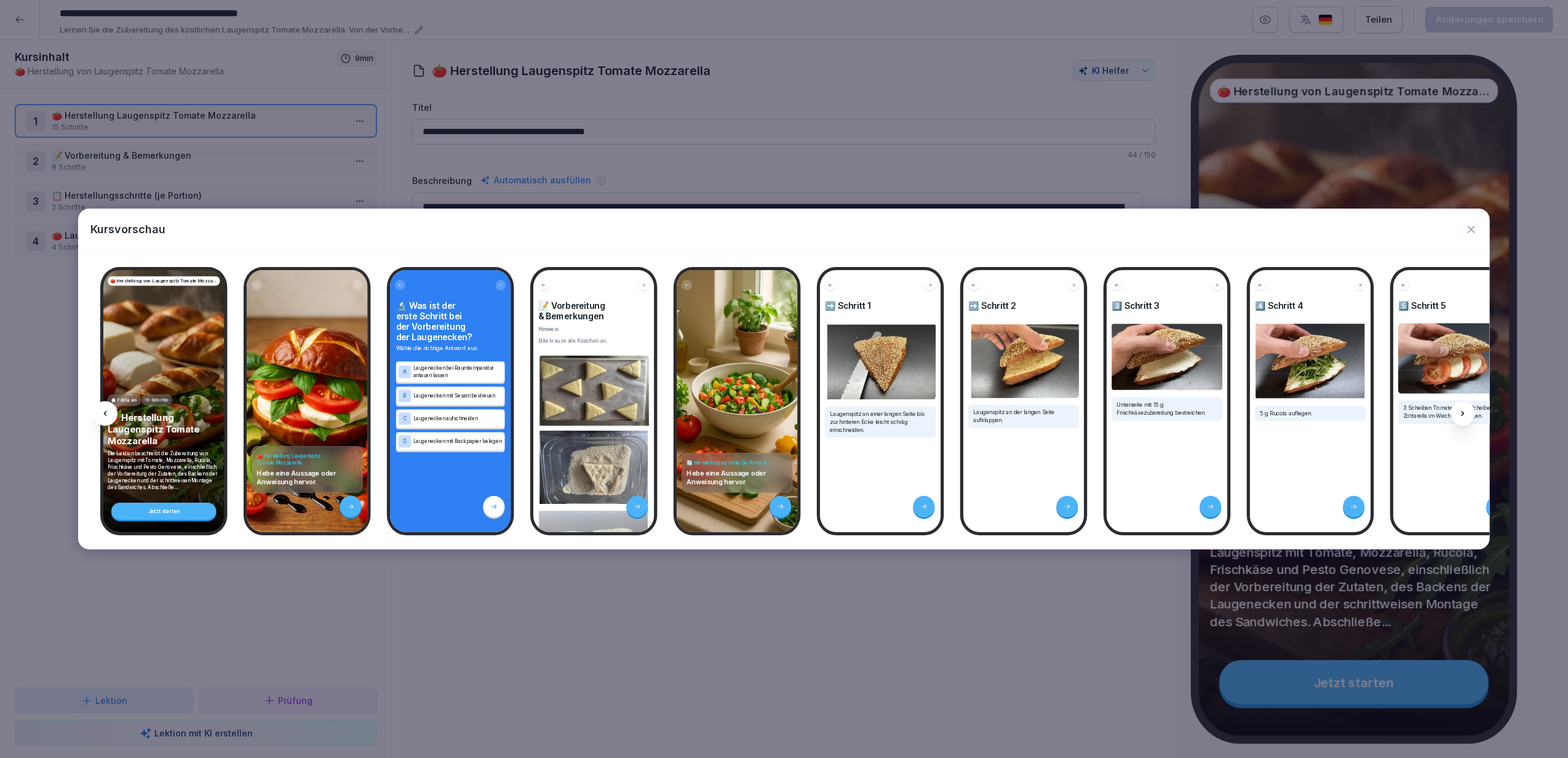
click at [1460, 414] on icon at bounding box center [1463, 413] width 10 height 10
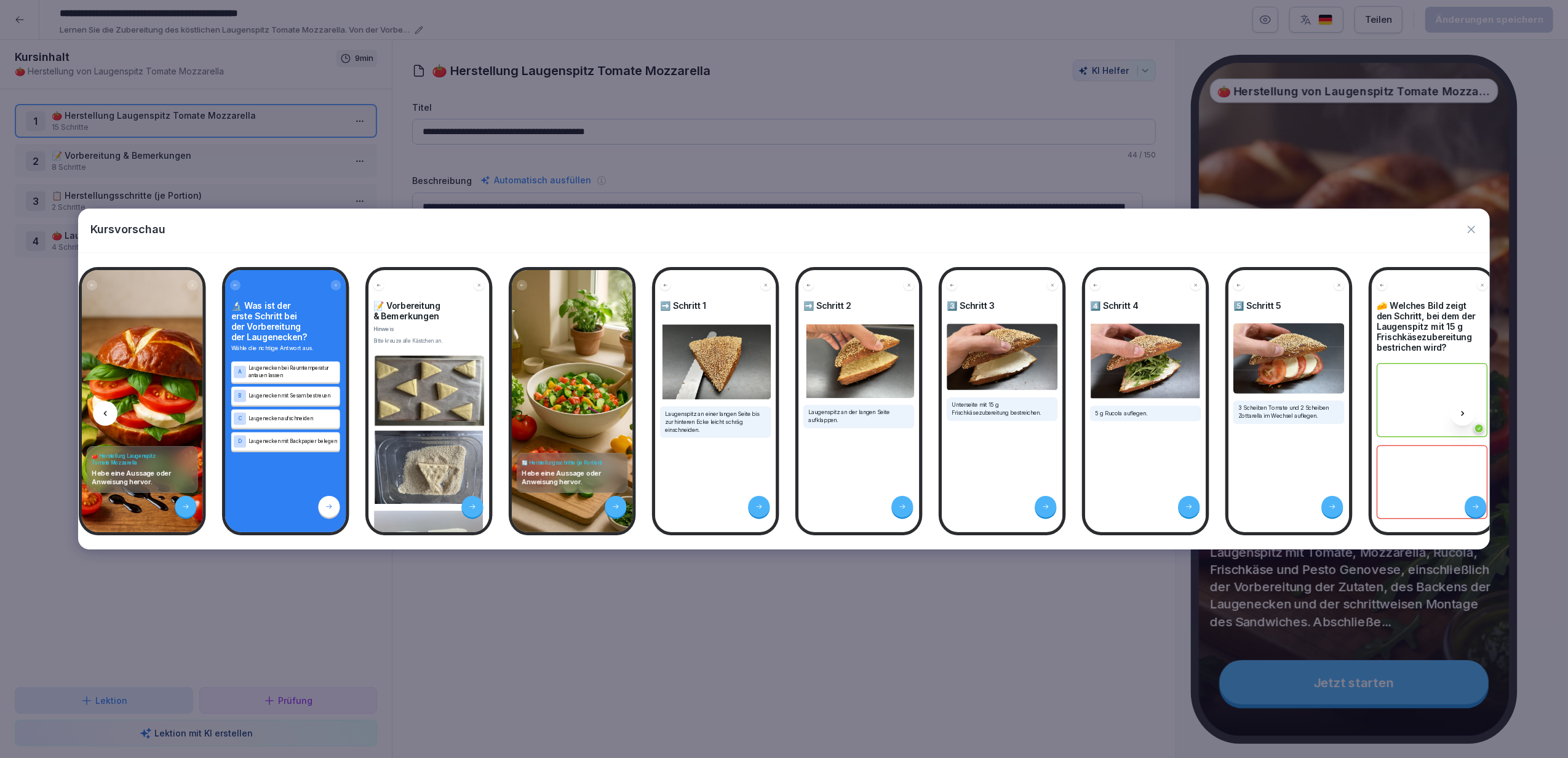
click at [1460, 414] on icon at bounding box center [1463, 413] width 10 height 10
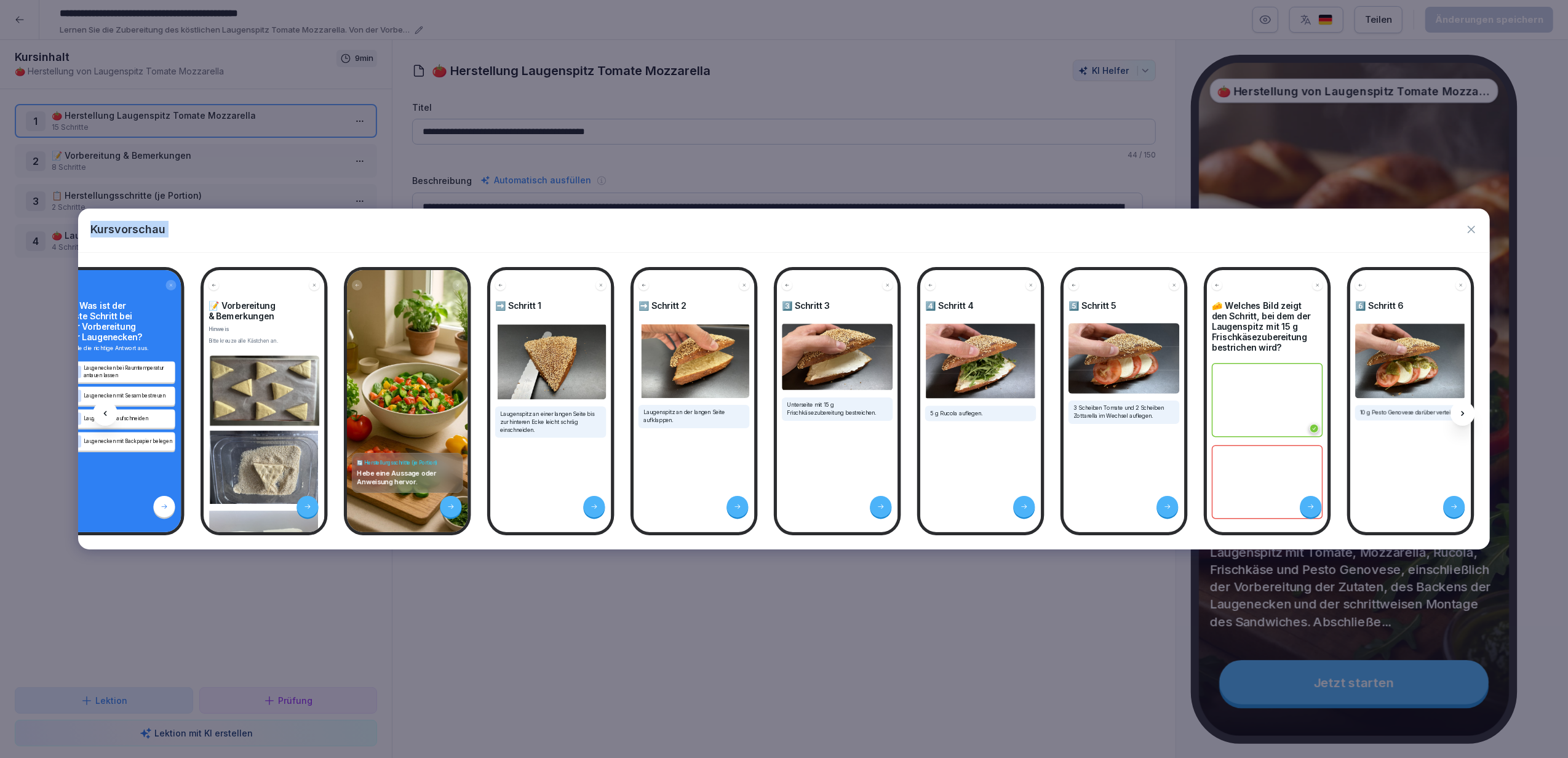
click at [1460, 414] on icon at bounding box center [1463, 413] width 10 height 10
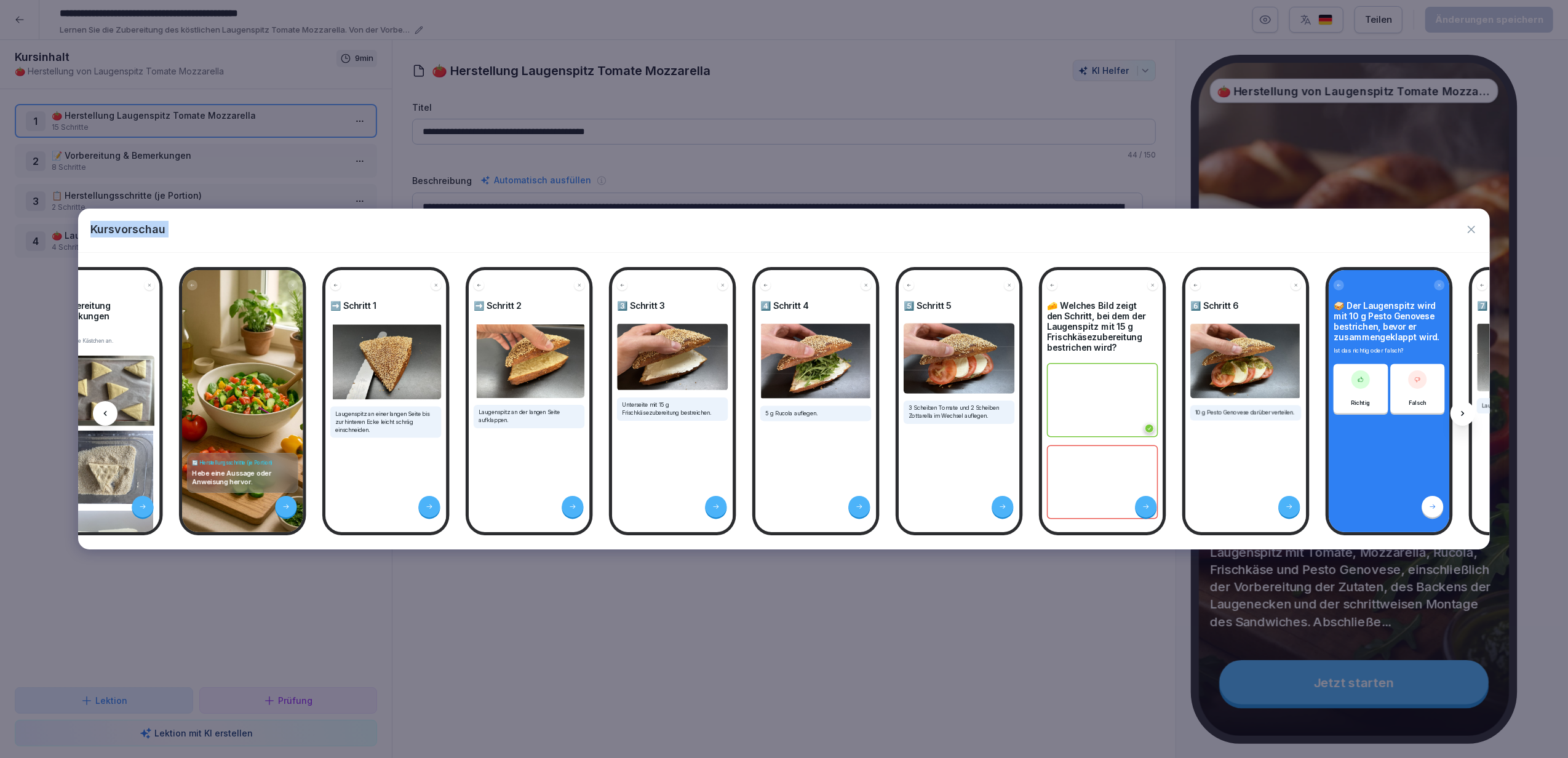
click at [1460, 414] on icon at bounding box center [1463, 413] width 10 height 10
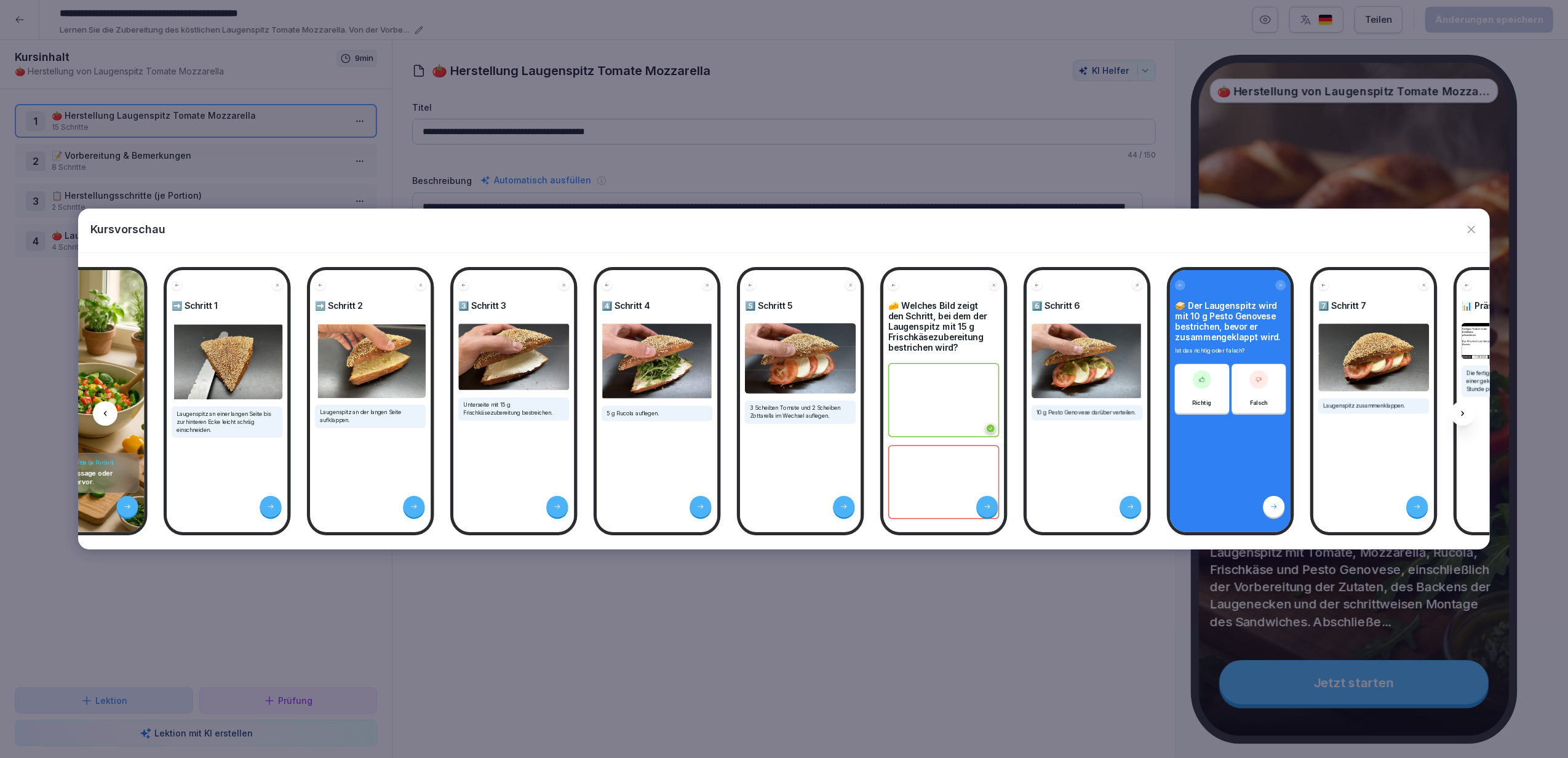
scroll to position [0, 660]
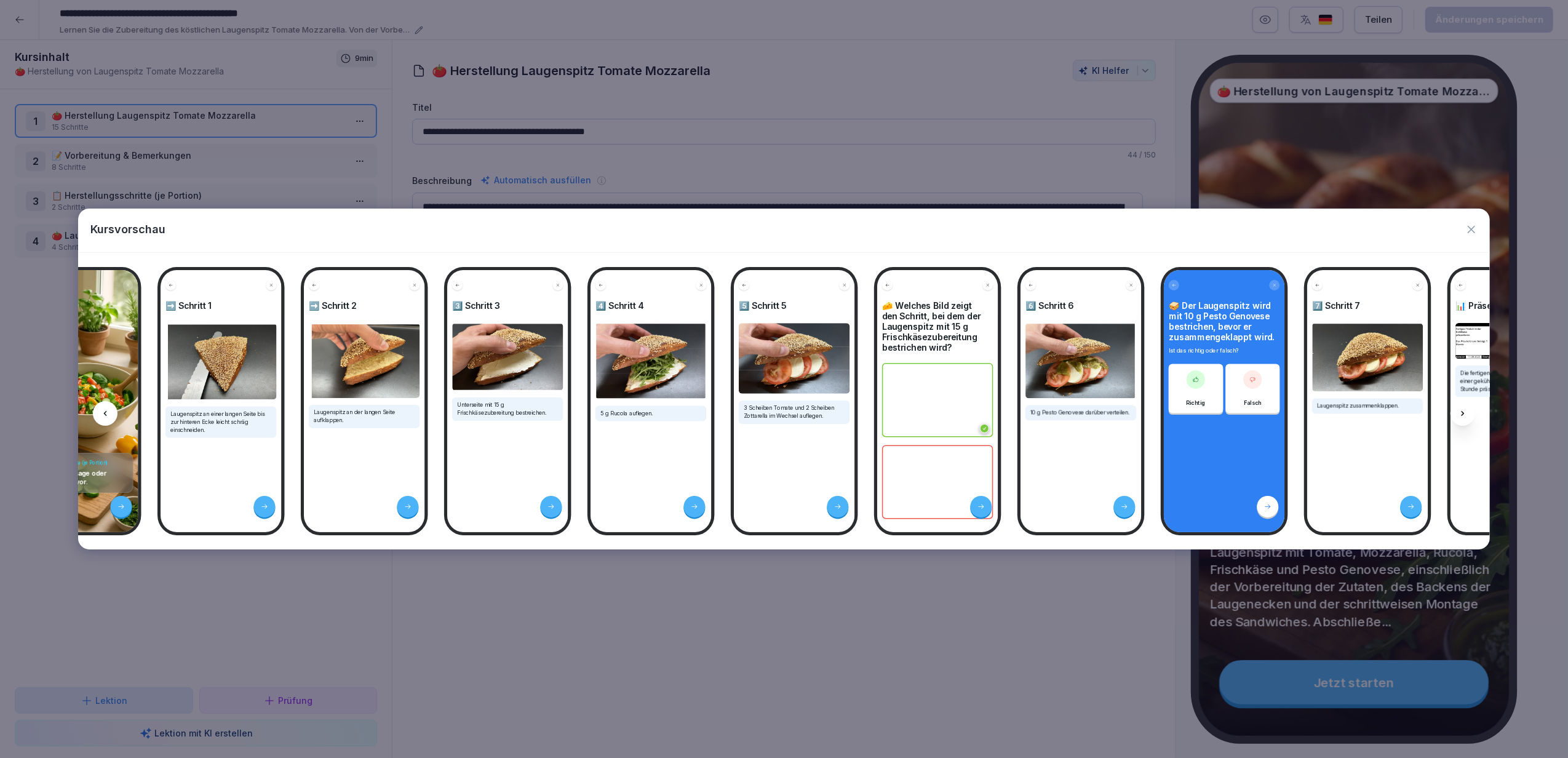
click at [1460, 414] on icon at bounding box center [1463, 413] width 10 height 10
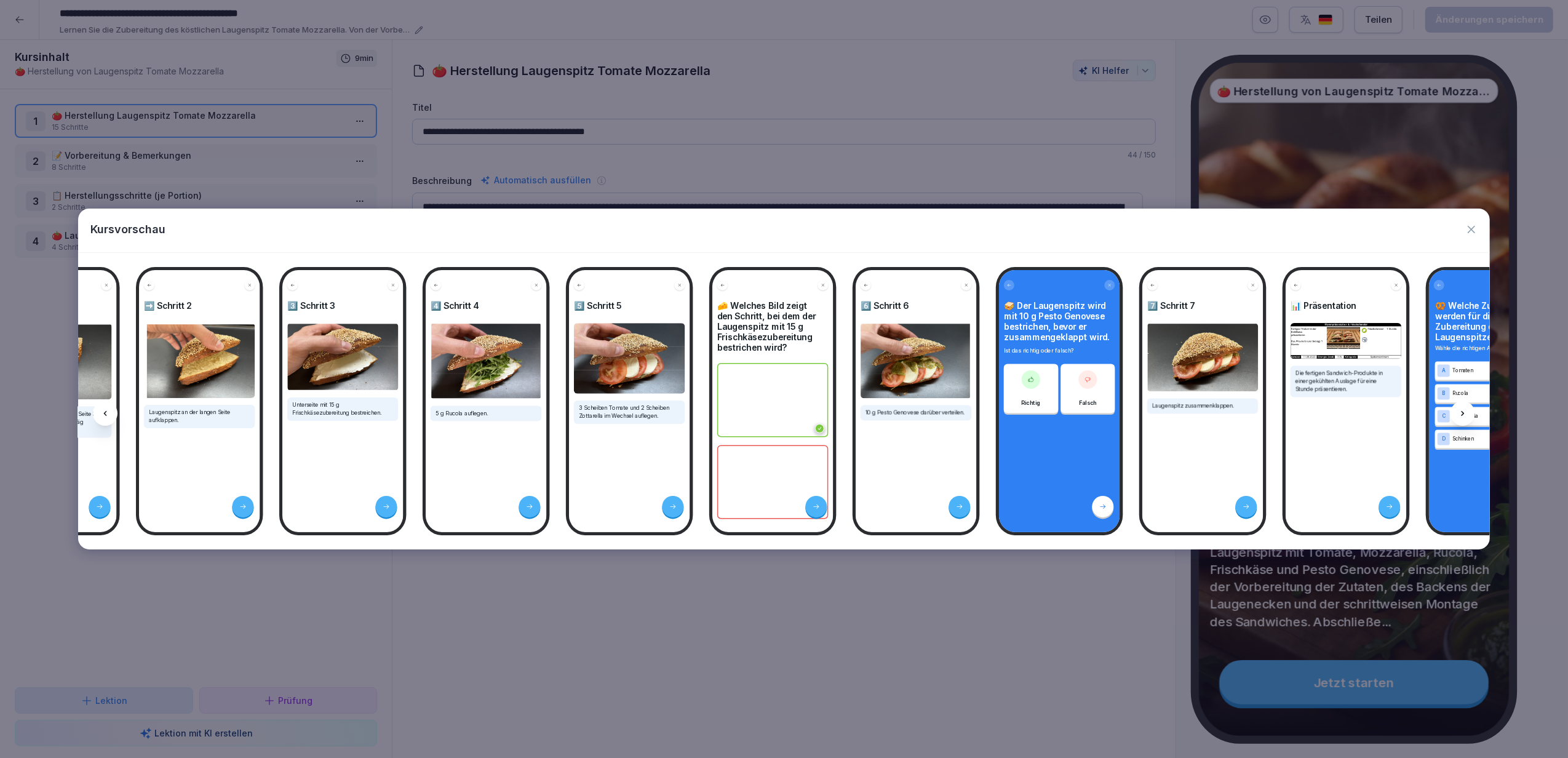
click at [1460, 414] on icon at bounding box center [1463, 413] width 10 height 10
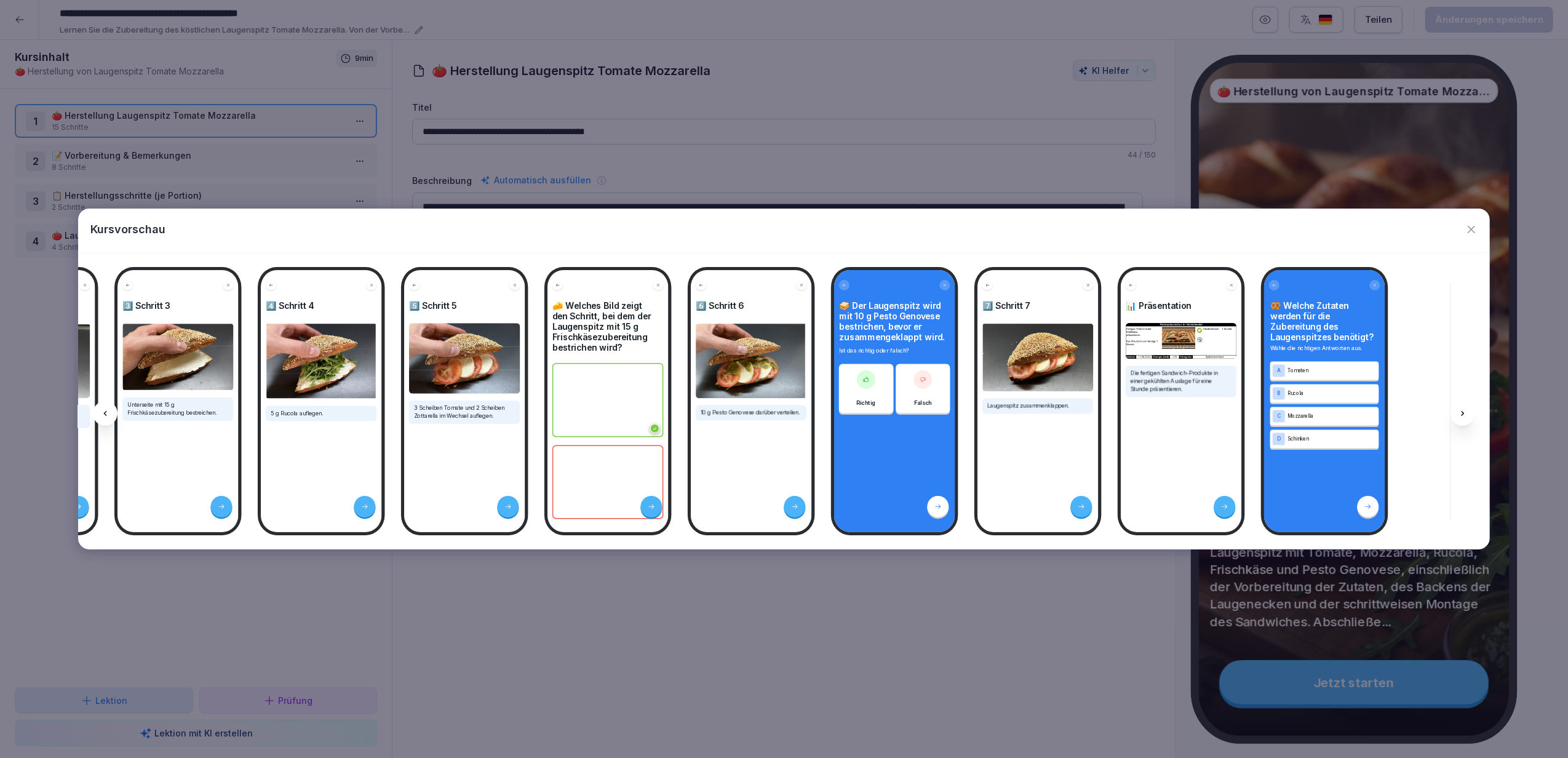
click at [1460, 414] on icon at bounding box center [1463, 413] width 10 height 10
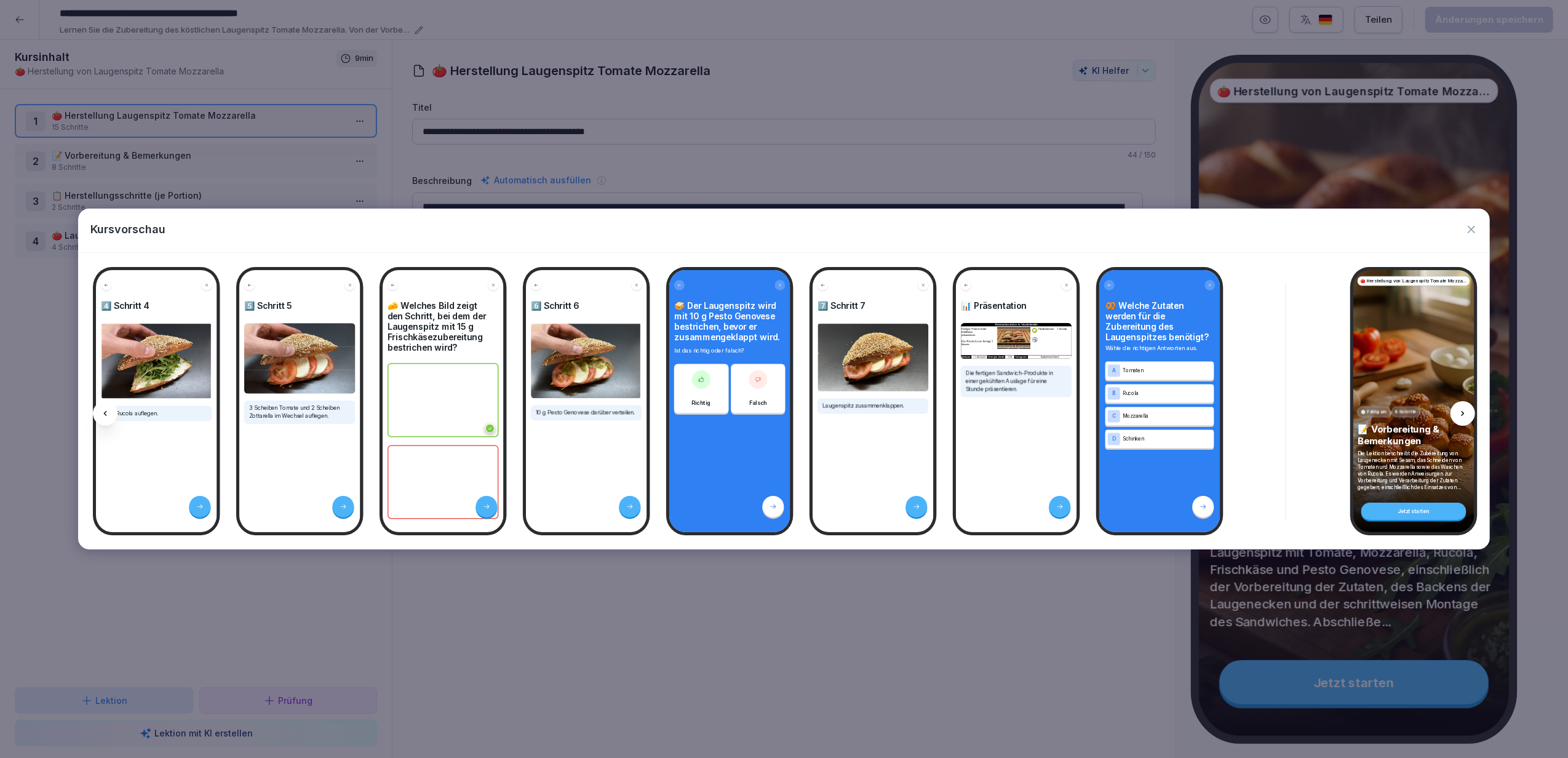
click at [1460, 414] on icon at bounding box center [1463, 413] width 10 height 10
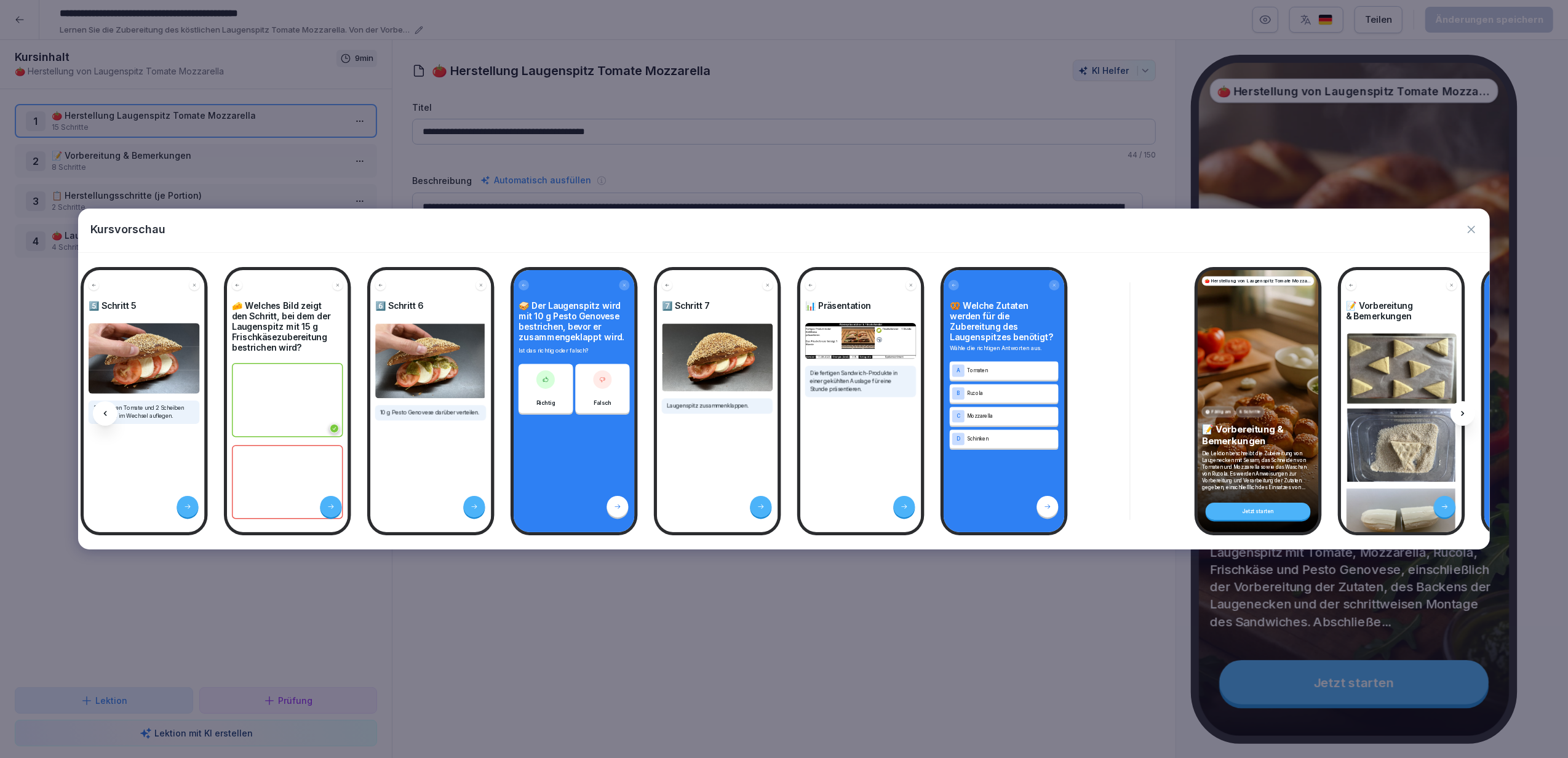
scroll to position [0, 1318]
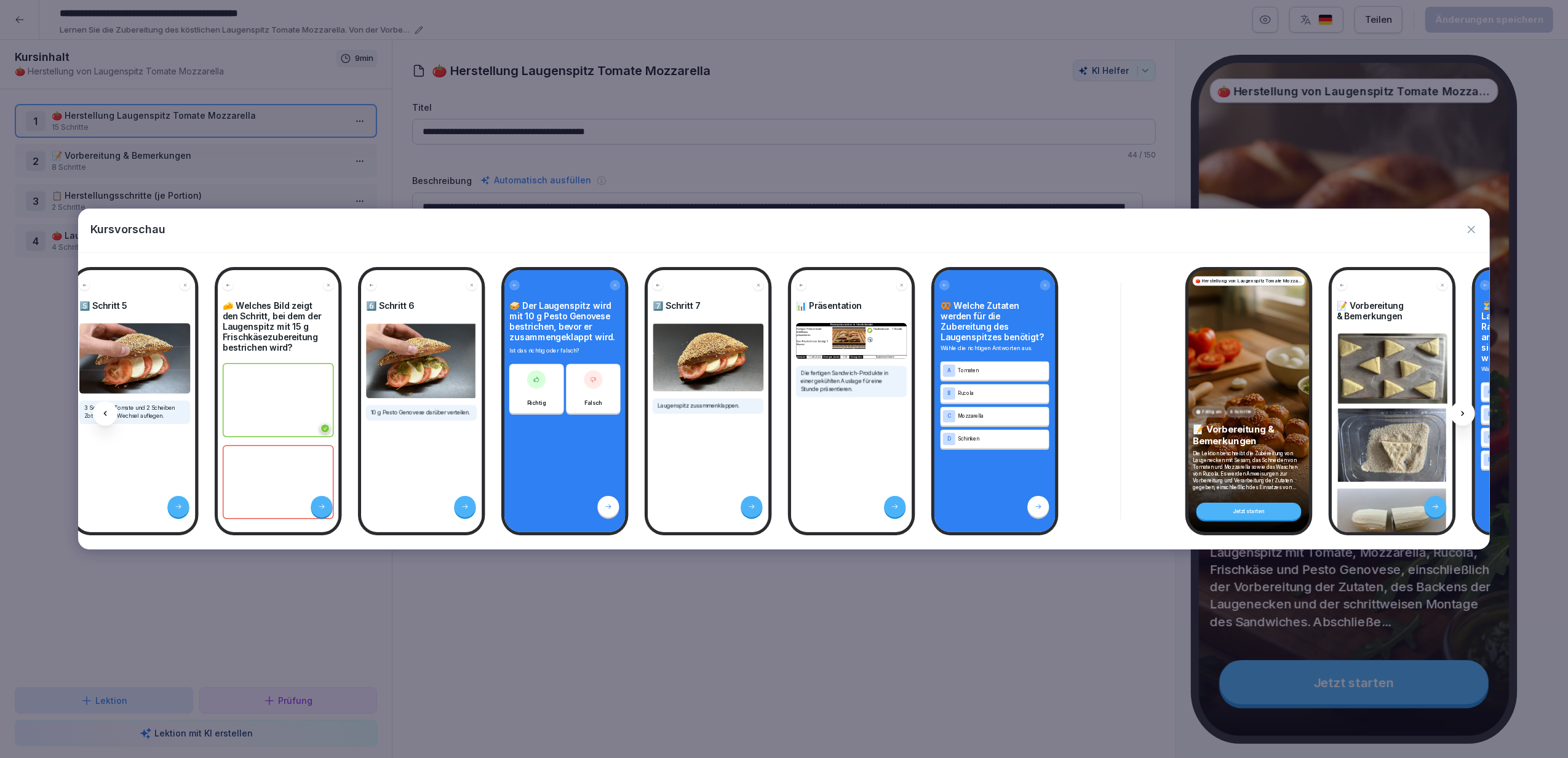
click at [1472, 233] on icon "button" at bounding box center [1471, 229] width 13 height 13
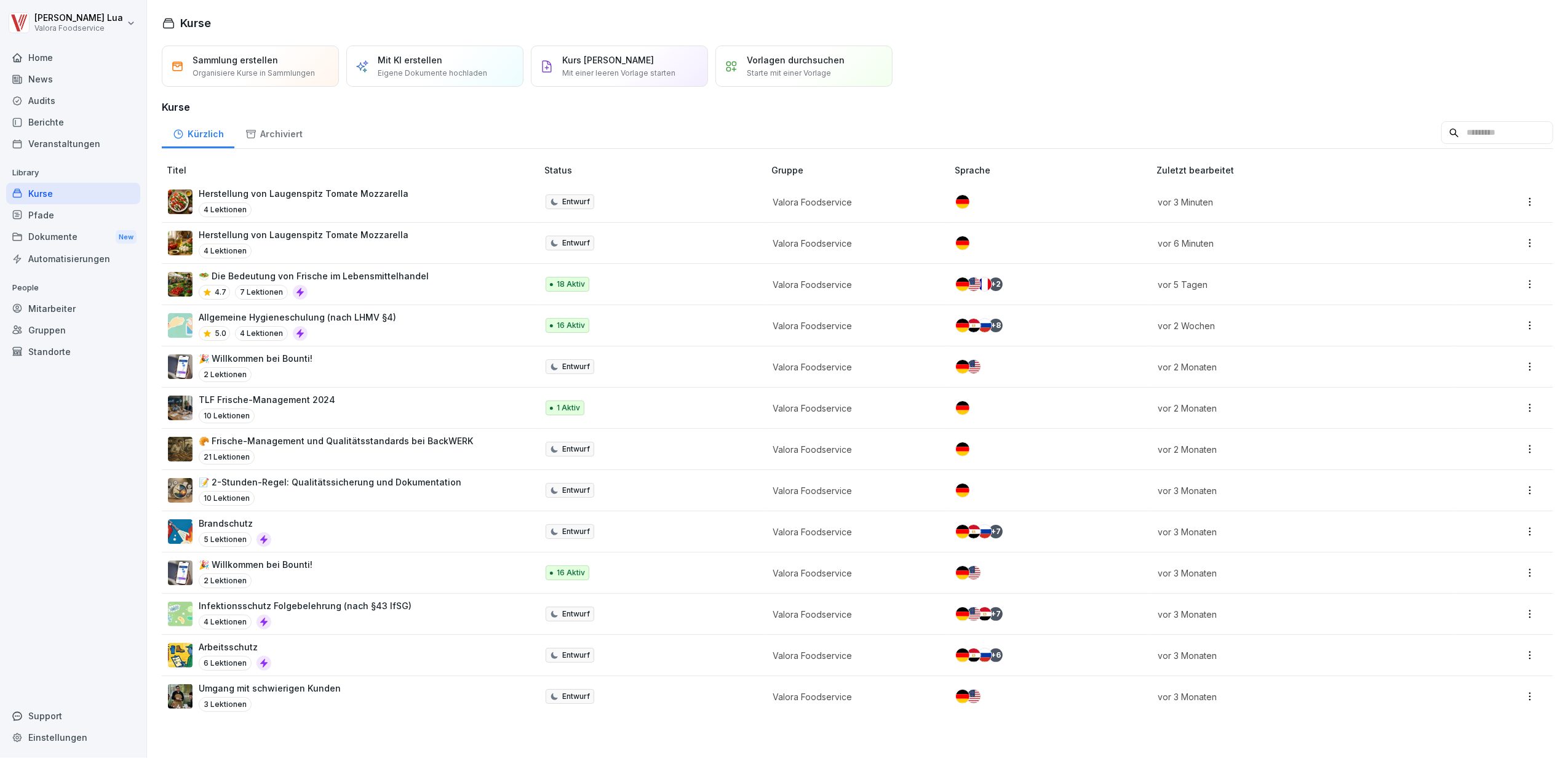
click at [413, 249] on div "Herstellung von Laugenspitz Tomate Mozzarella 4 Lektionen" at bounding box center [346, 244] width 357 height 30
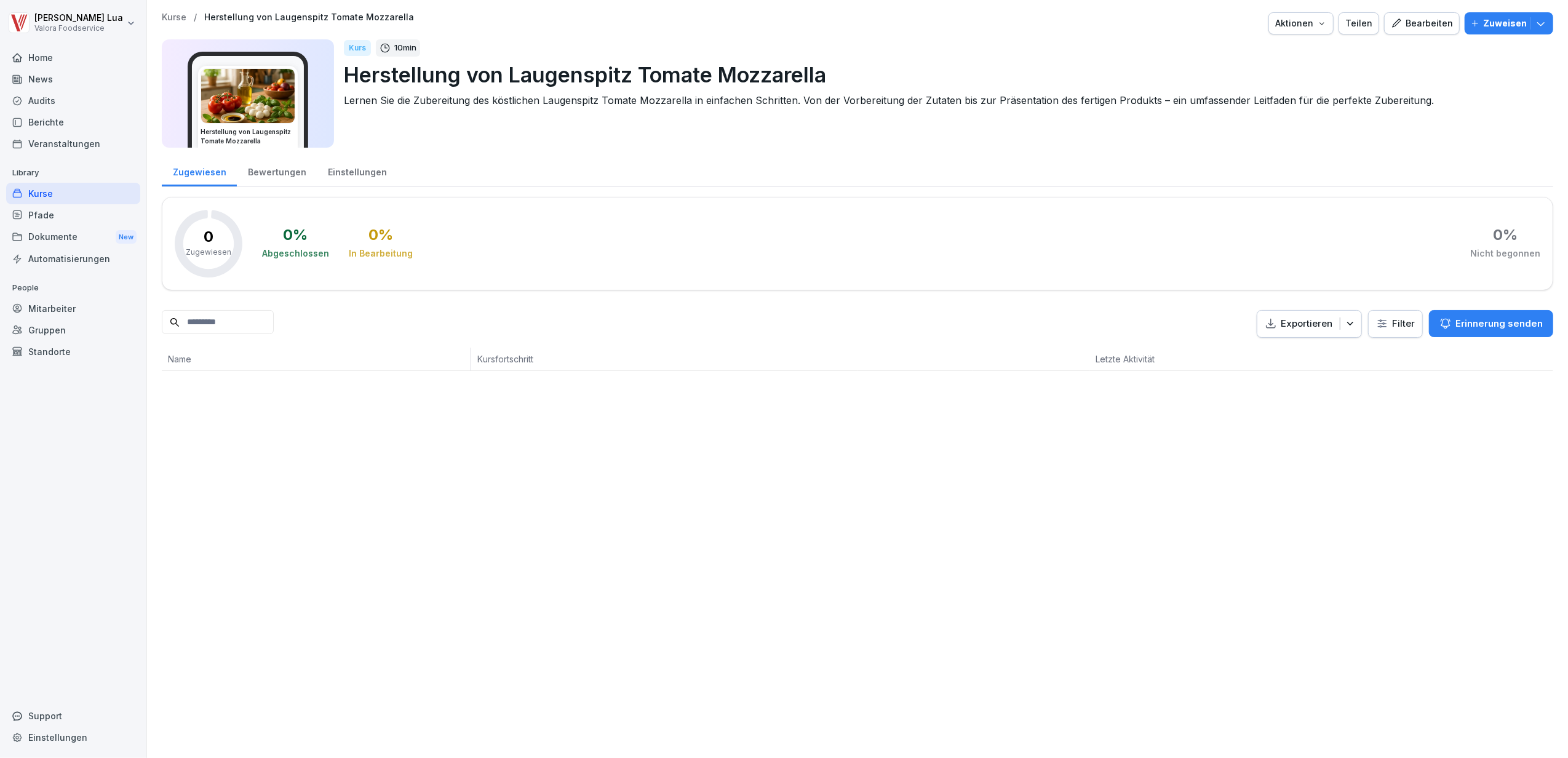
click at [1400, 22] on div "Bearbeiten" at bounding box center [1422, 24] width 62 height 13
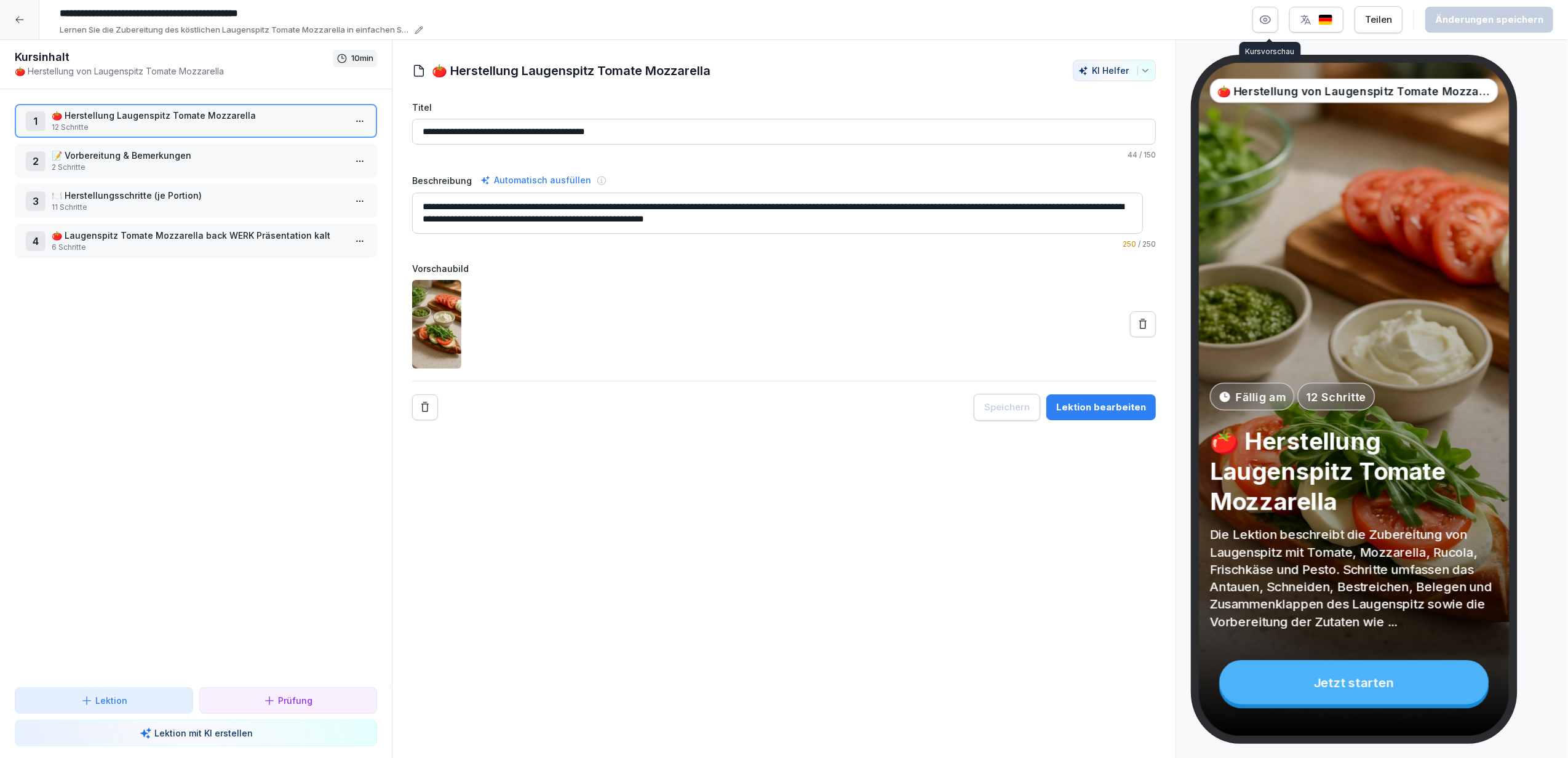
click at [1265, 17] on icon "button" at bounding box center [1265, 20] width 10 height 8
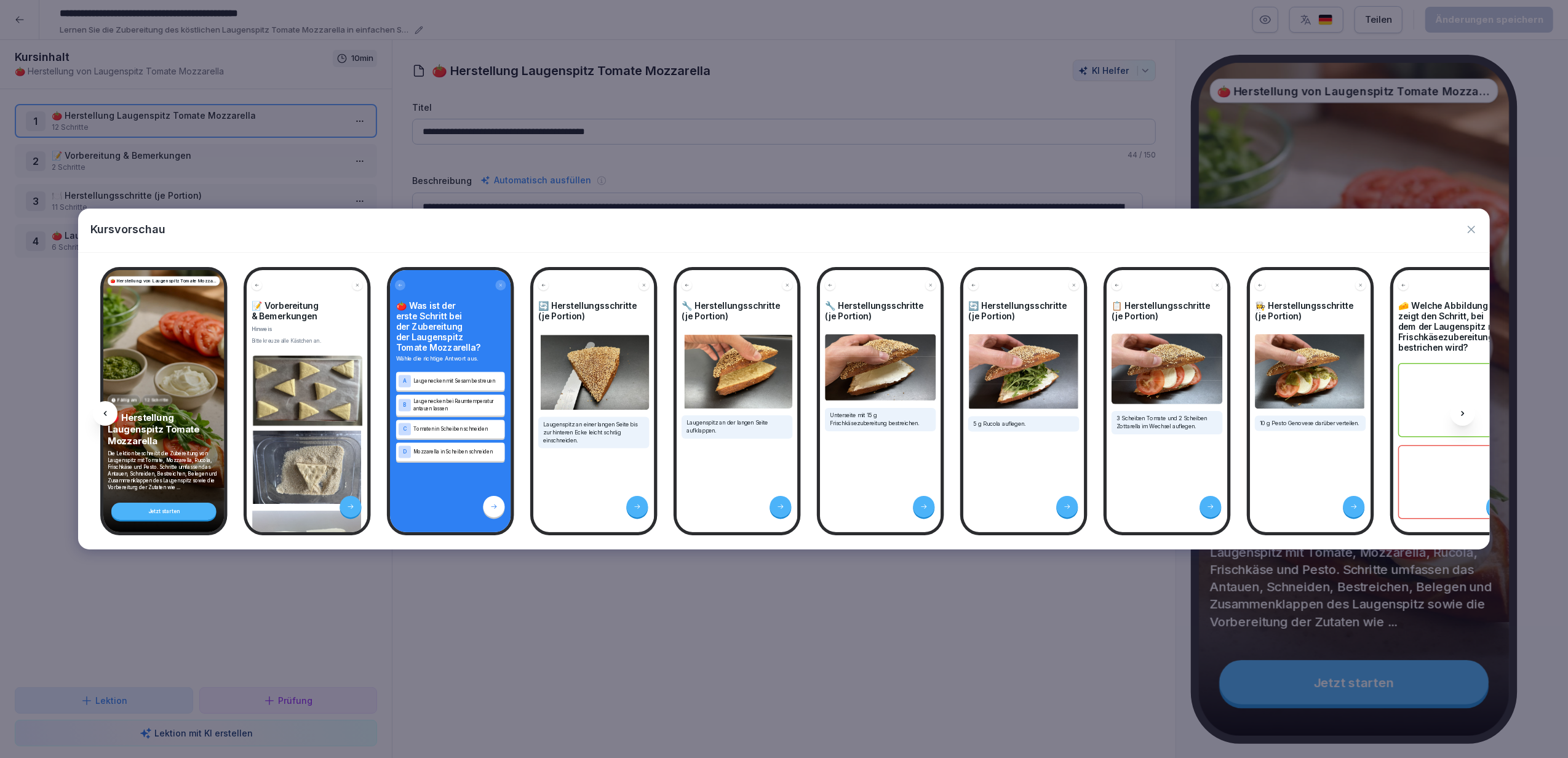
click at [1454, 410] on div at bounding box center [1462, 413] width 24 height 24
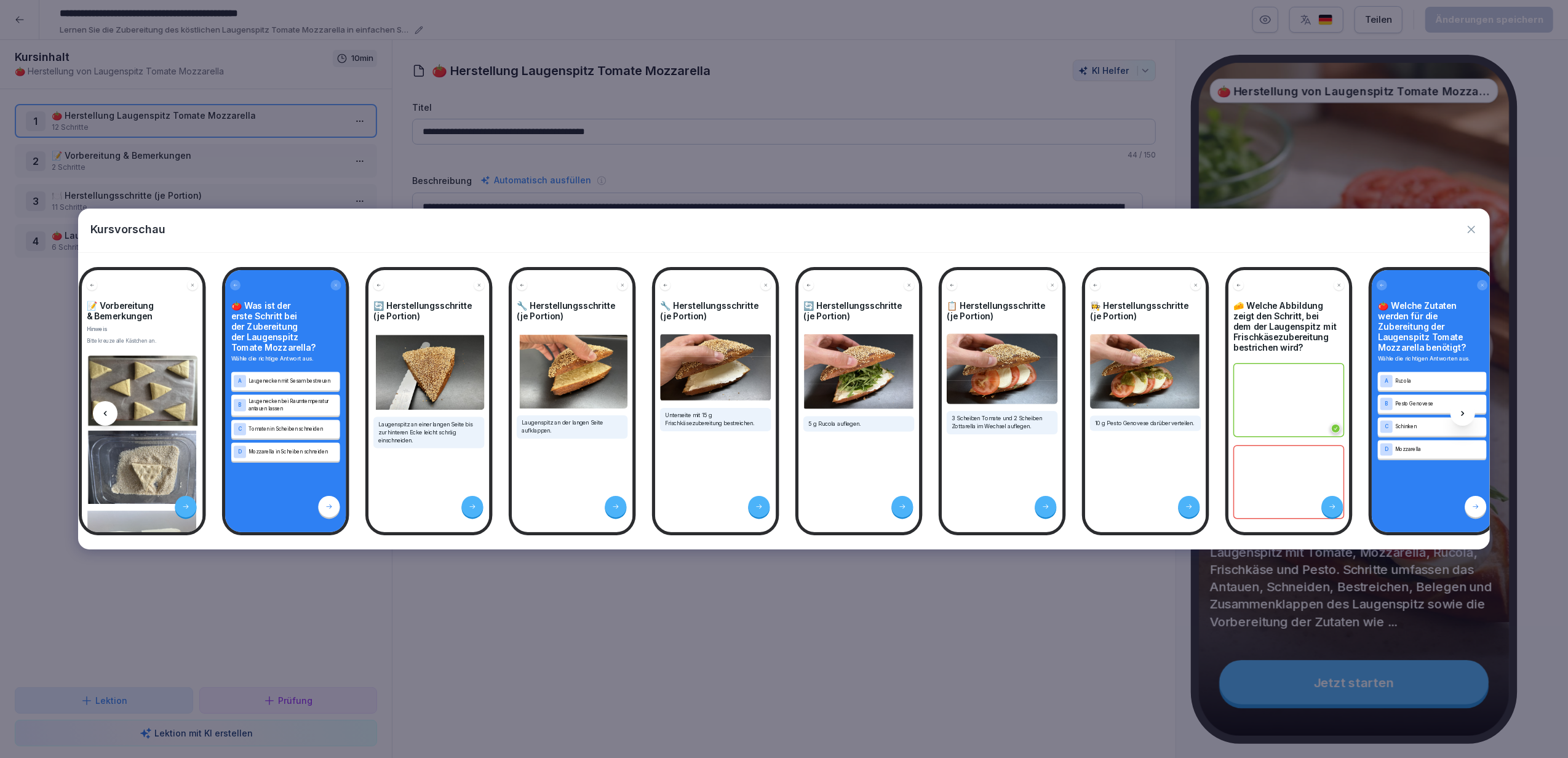
click at [1454, 410] on div at bounding box center [1462, 413] width 24 height 24
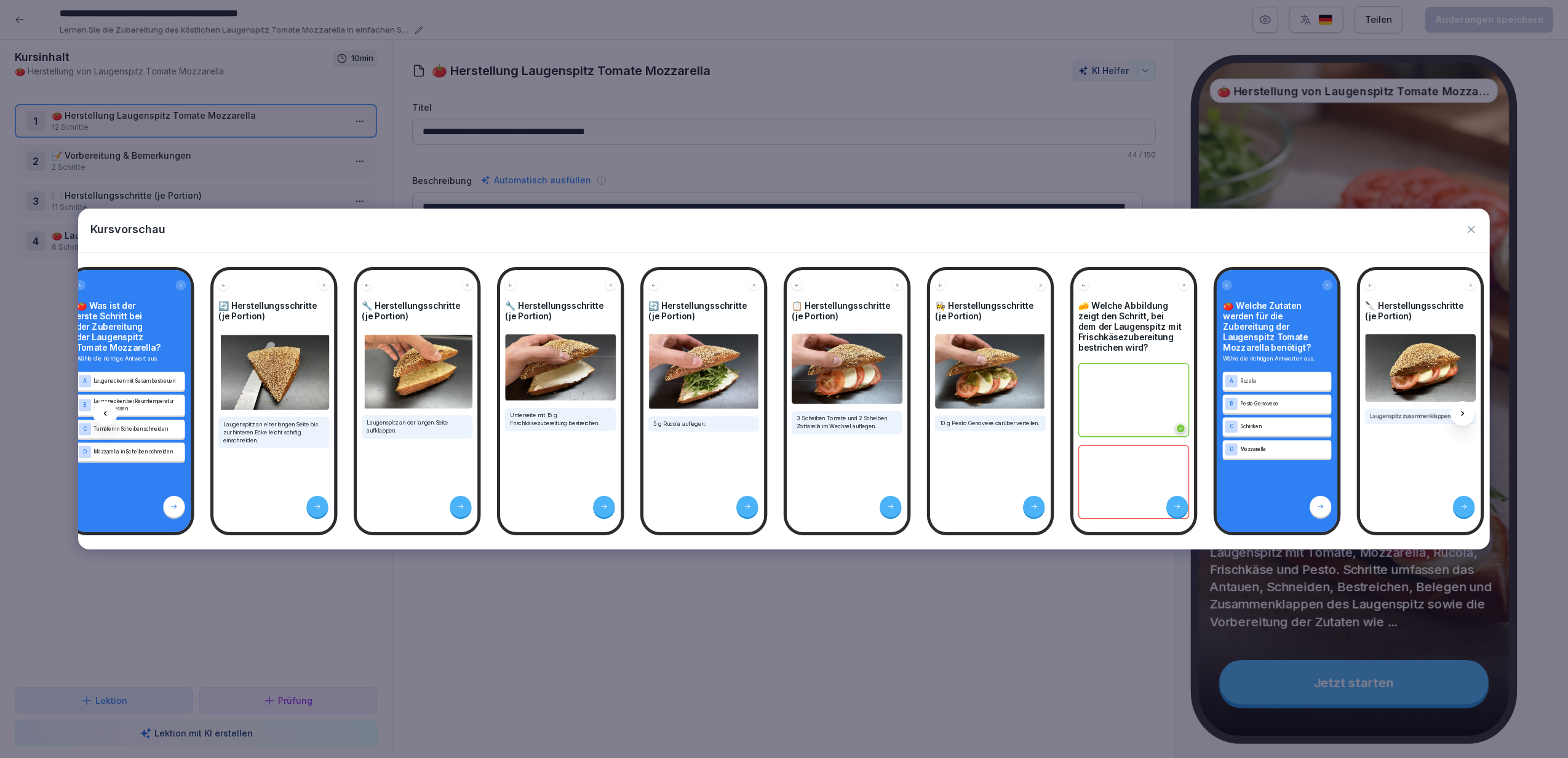
scroll to position [0, 329]
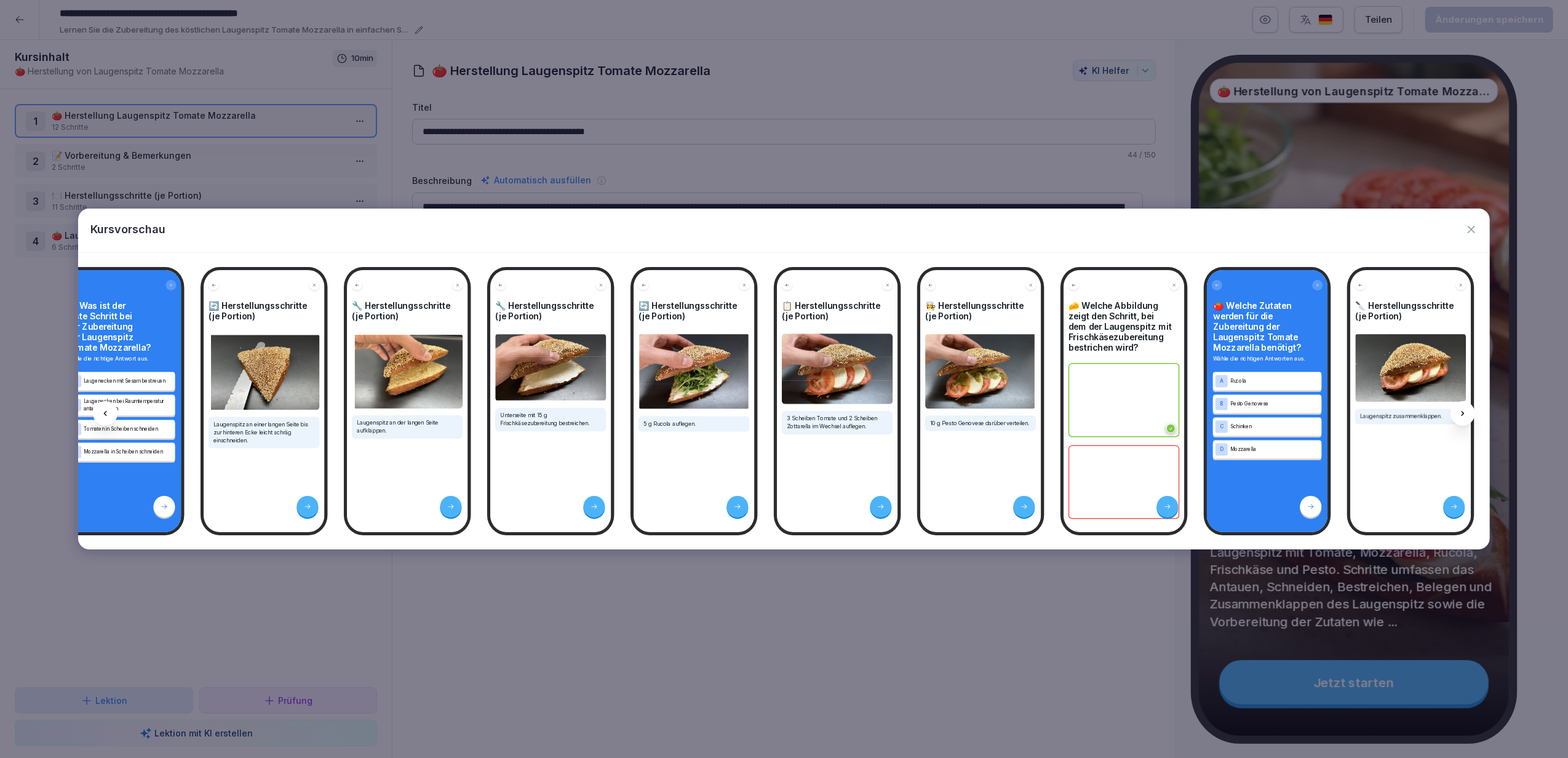
click at [1454, 412] on div at bounding box center [1462, 413] width 24 height 24
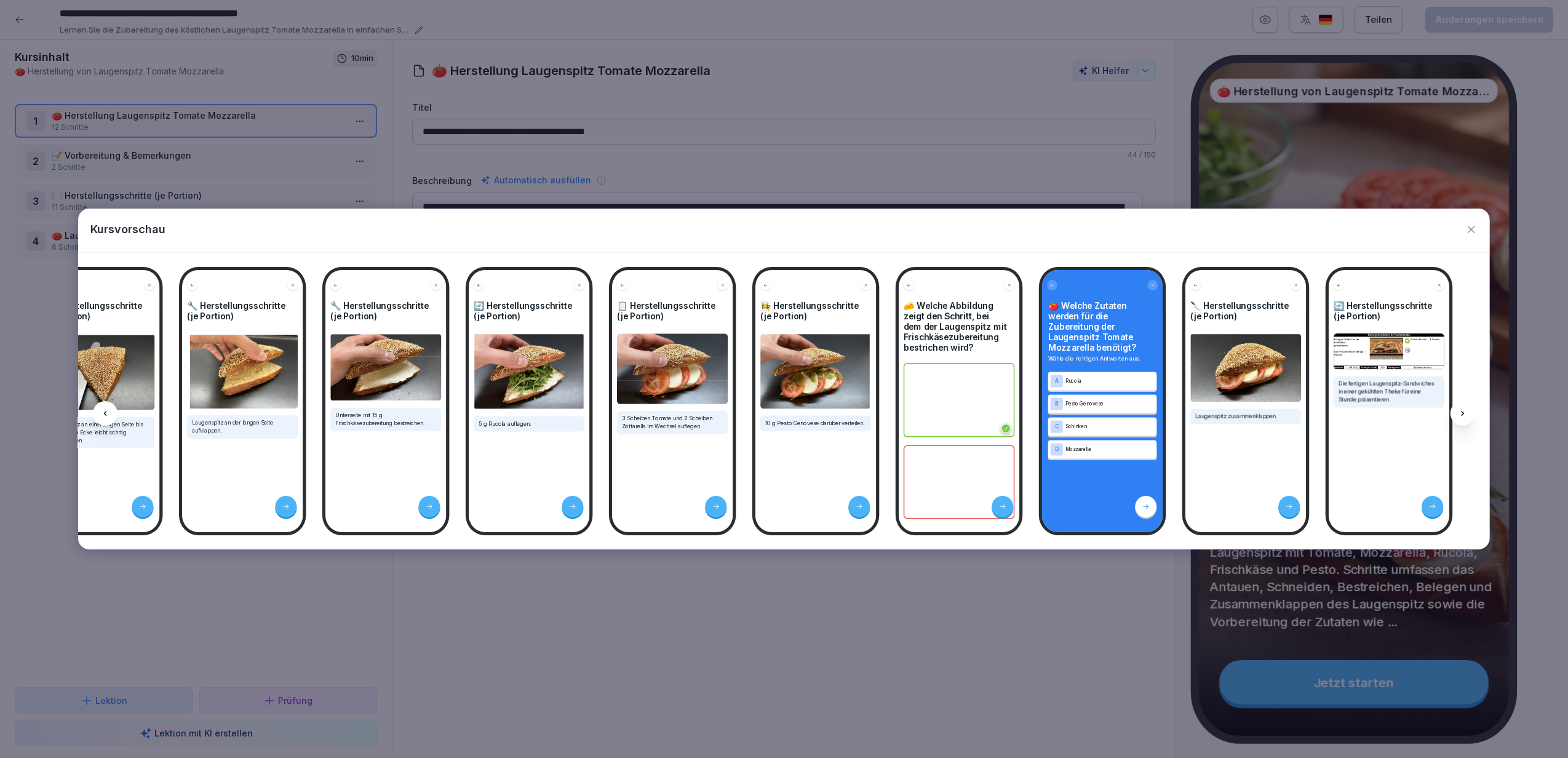
click at [1454, 412] on div at bounding box center [1462, 413] width 24 height 24
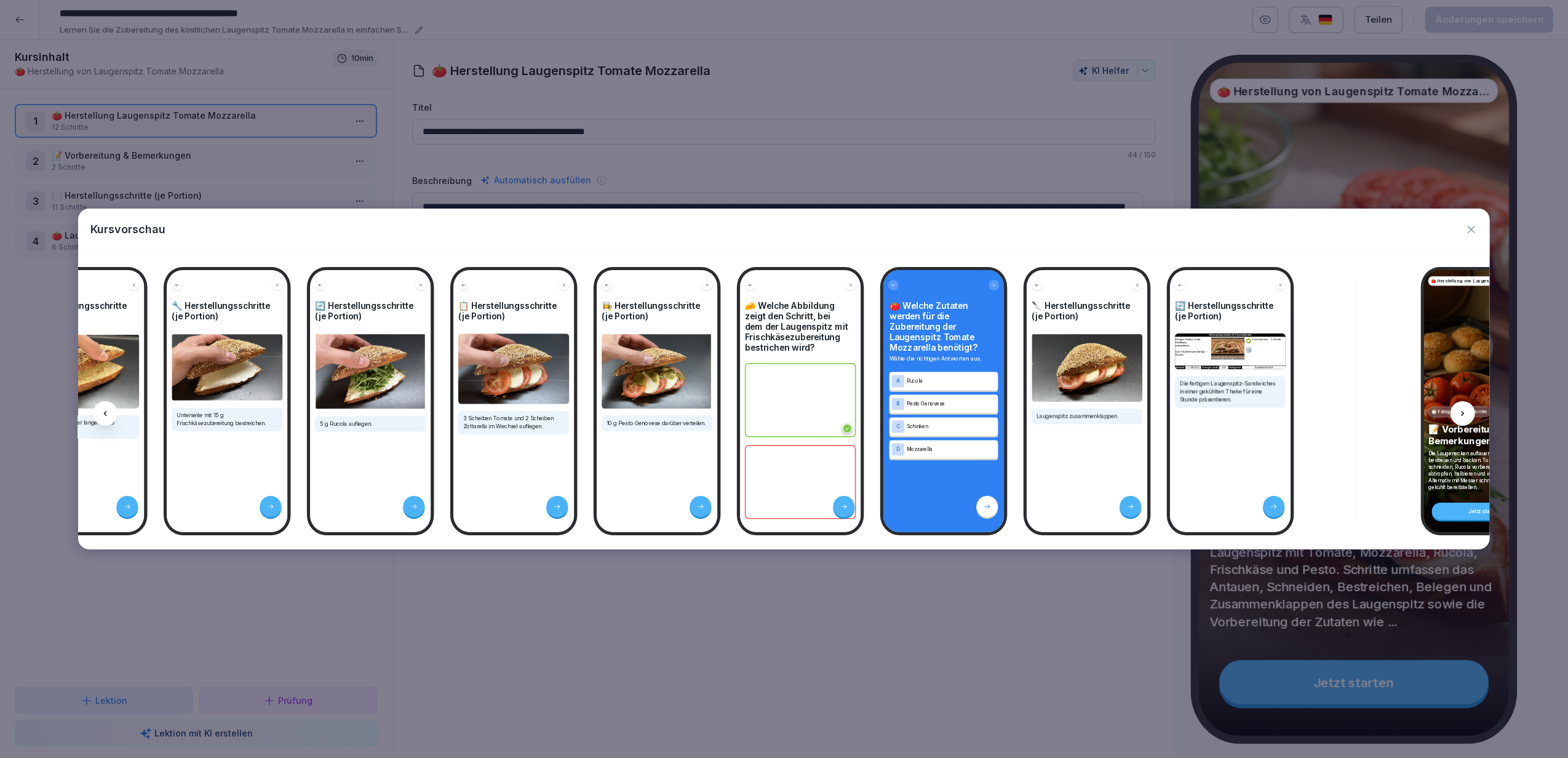
scroll to position [0, 660]
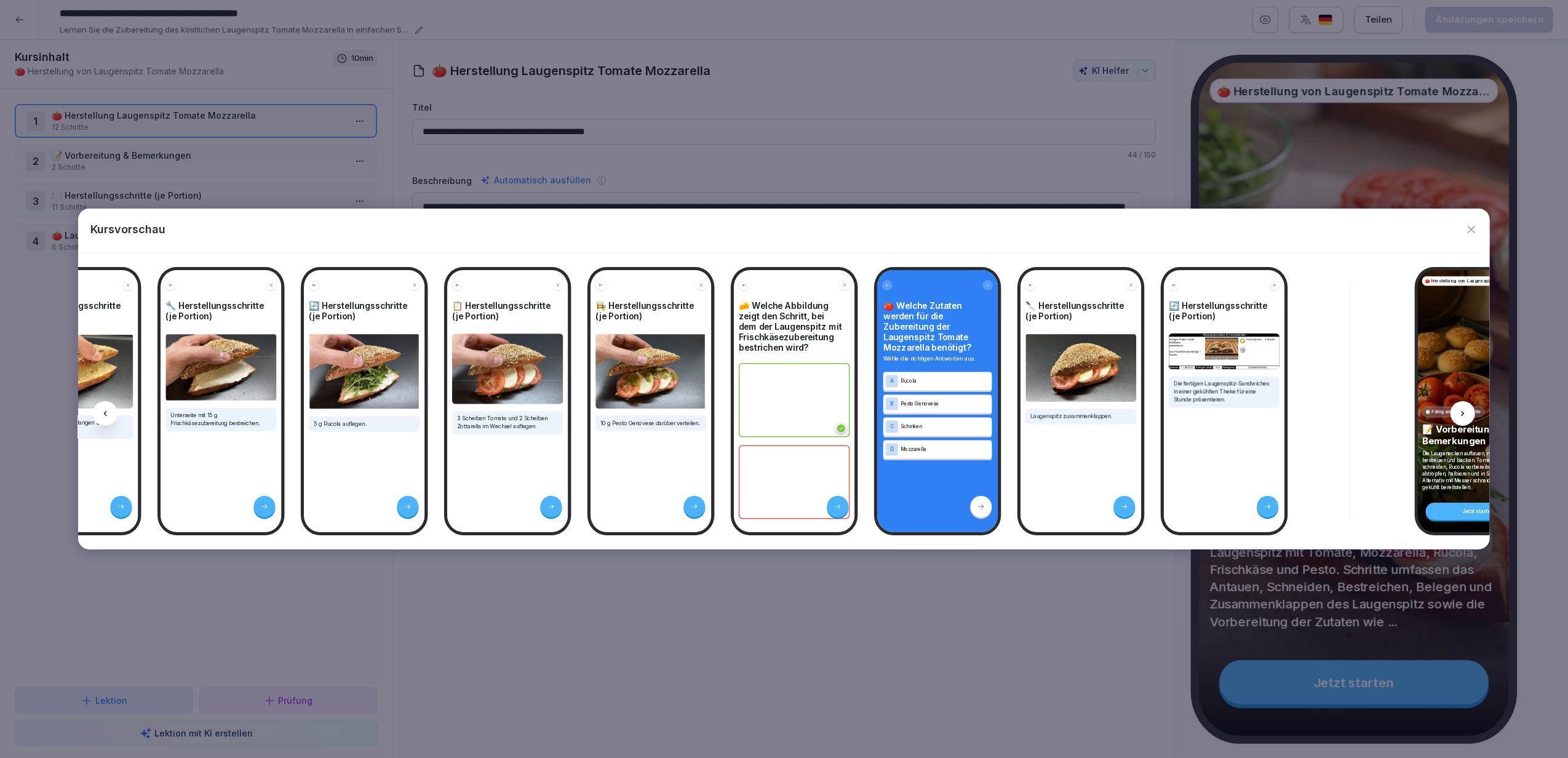
click at [1447, 424] on p "📝 Vorbereitung & Bemerkungen" at bounding box center [1478, 435] width 113 height 24
click at [1460, 419] on div at bounding box center [1462, 413] width 24 height 24
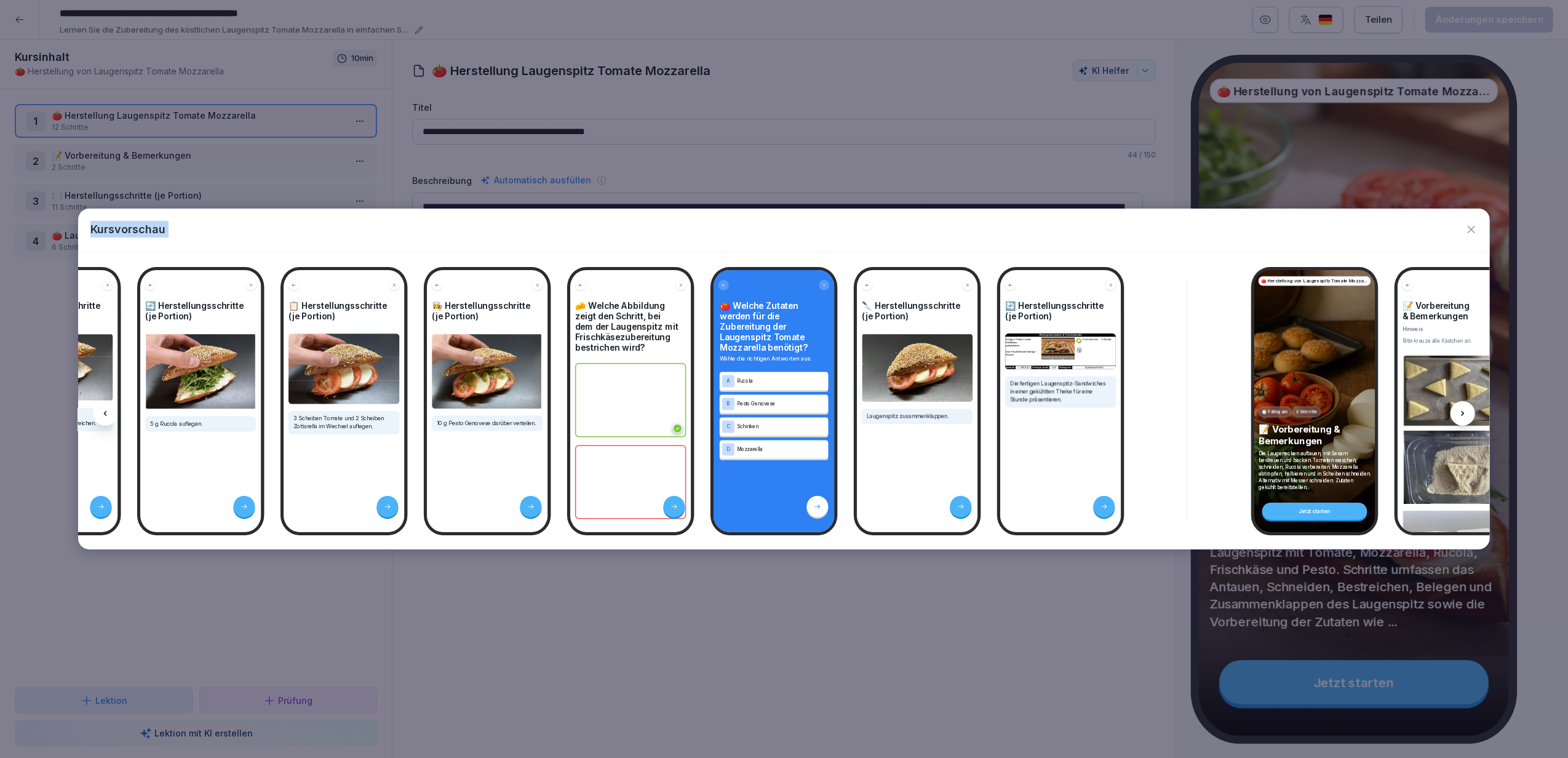
click at [1460, 419] on div at bounding box center [1462, 413] width 24 height 24
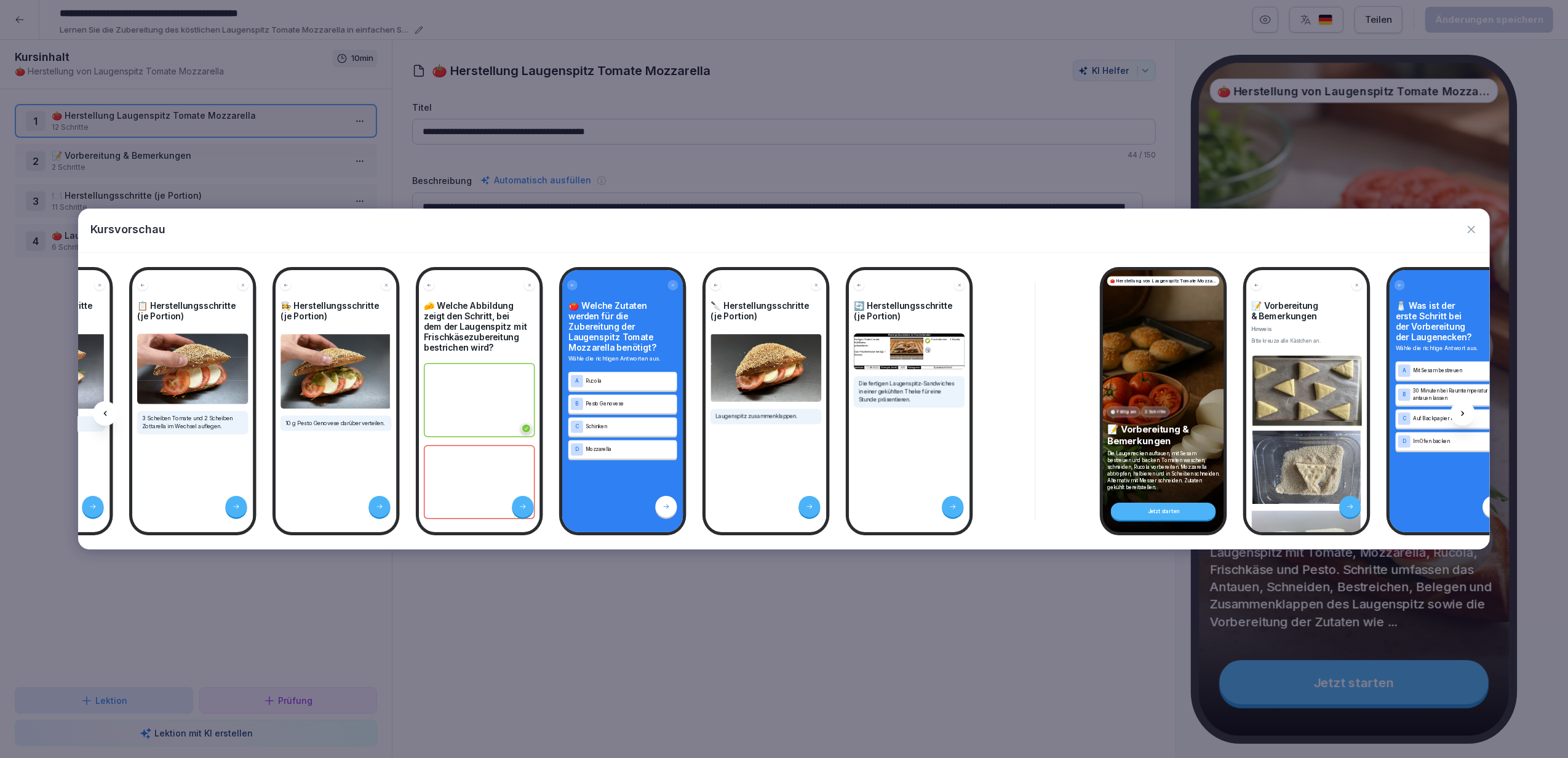
click at [1460, 419] on div at bounding box center [1462, 413] width 24 height 24
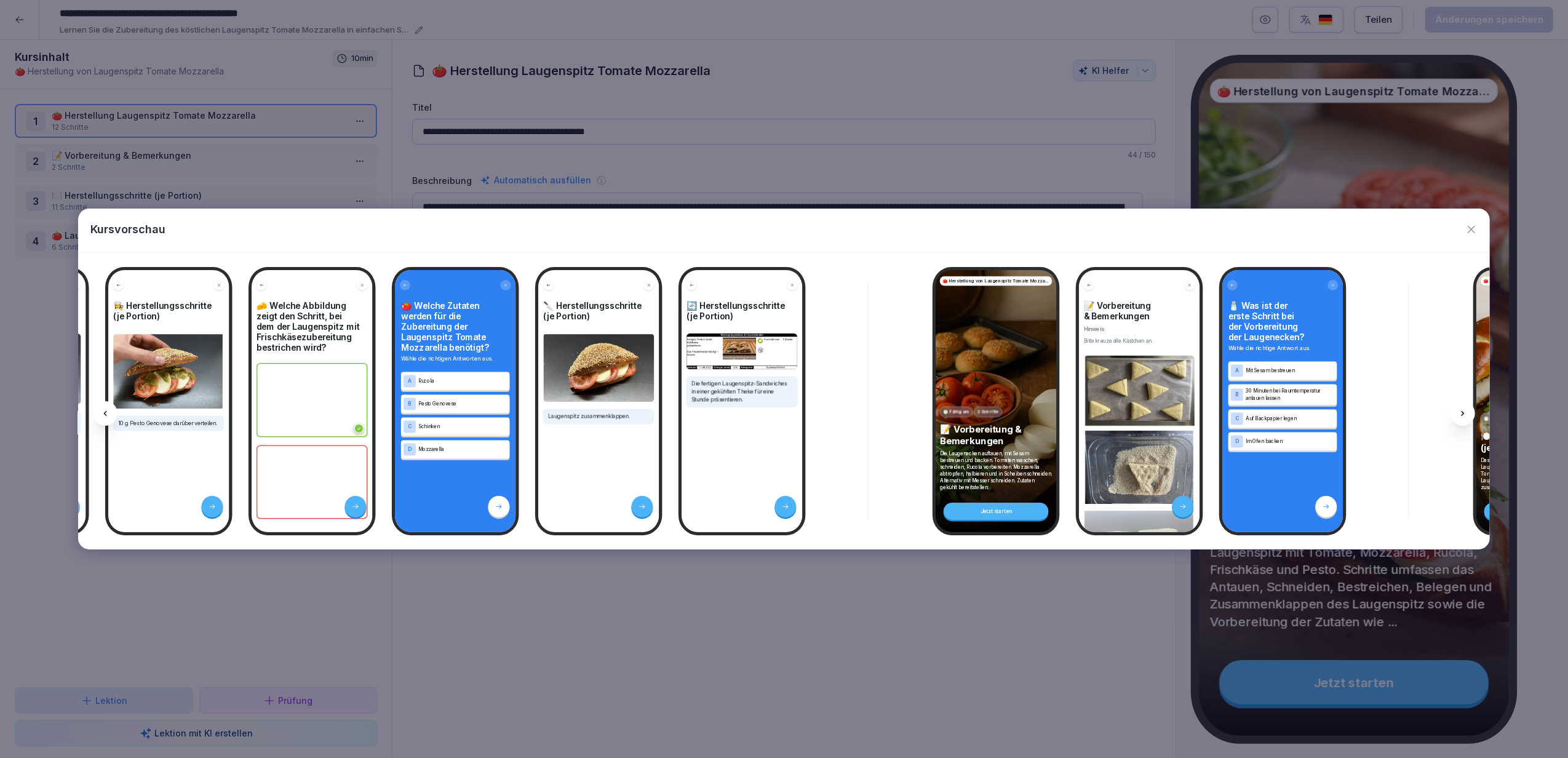
click at [1460, 419] on div at bounding box center [1462, 413] width 24 height 24
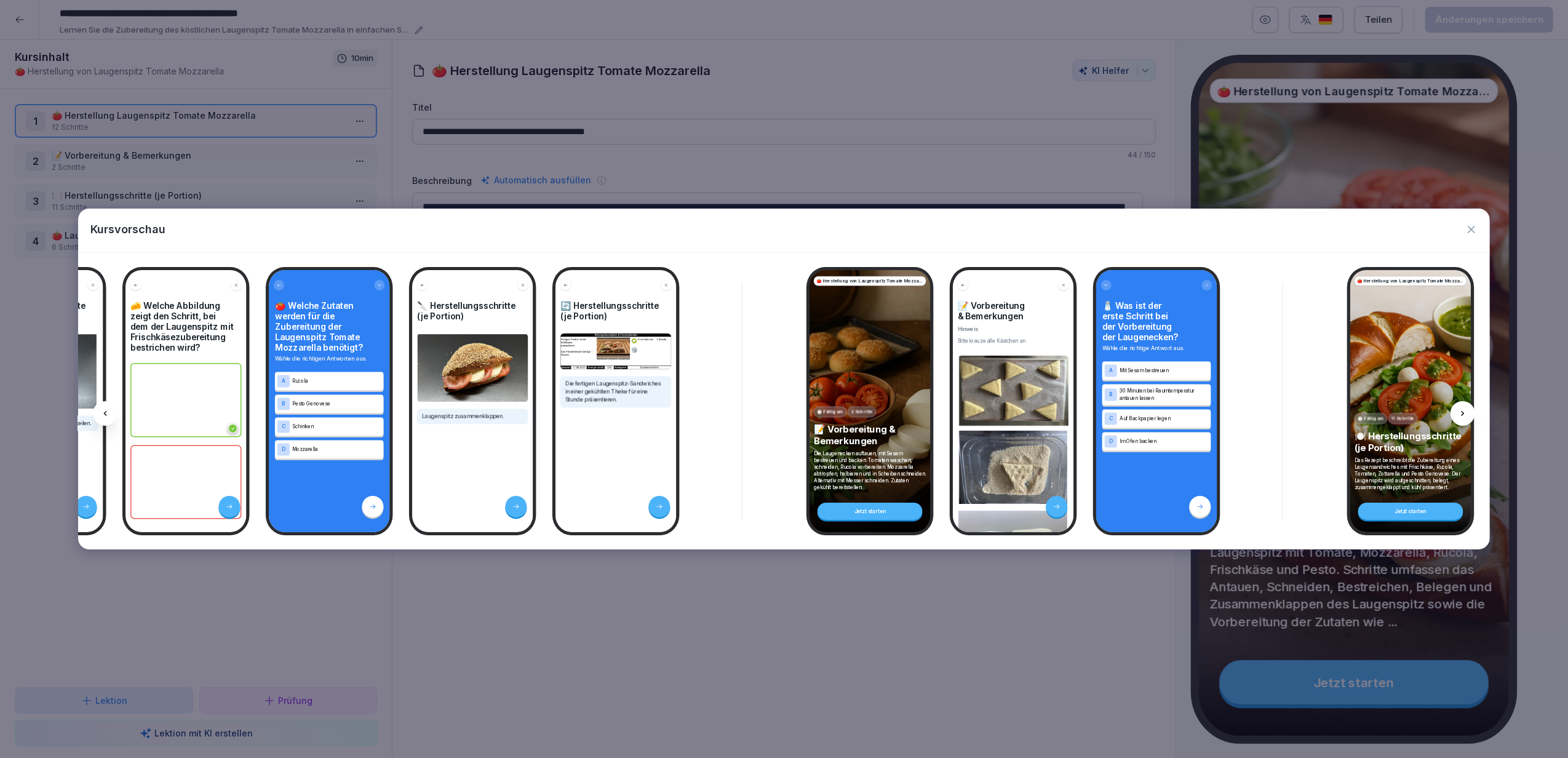
scroll to position [0, 1318]
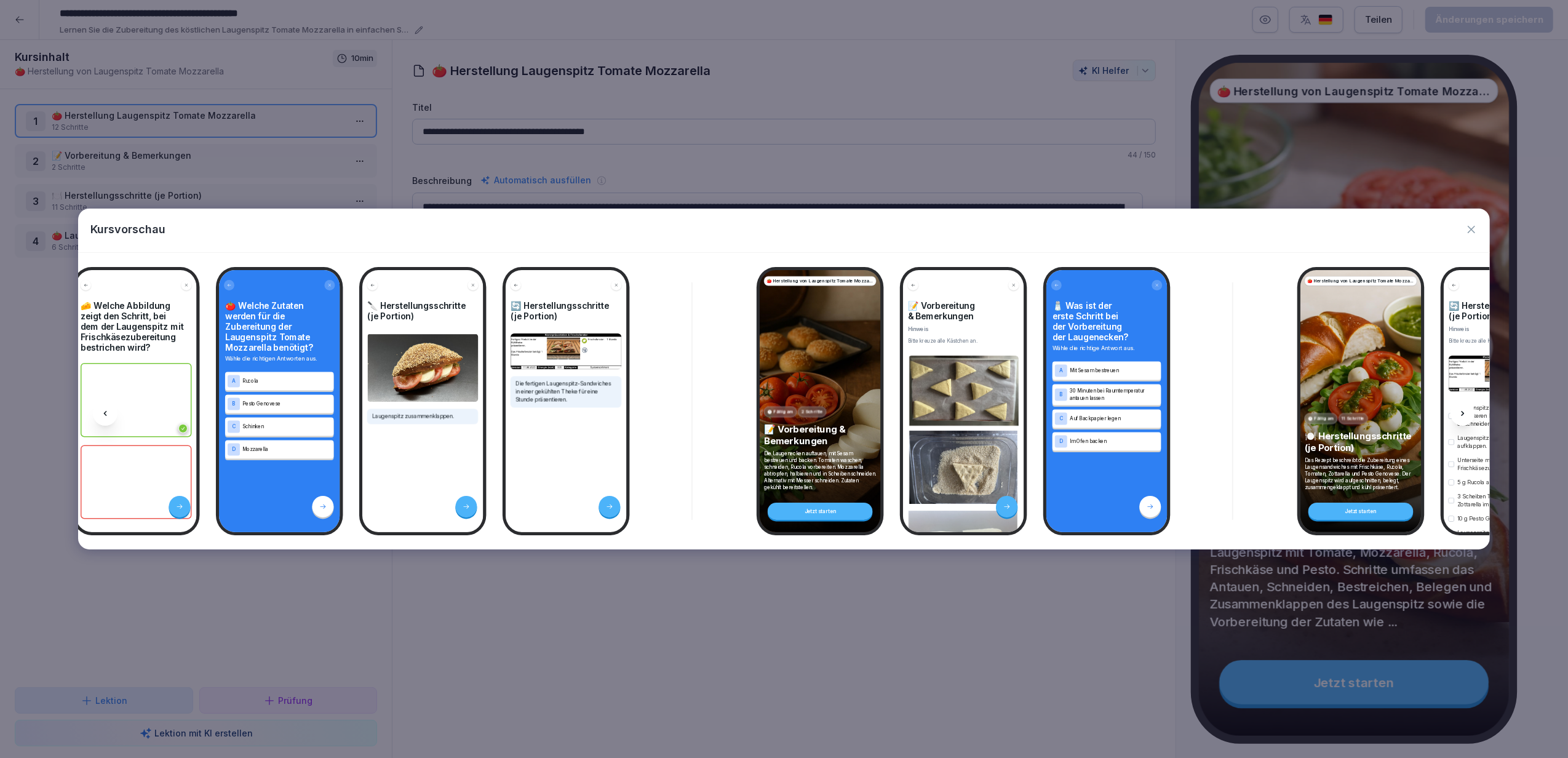
click at [1460, 419] on div at bounding box center [1462, 413] width 24 height 24
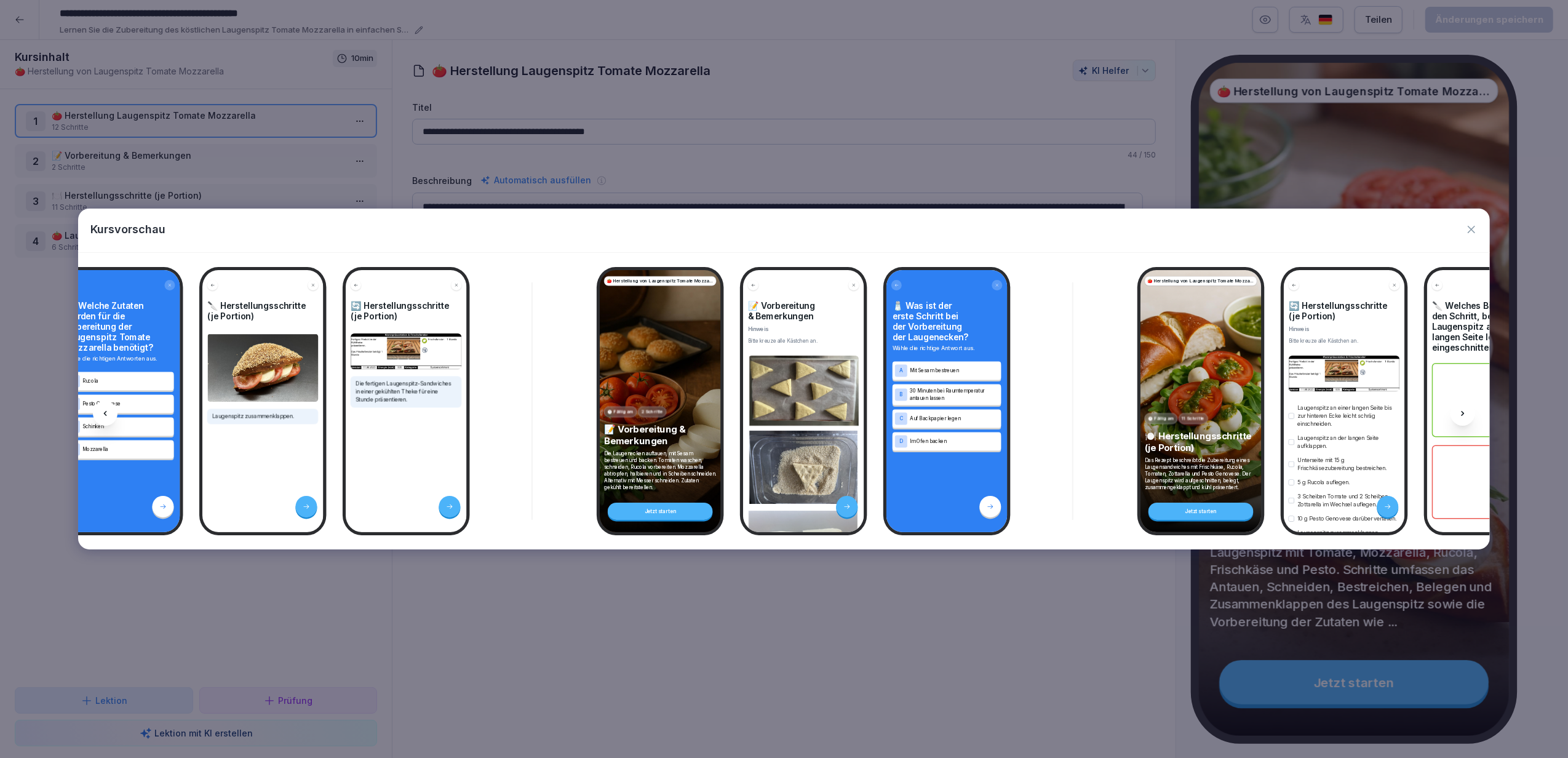
scroll to position [0, 1482]
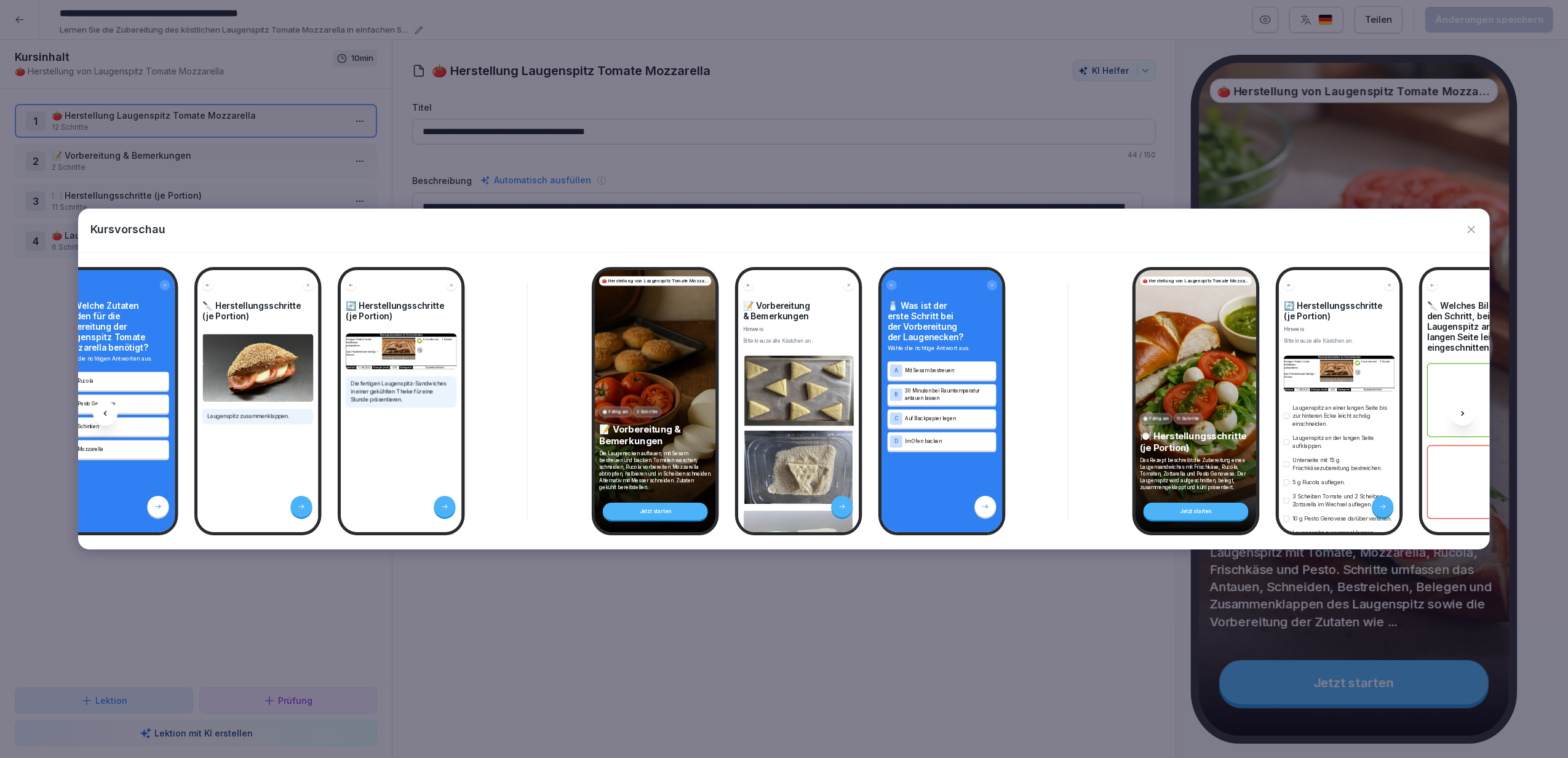
click at [1460, 418] on icon at bounding box center [1463, 413] width 10 height 10
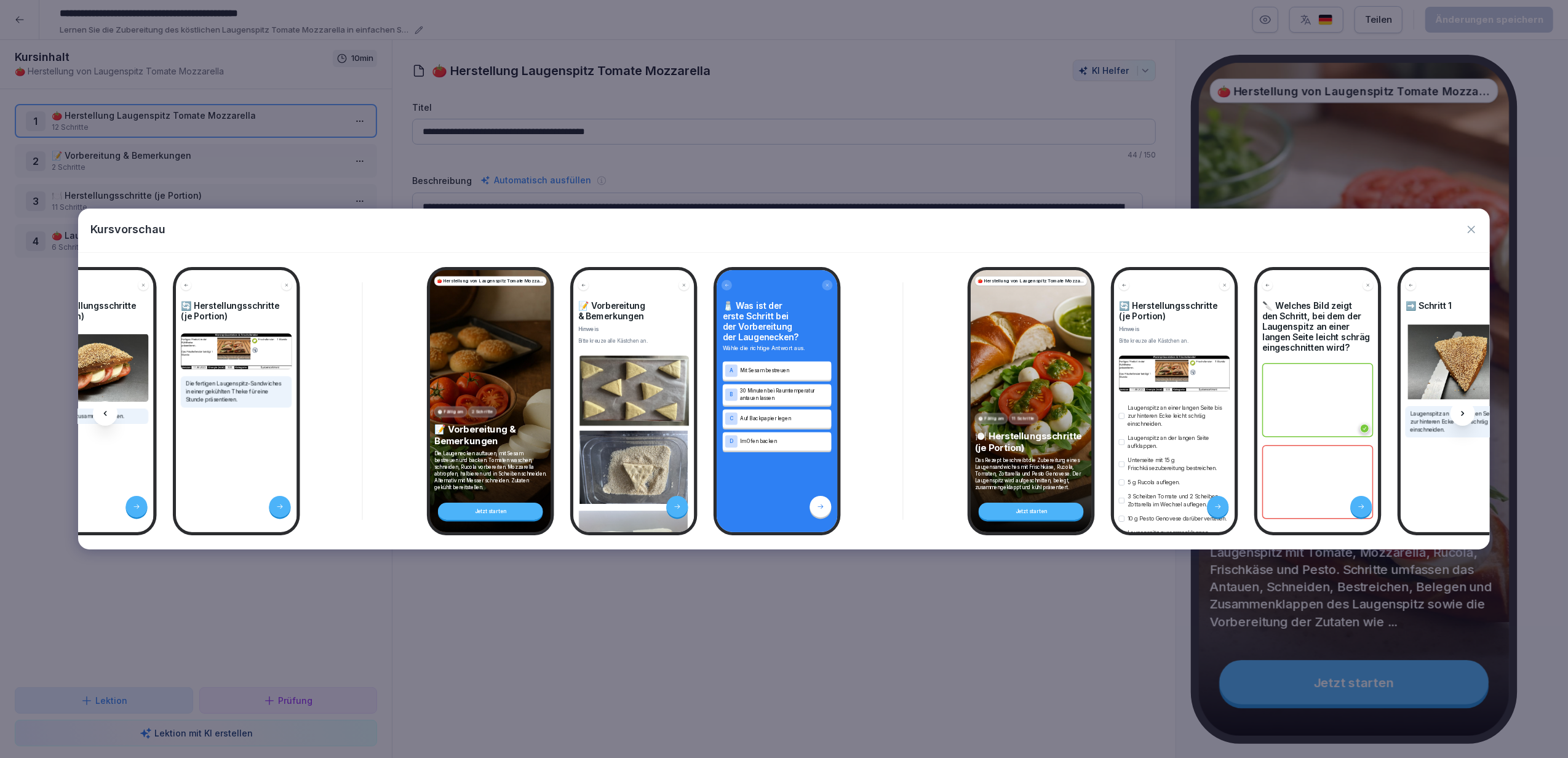
click at [1460, 418] on icon at bounding box center [1463, 413] width 10 height 10
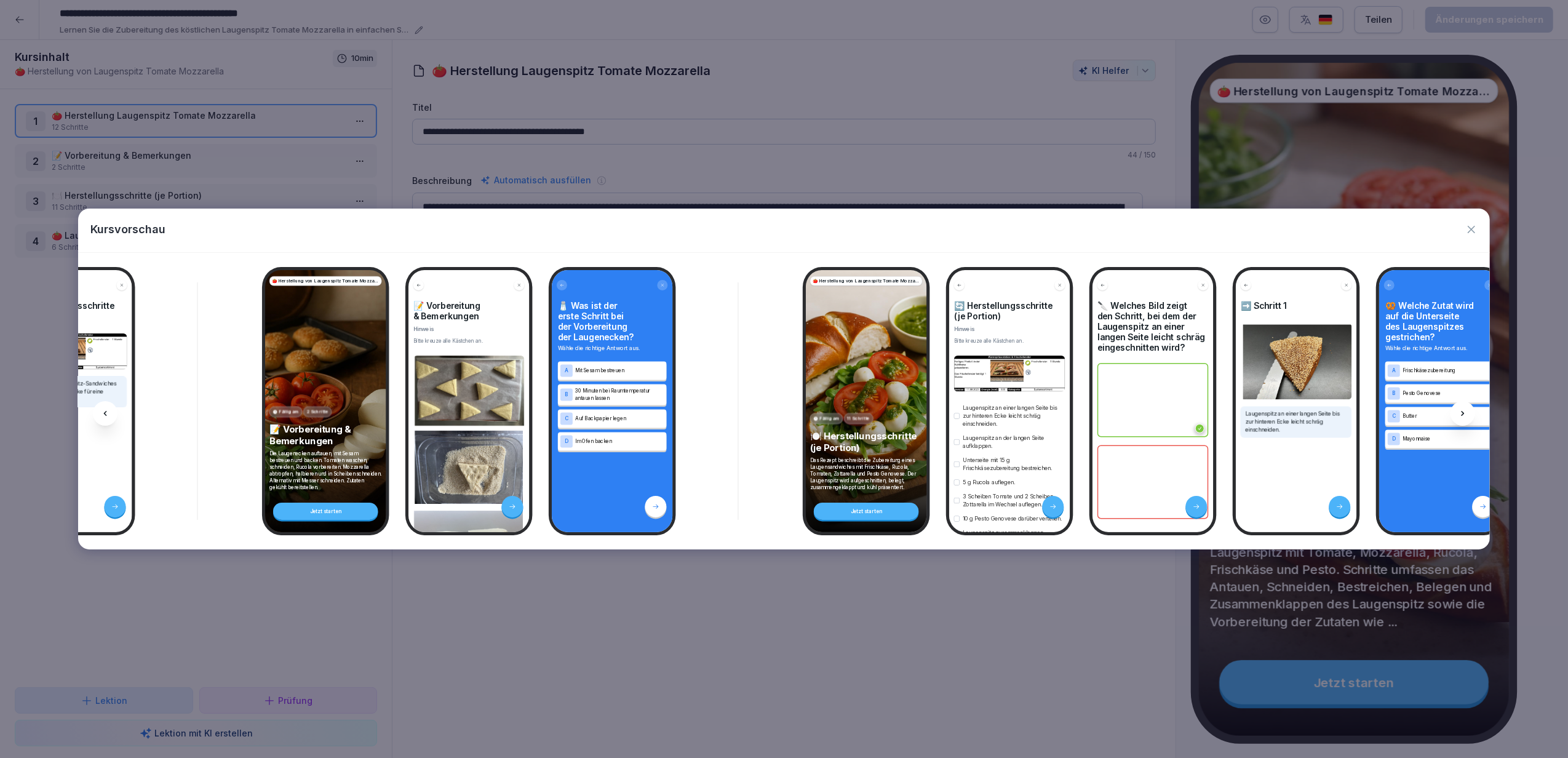
click at [1460, 418] on icon at bounding box center [1463, 413] width 10 height 10
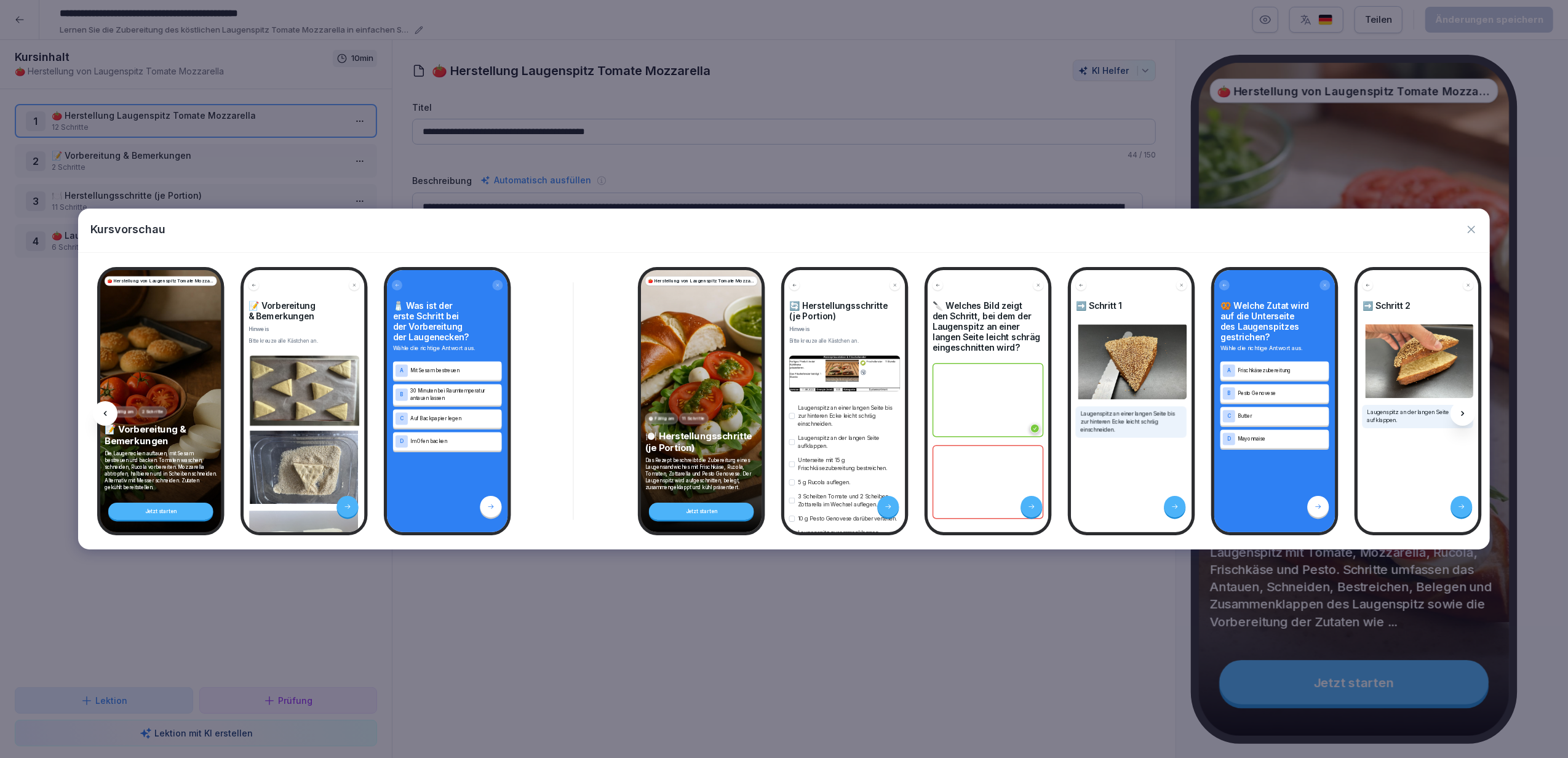
click at [1460, 418] on icon at bounding box center [1463, 413] width 10 height 10
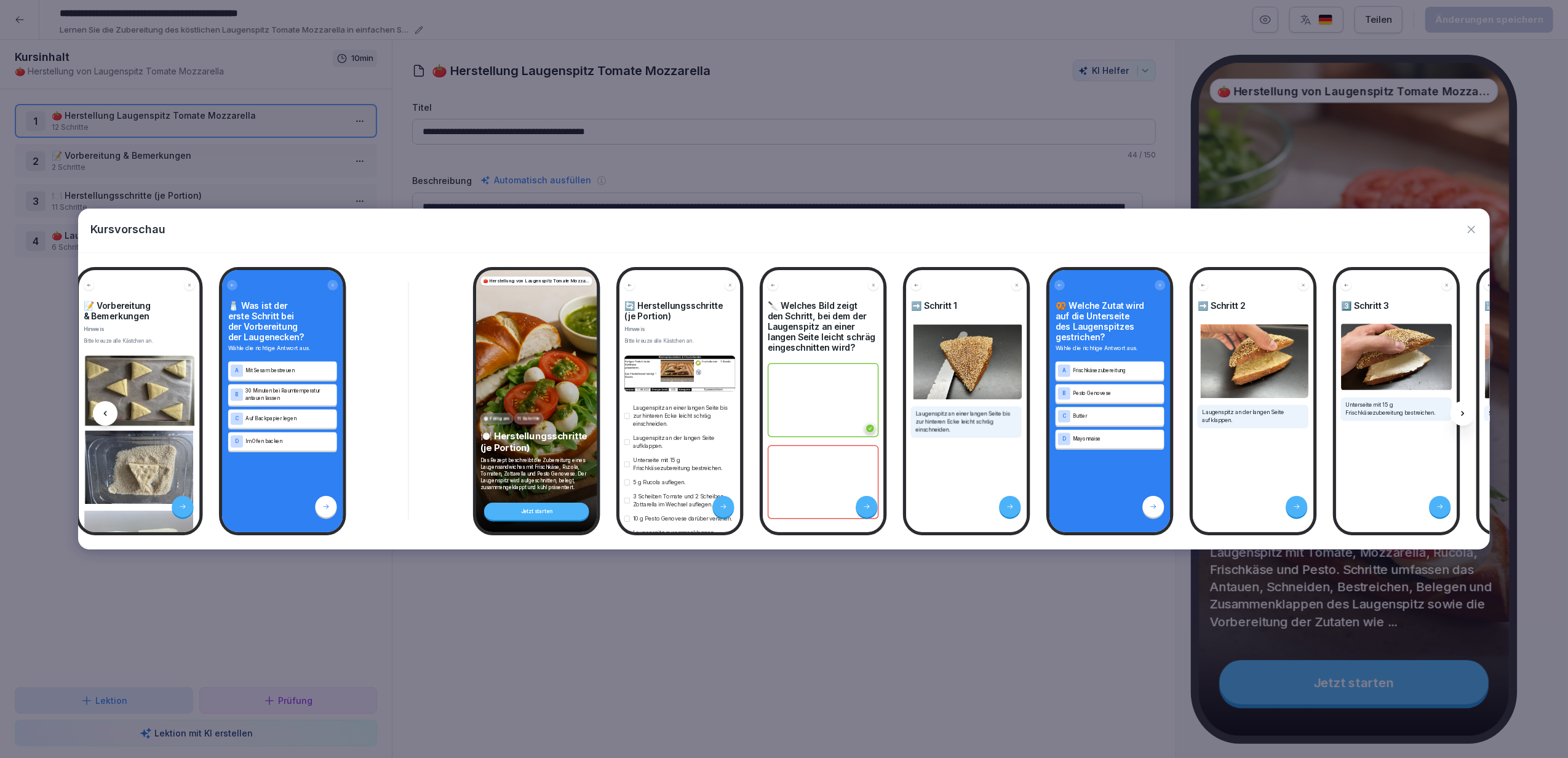
click at [1460, 418] on icon at bounding box center [1463, 413] width 10 height 10
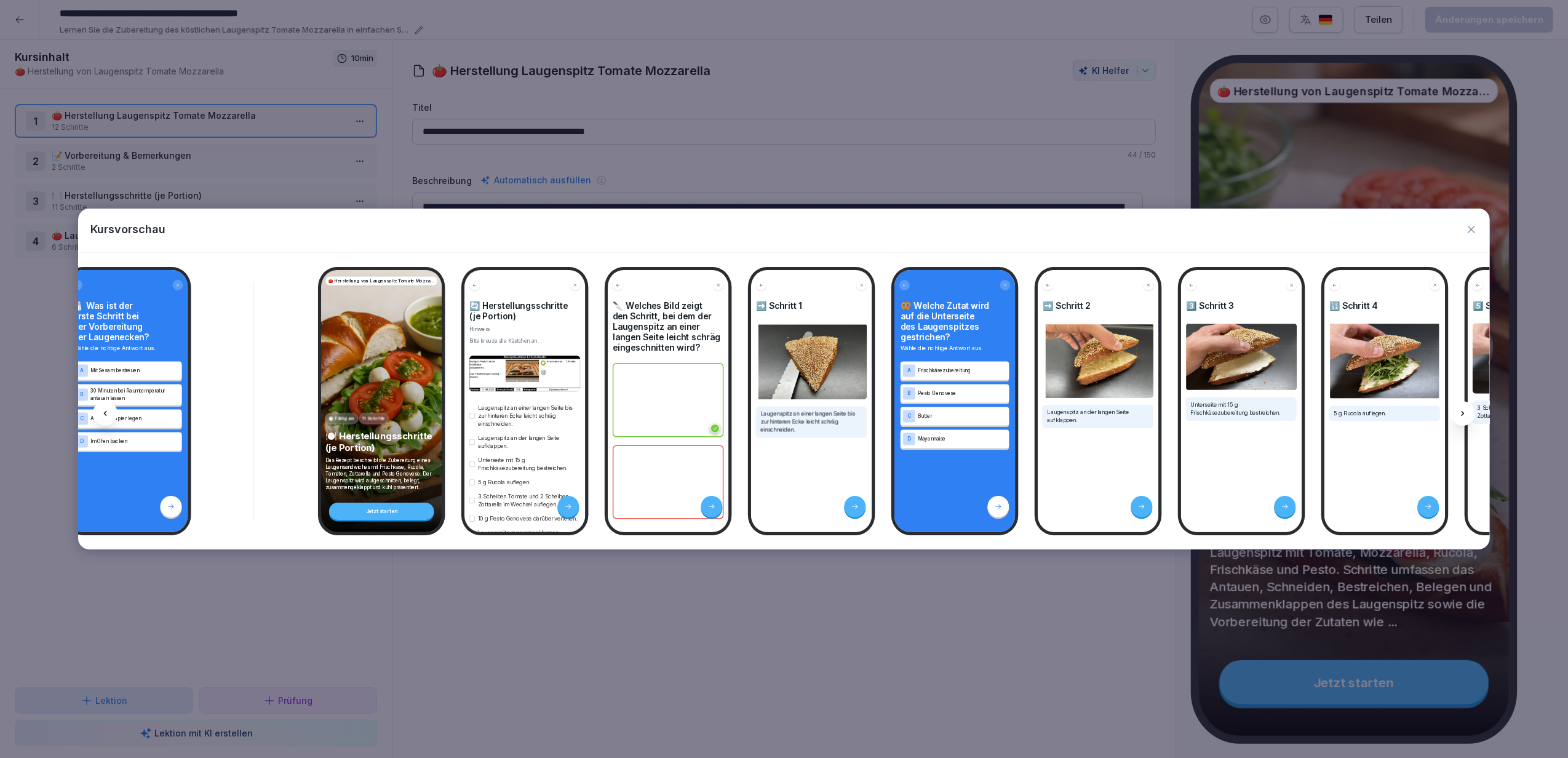
scroll to position [0, 2307]
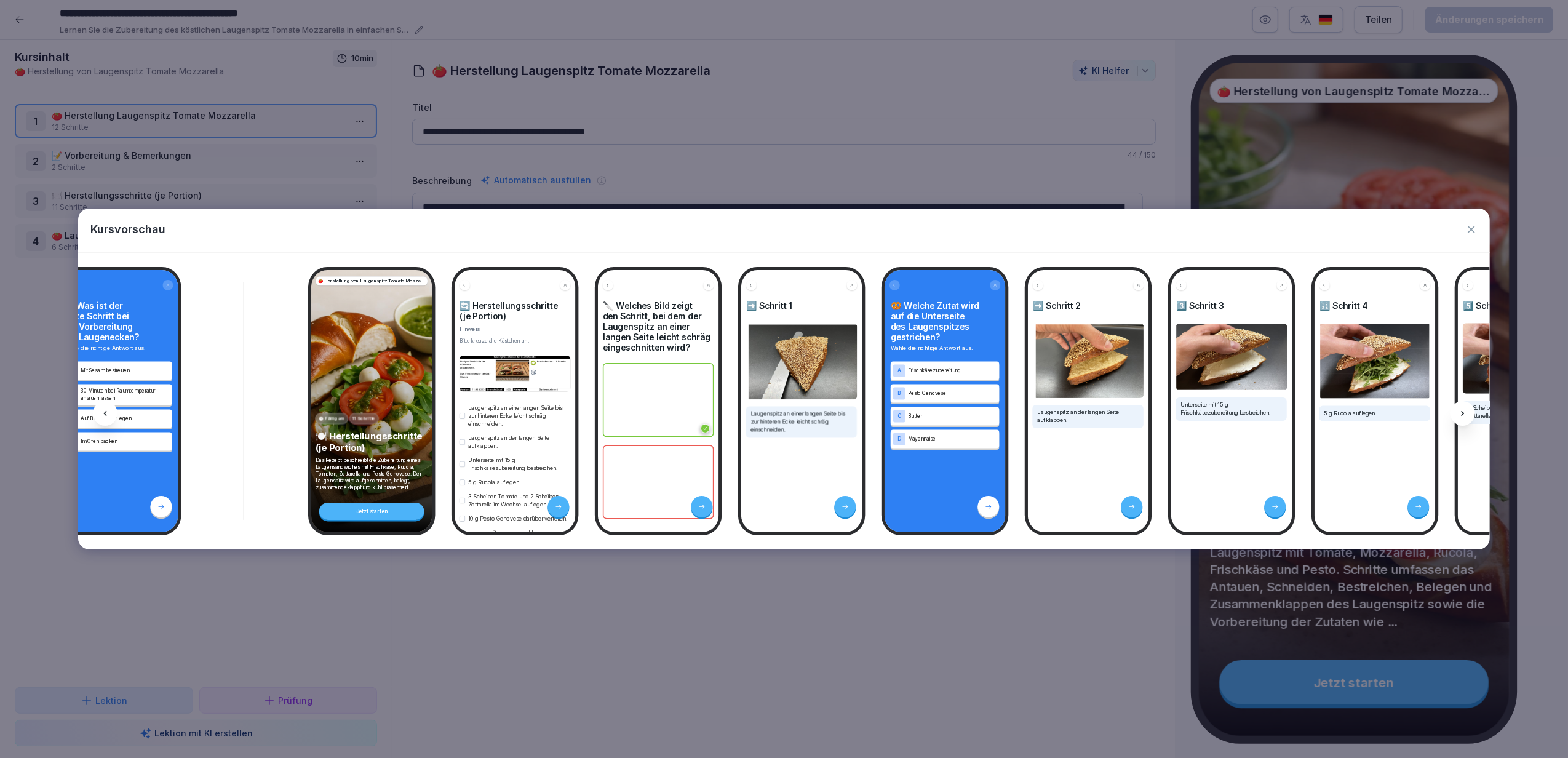
click at [1460, 418] on icon at bounding box center [1463, 413] width 10 height 10
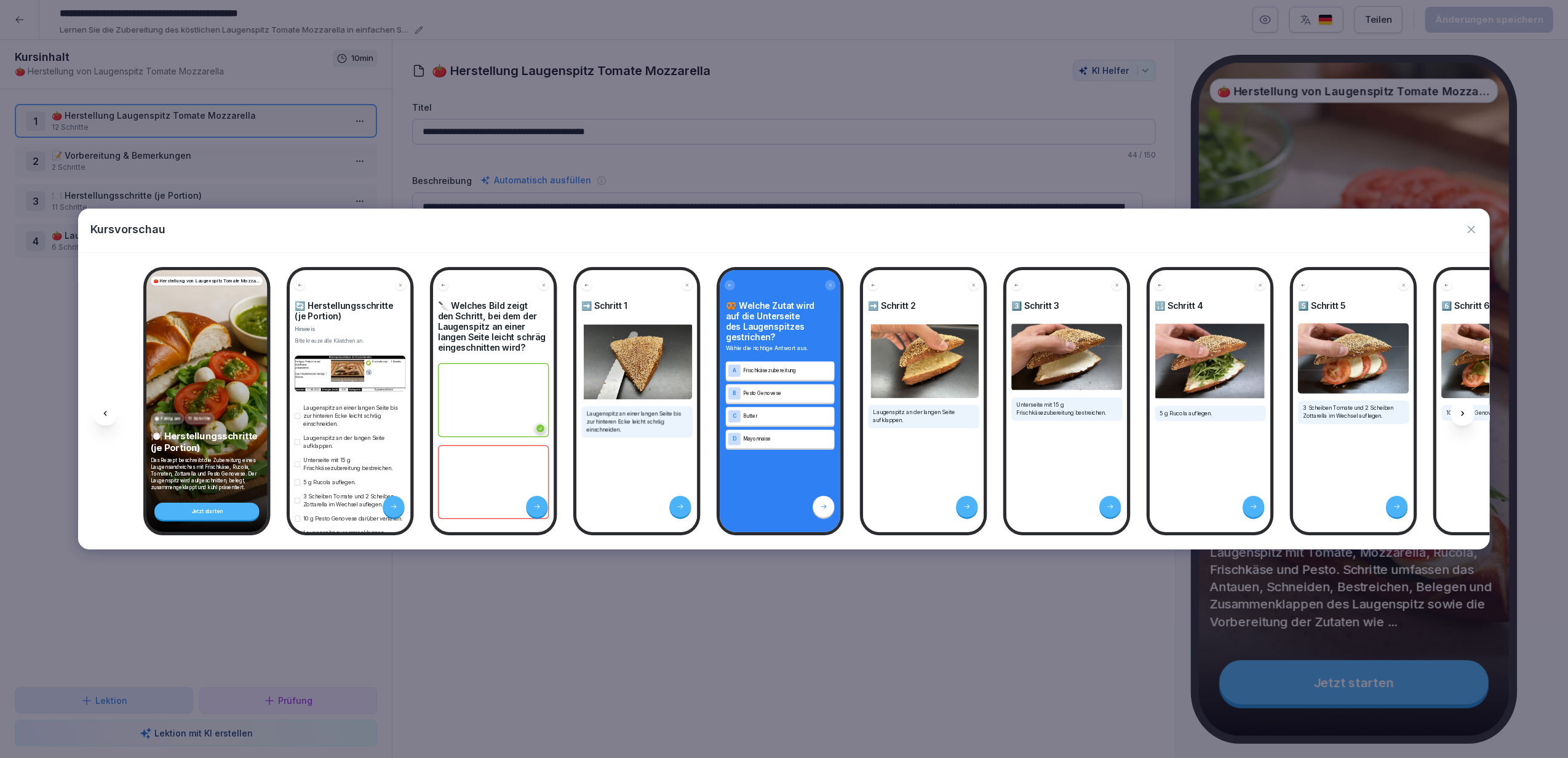
click at [1460, 418] on icon at bounding box center [1463, 413] width 10 height 10
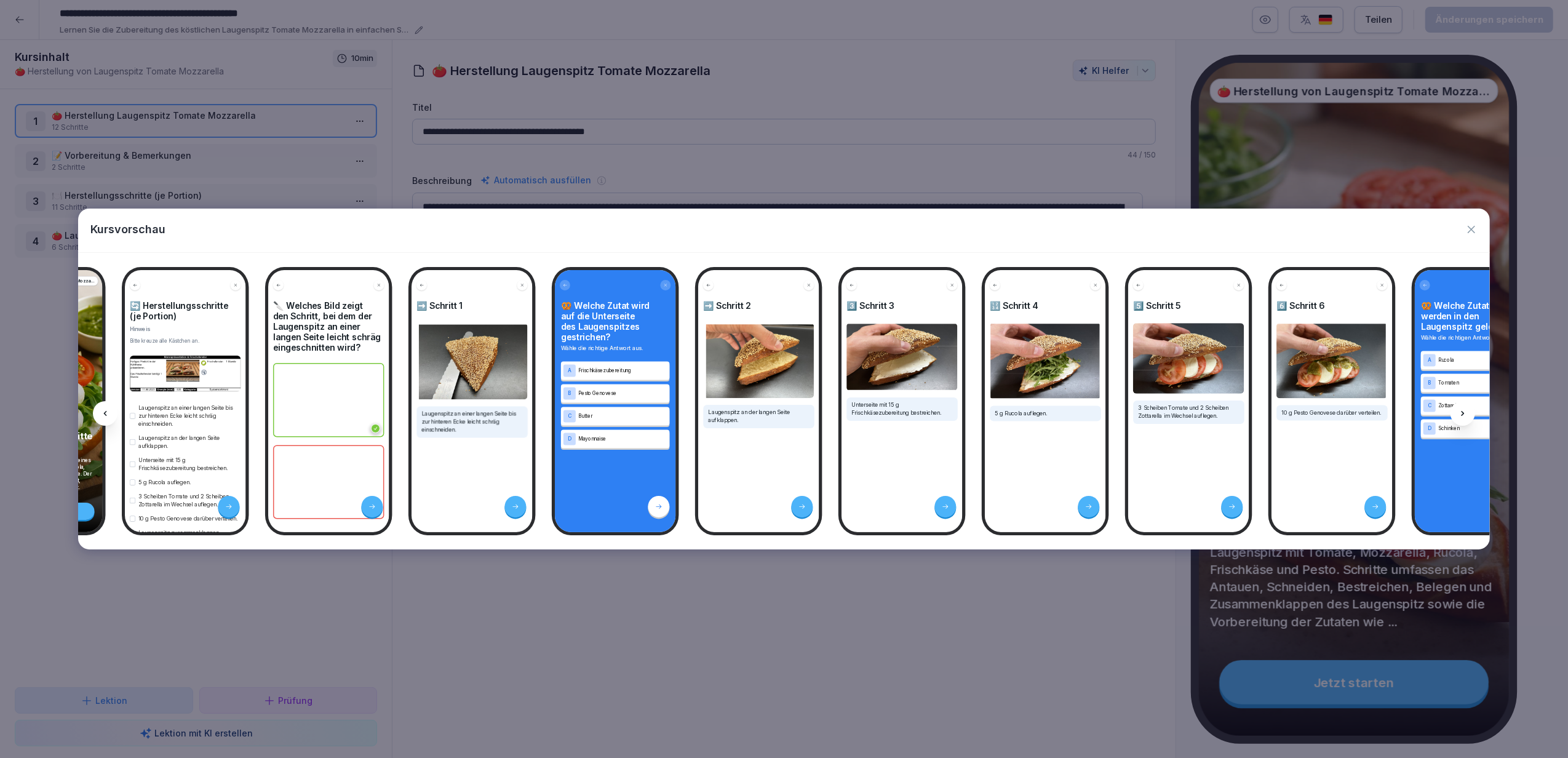
click at [1460, 418] on icon at bounding box center [1463, 413] width 10 height 10
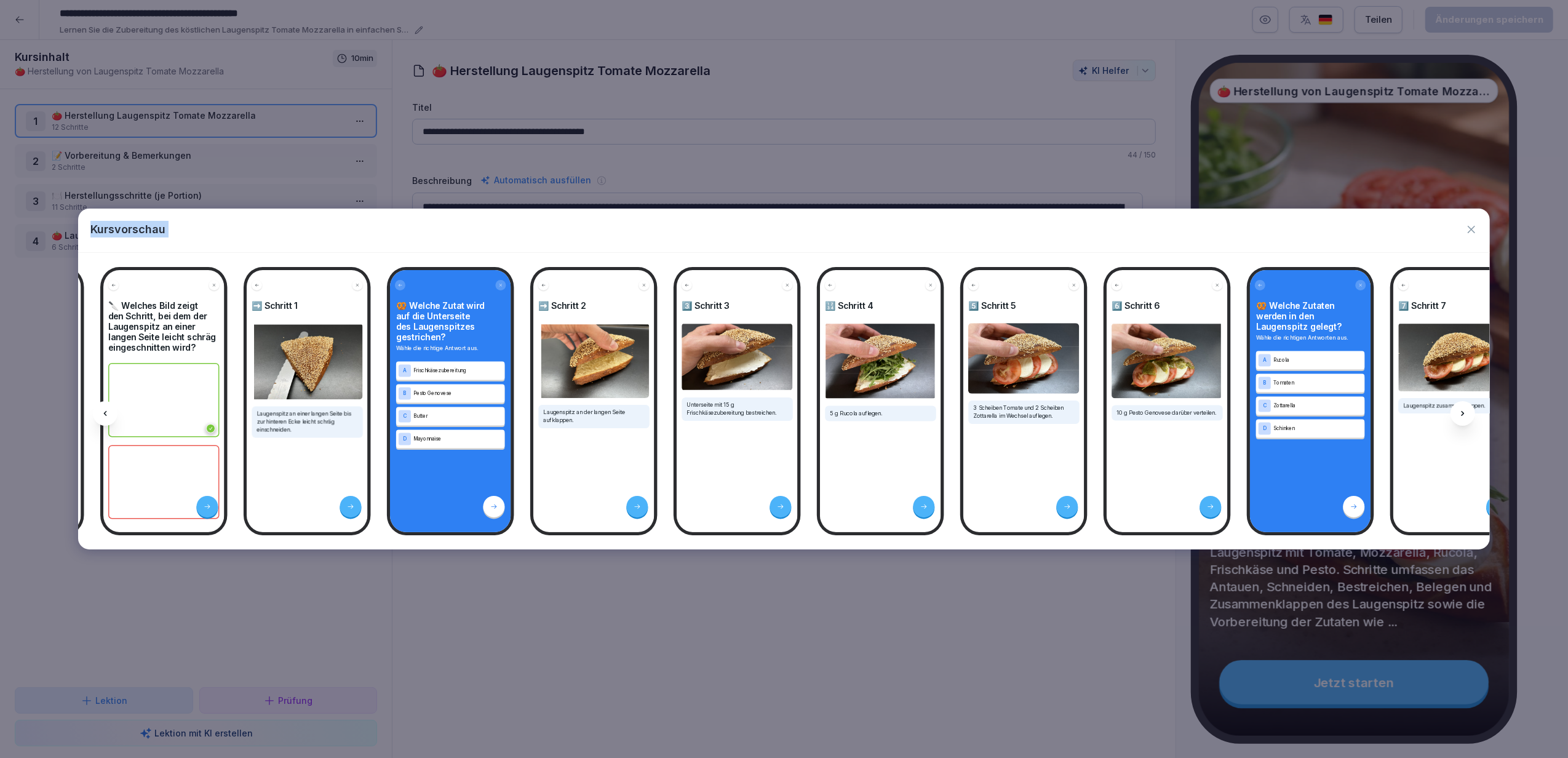
click at [1460, 418] on icon at bounding box center [1463, 413] width 10 height 10
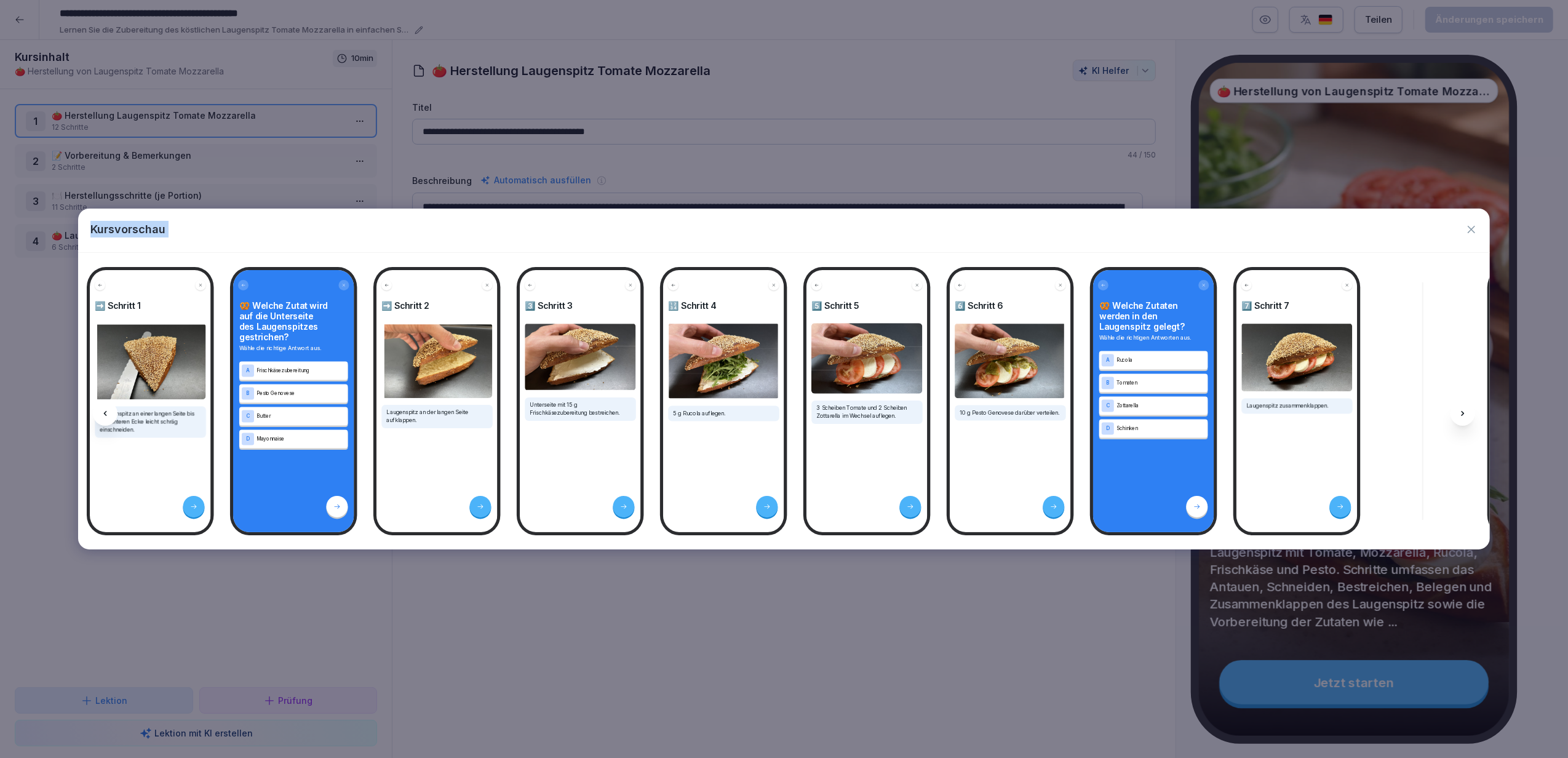
scroll to position [0, 2965]
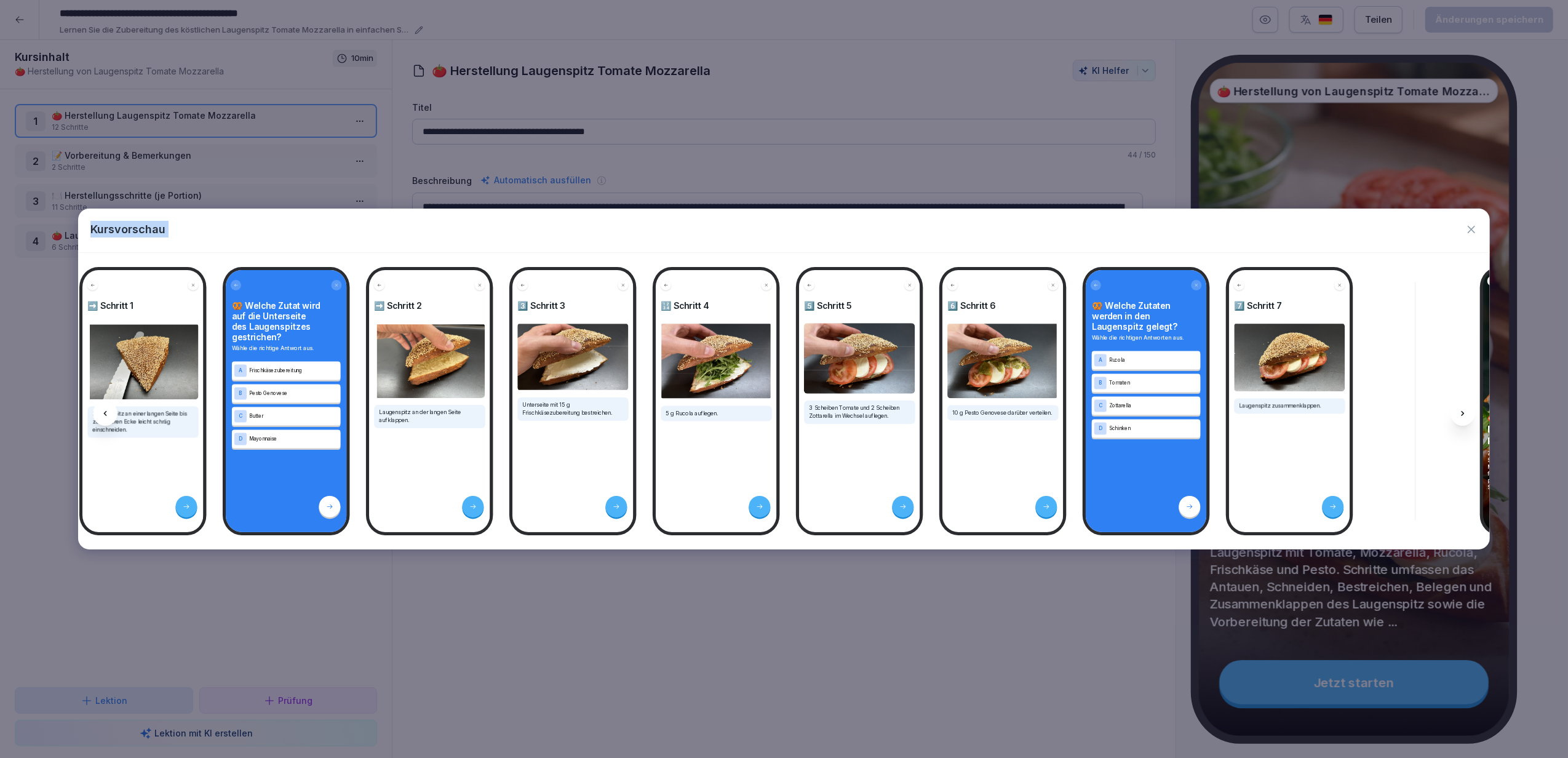
click at [1461, 416] on icon at bounding box center [1463, 413] width 3 height 5
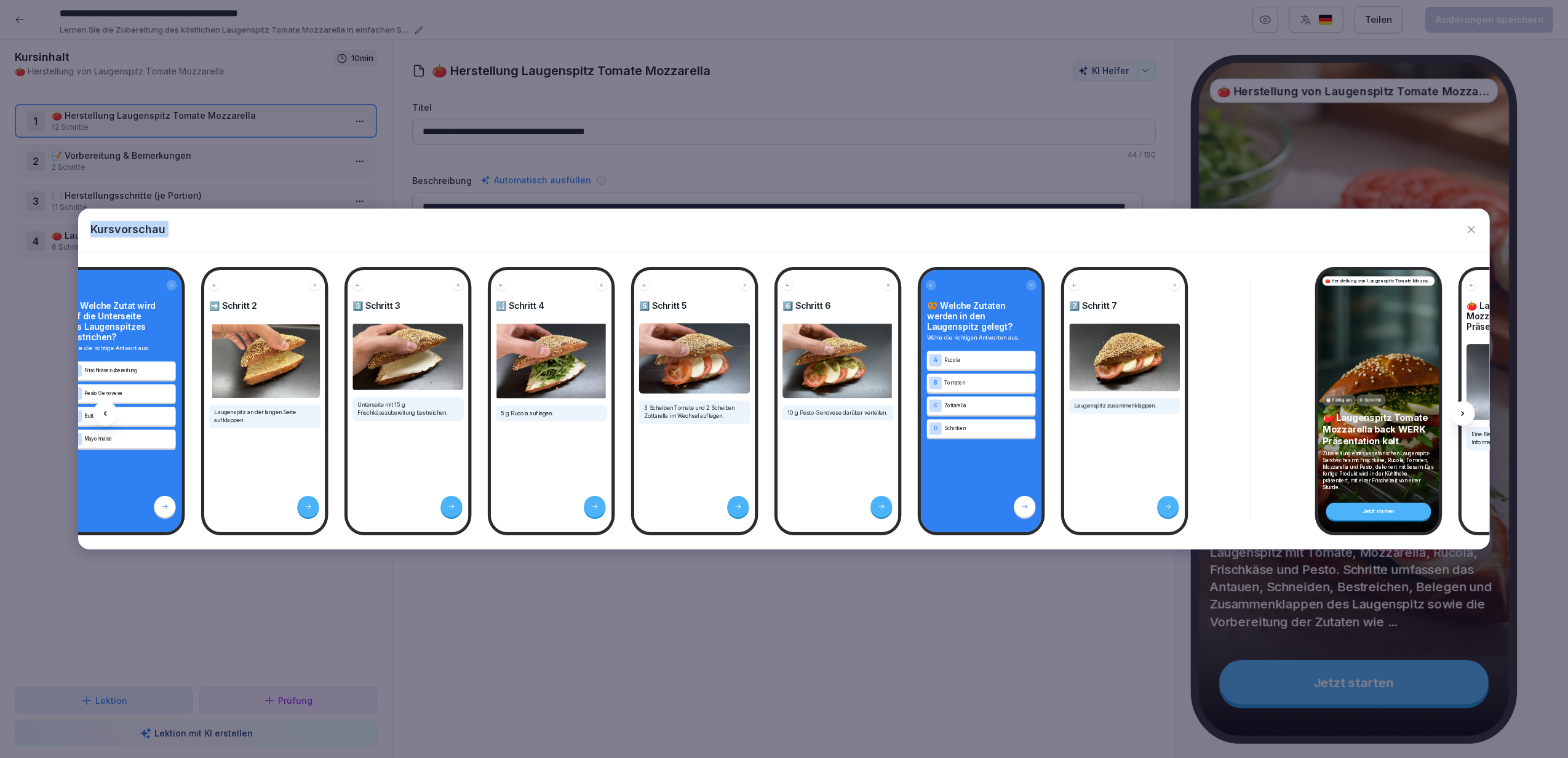
click at [1461, 416] on icon at bounding box center [1463, 413] width 3 height 5
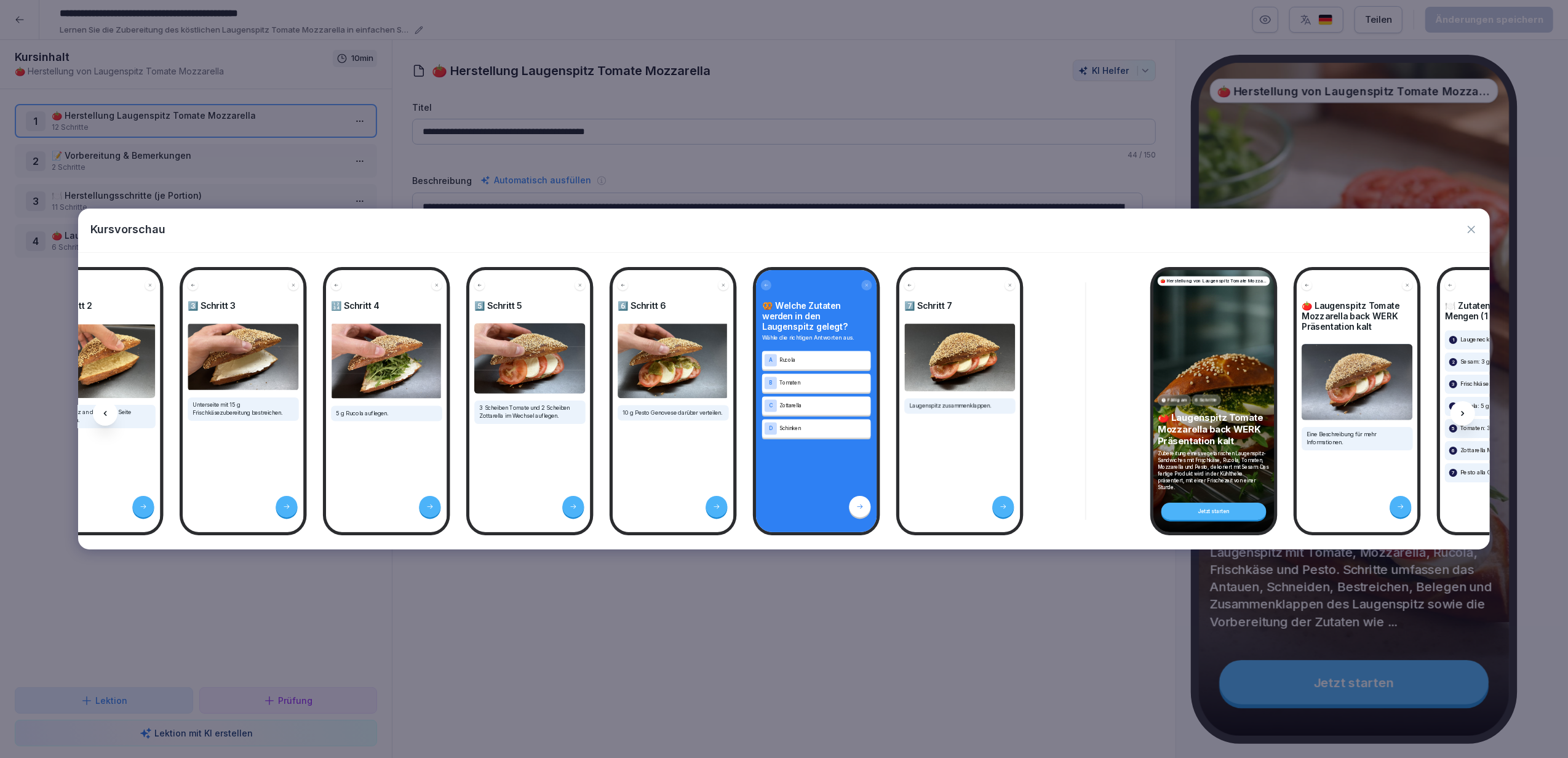
click at [1461, 416] on icon at bounding box center [1463, 413] width 3 height 5
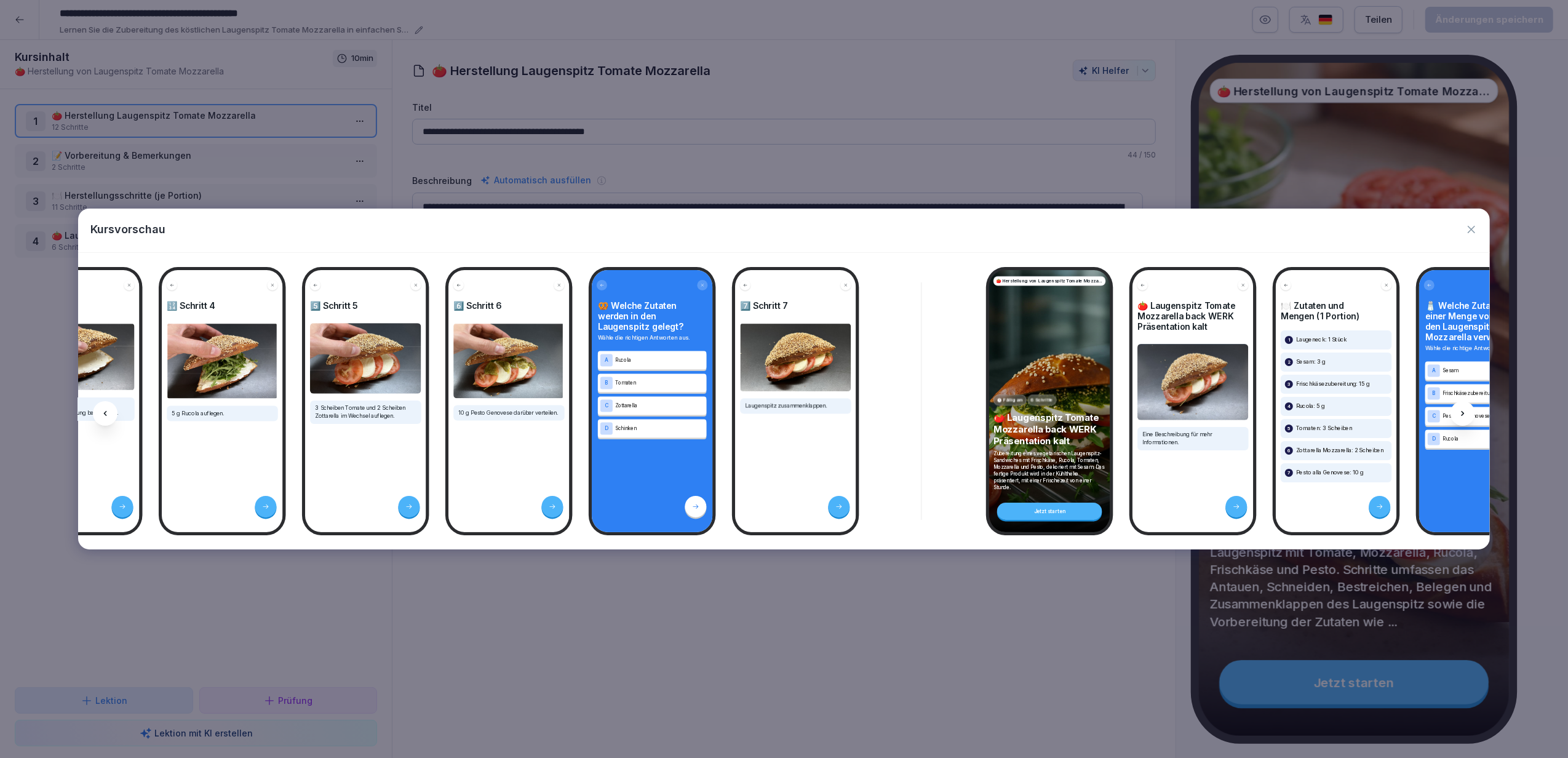
scroll to position [0, 3460]
drag, startPoint x: 1461, startPoint y: 416, endPoint x: 1471, endPoint y: 229, distance: 187.3
click at [1471, 229] on icon "button" at bounding box center [1471, 229] width 8 height 8
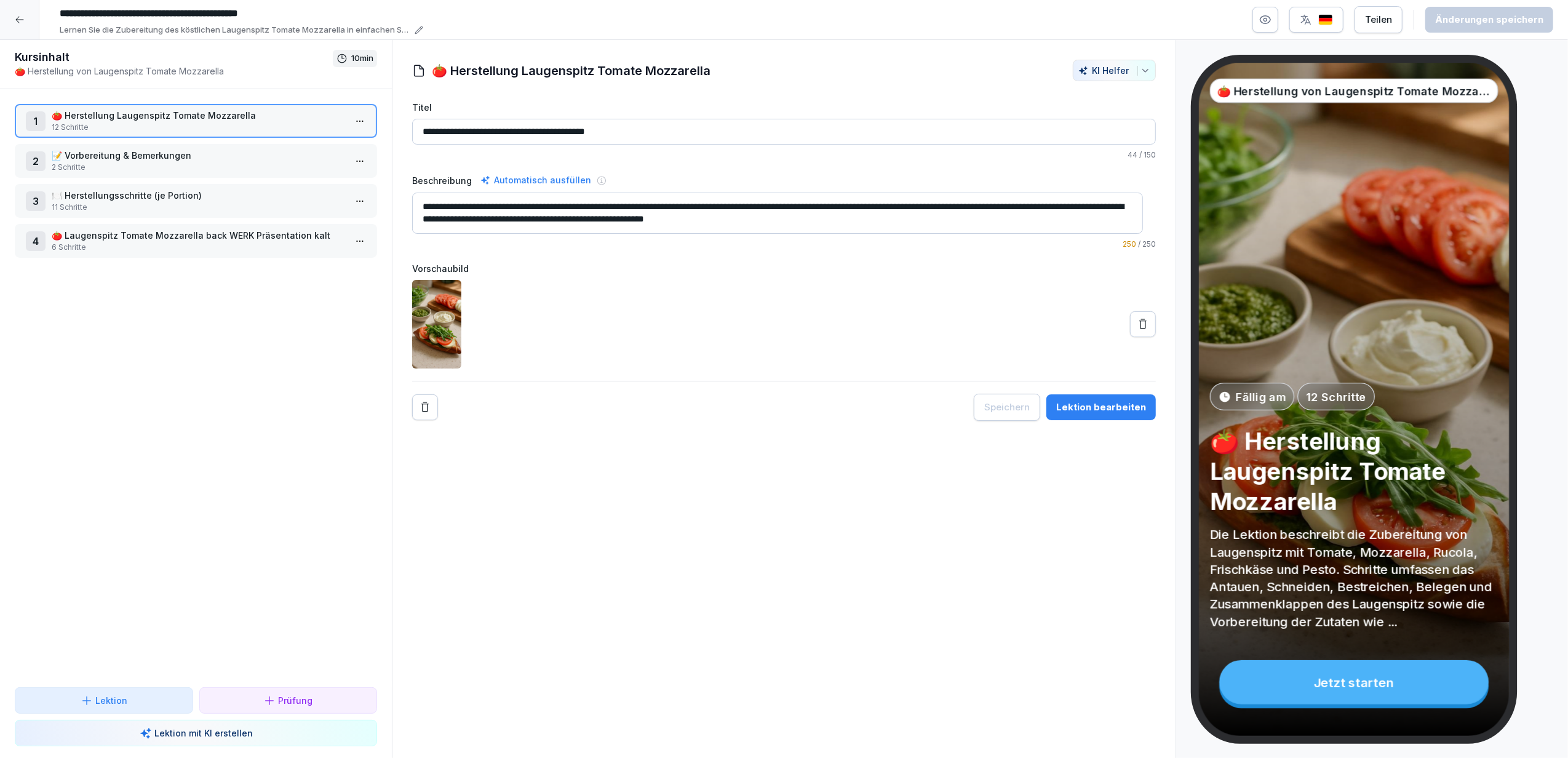
click at [24, 19] on icon at bounding box center [20, 20] width 10 height 10
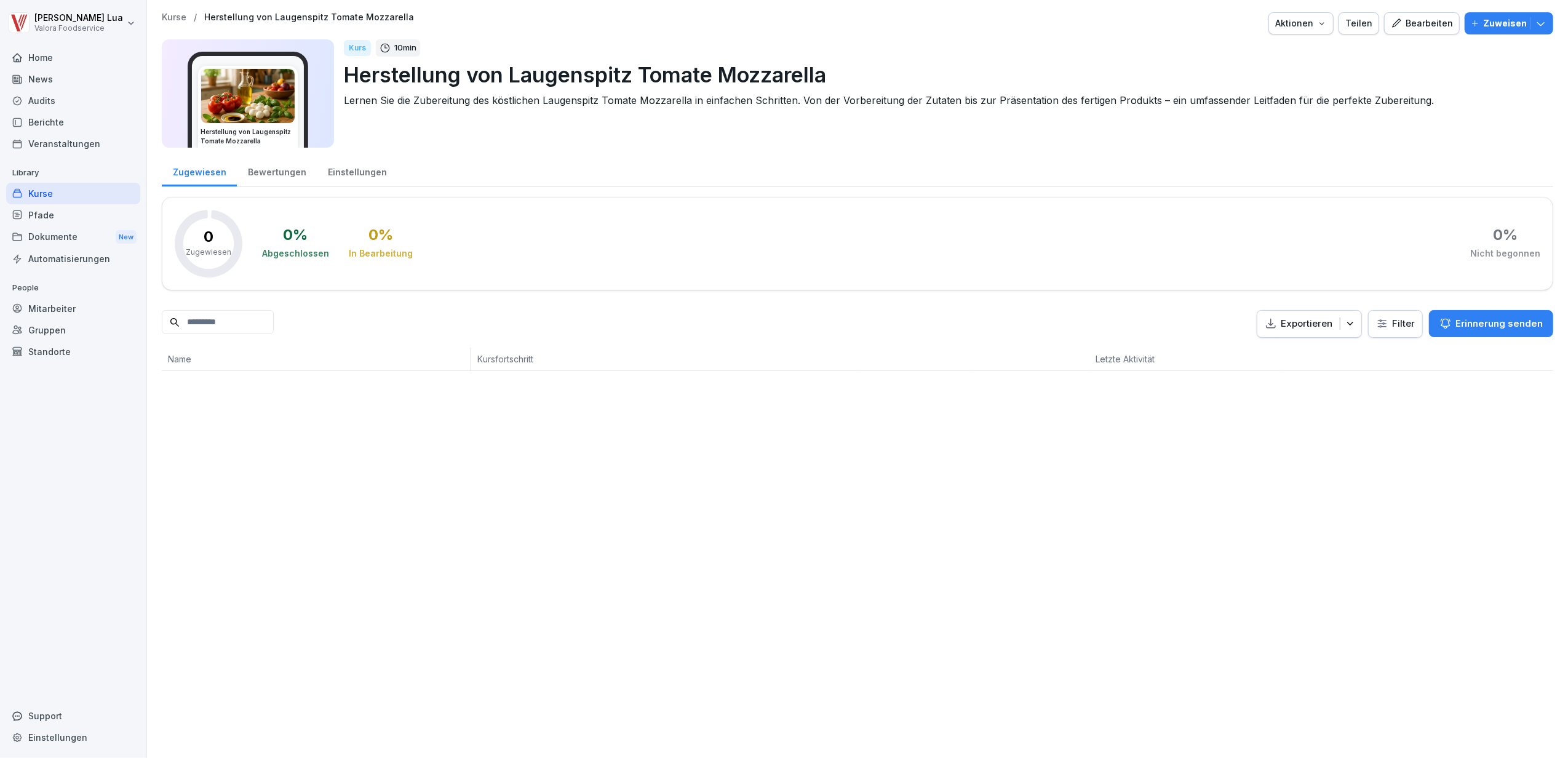
click at [93, 192] on div "Kurse" at bounding box center [73, 193] width 134 height 22
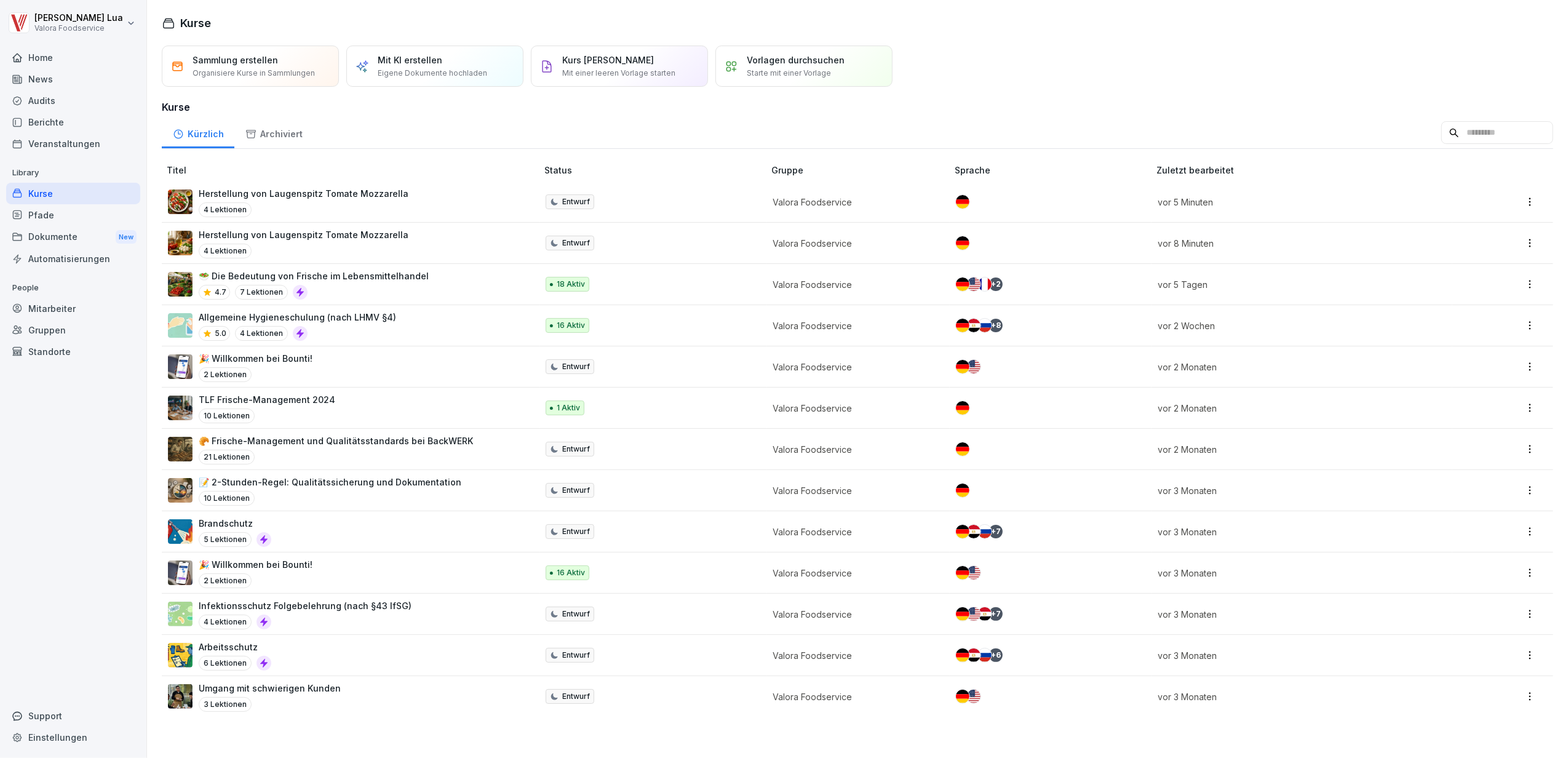
click at [621, 65] on p "Kurs [PERSON_NAME]" at bounding box center [608, 60] width 92 height 13
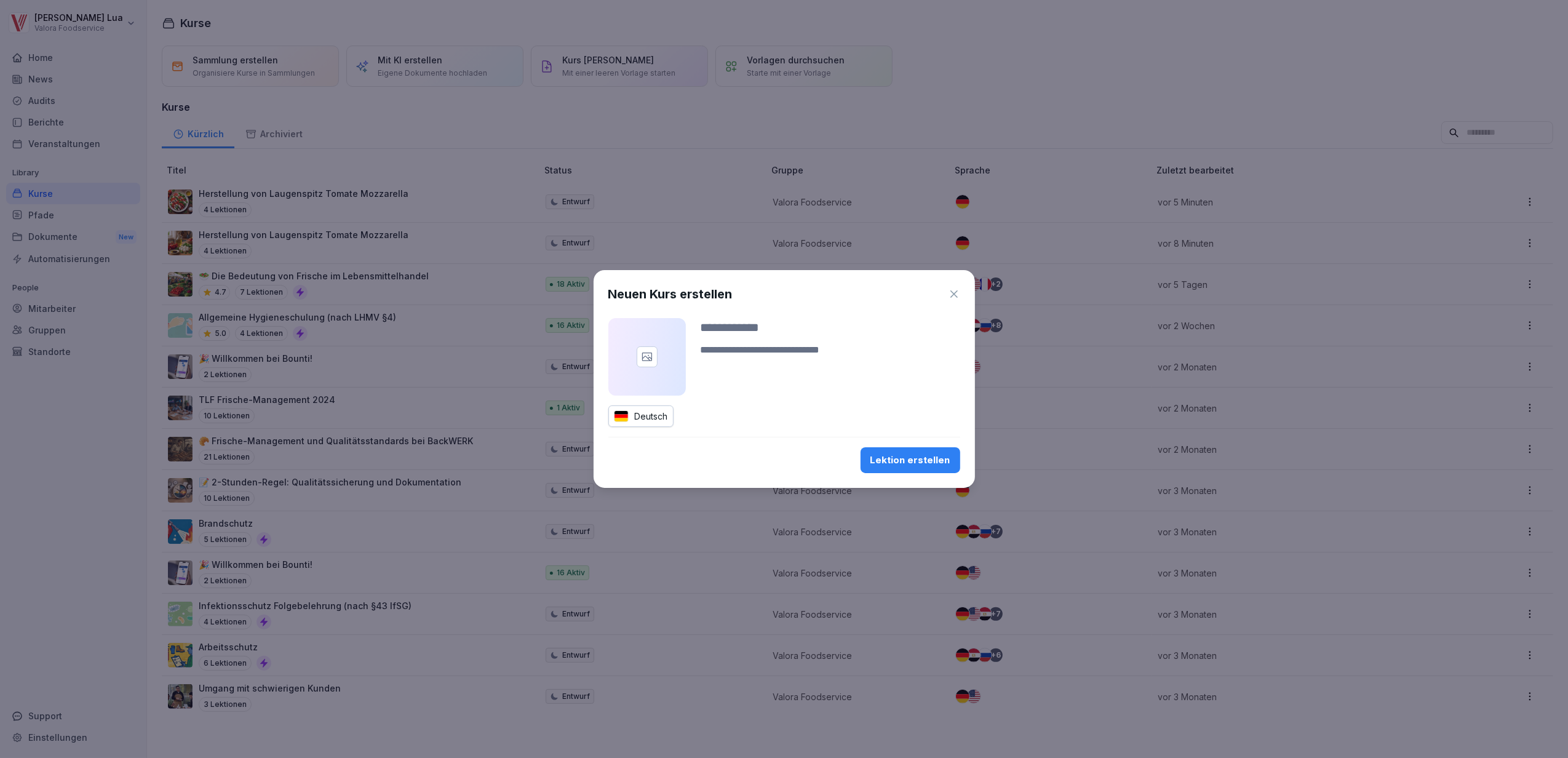
click at [950, 291] on icon "button" at bounding box center [954, 294] width 13 height 13
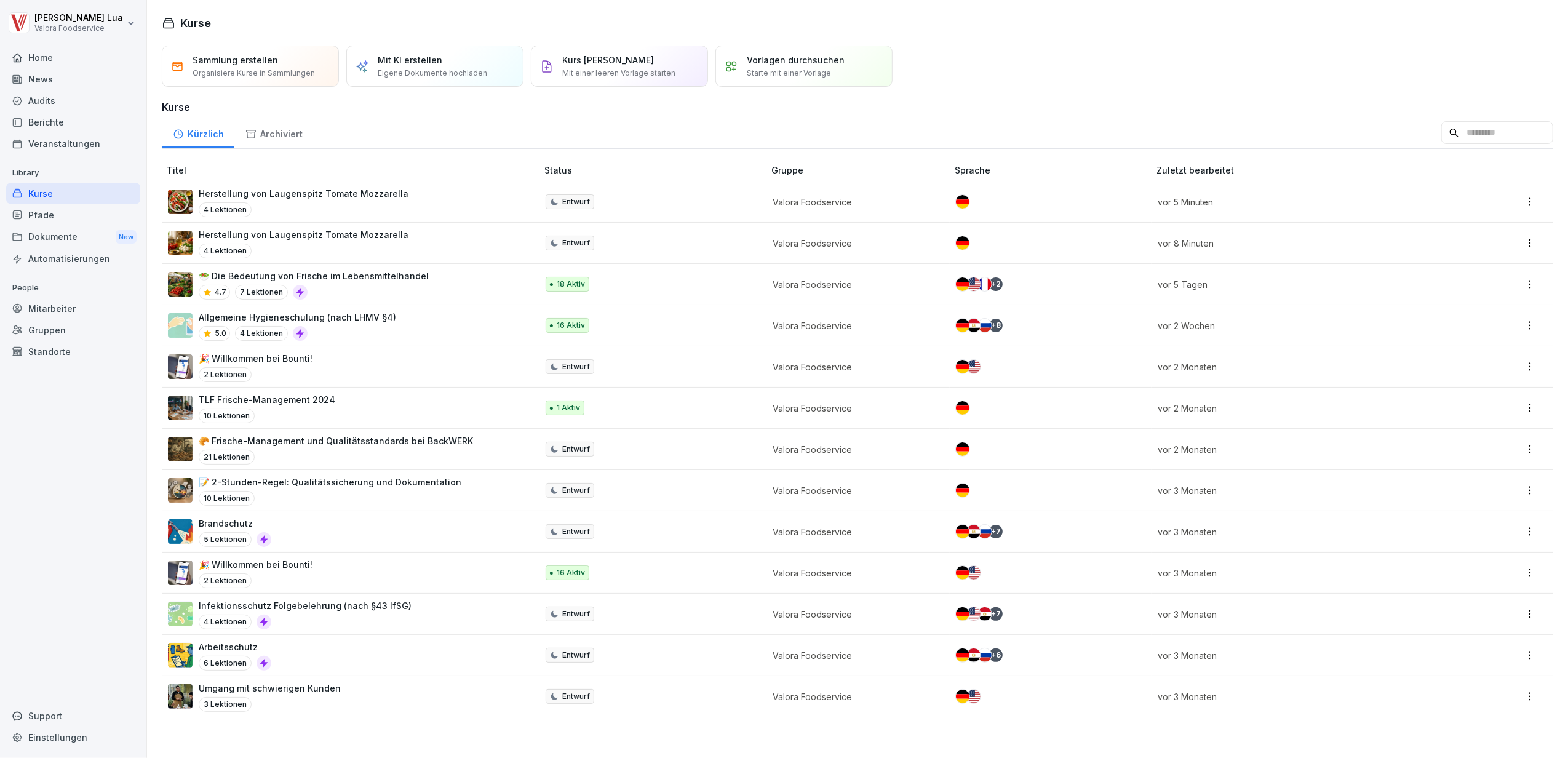
click at [448, 71] on p "Eigene Dokumente hochladen" at bounding box center [432, 73] width 109 height 11
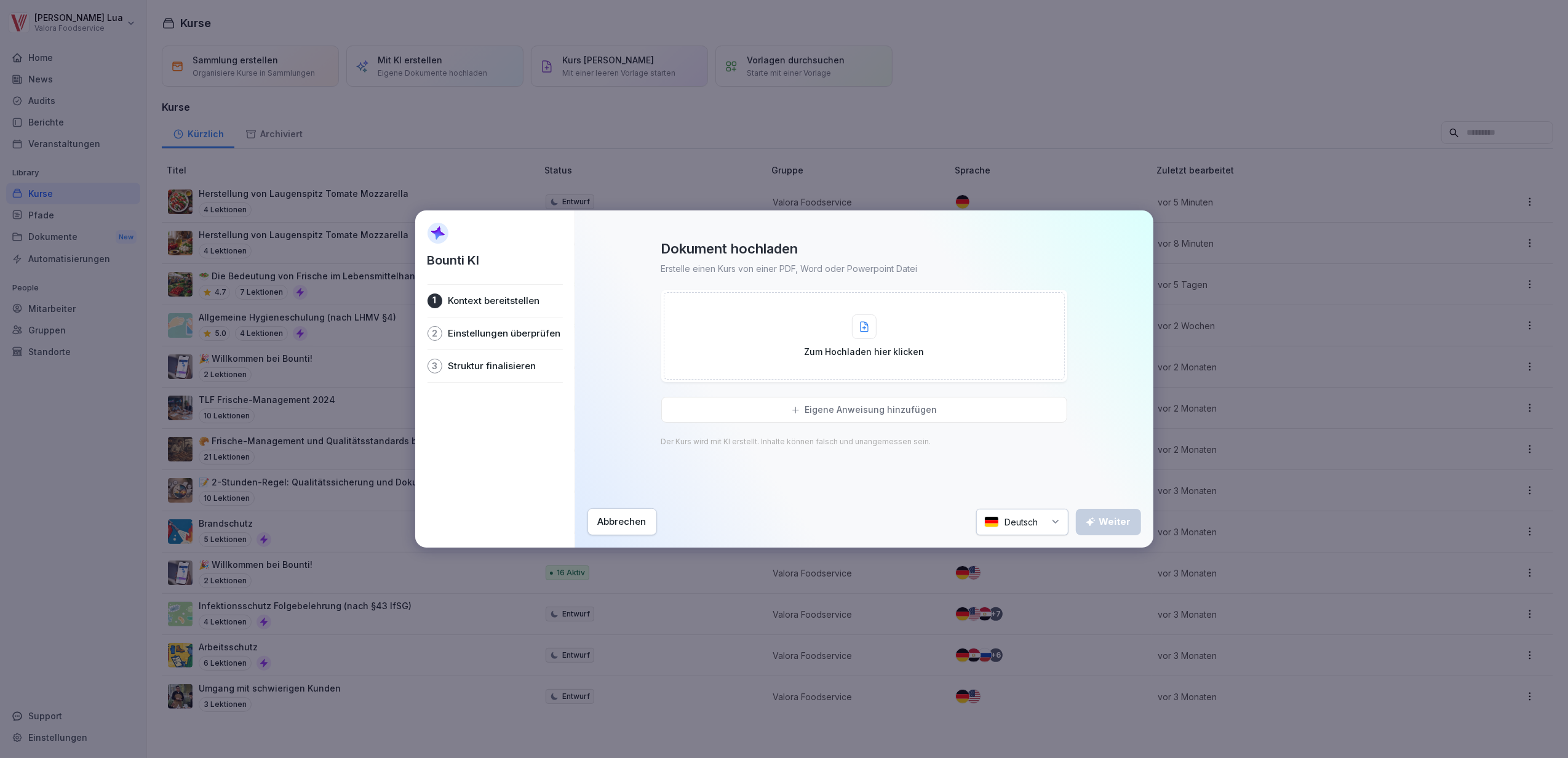
click at [921, 329] on div "Zum Hochladen hier klicken" at bounding box center [864, 336] width 120 height 44
click at [1118, 517] on div "Weiter" at bounding box center [1108, 522] width 45 height 13
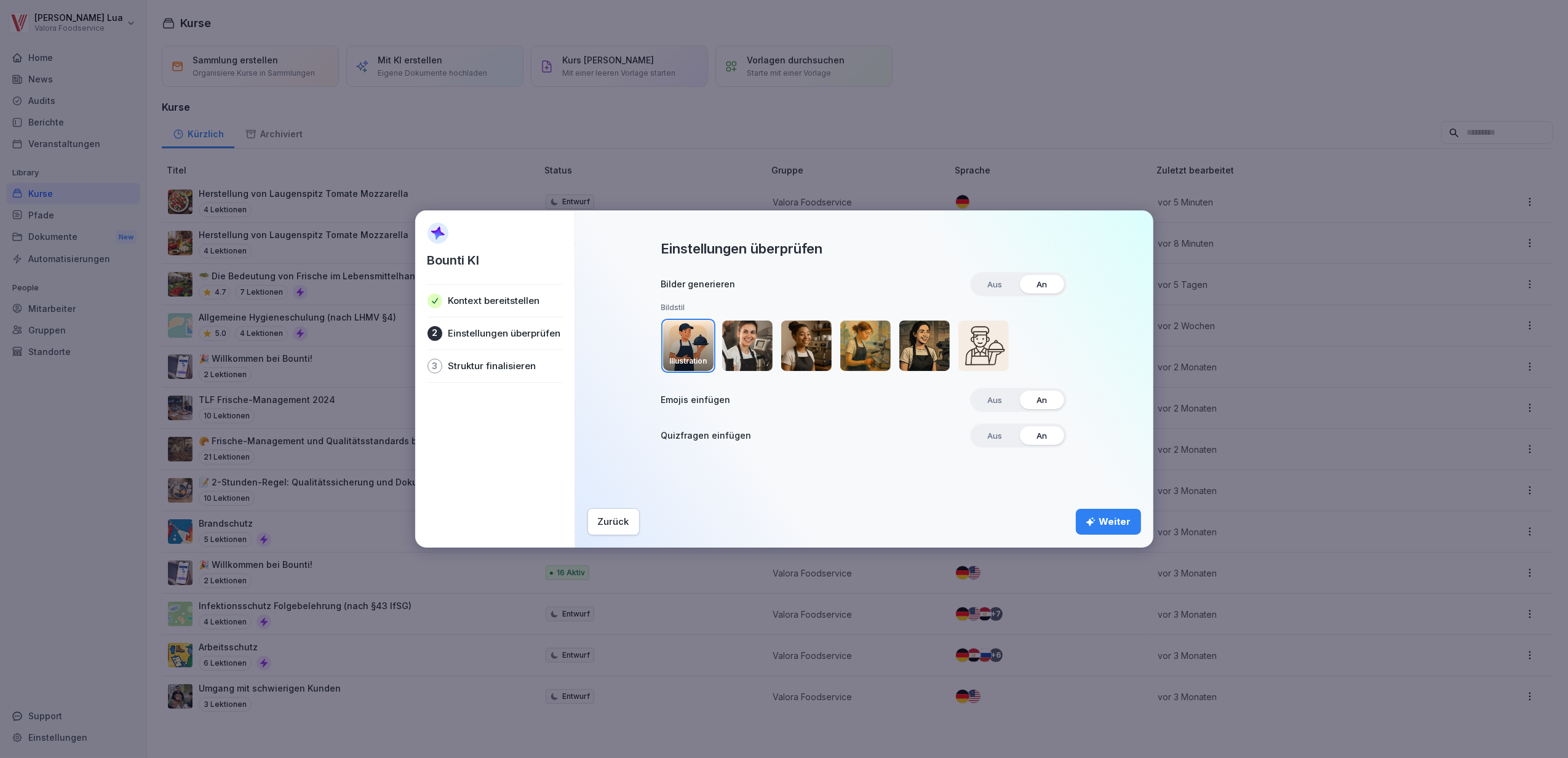
click at [747, 343] on img "button" at bounding box center [747, 345] width 50 height 50
click at [1122, 515] on div "Weiter" at bounding box center [1108, 522] width 45 height 13
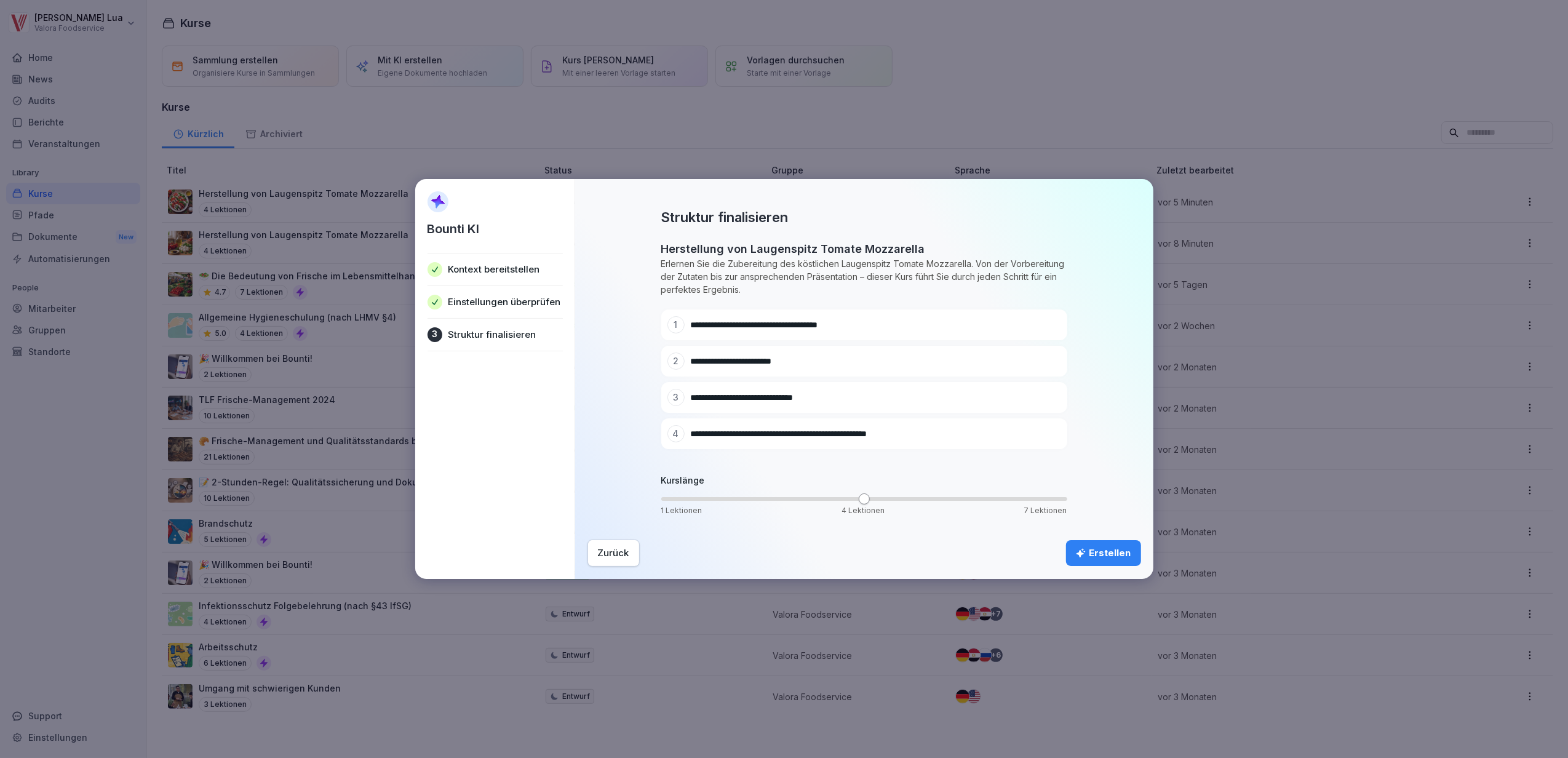
click at [670, 500] on span "1 Lektionen 4 Lektionen 7 Lektionen" at bounding box center [864, 498] width 406 height 3
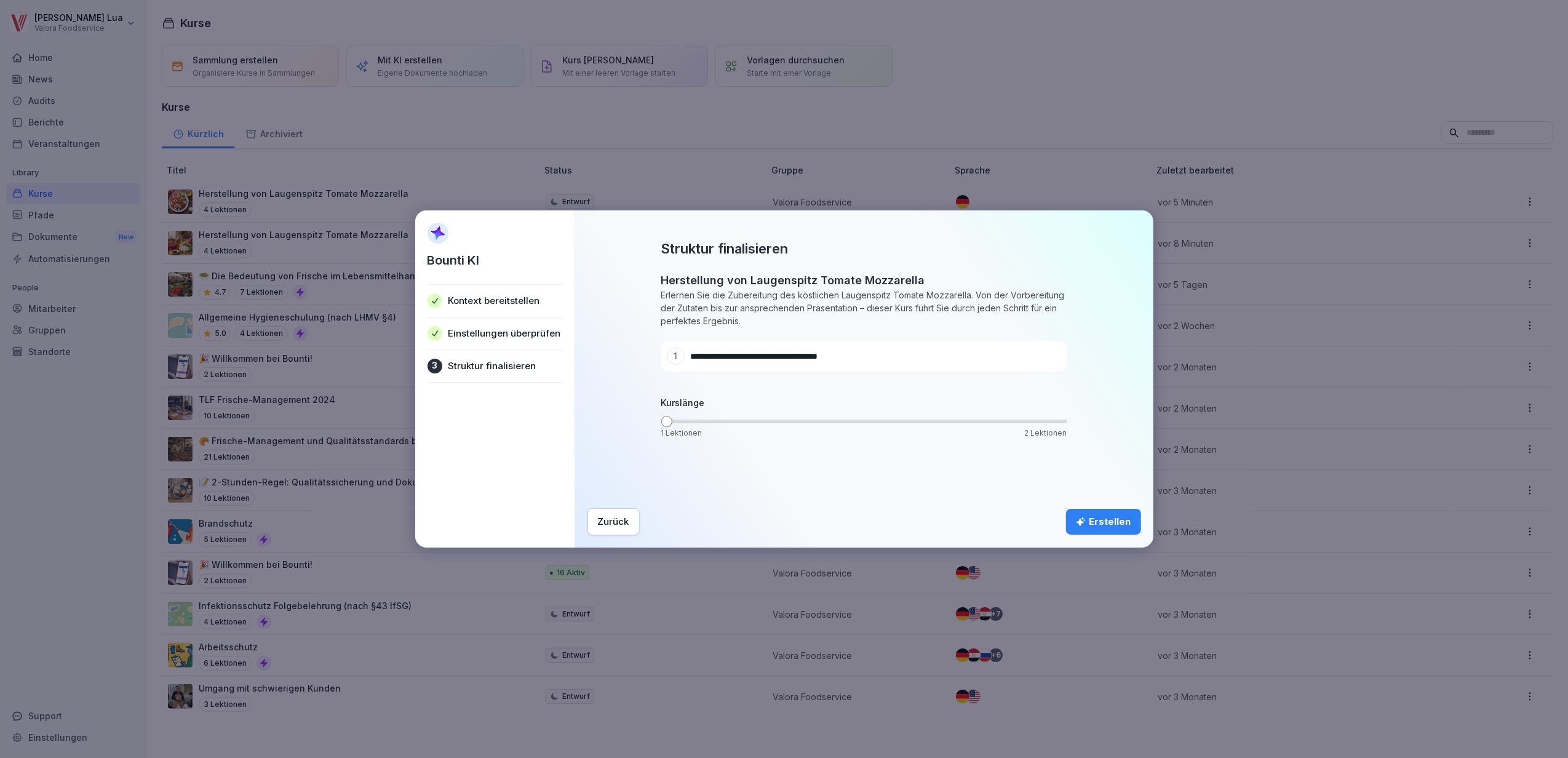
click at [1110, 517] on div "Erstellen" at bounding box center [1103, 522] width 55 height 13
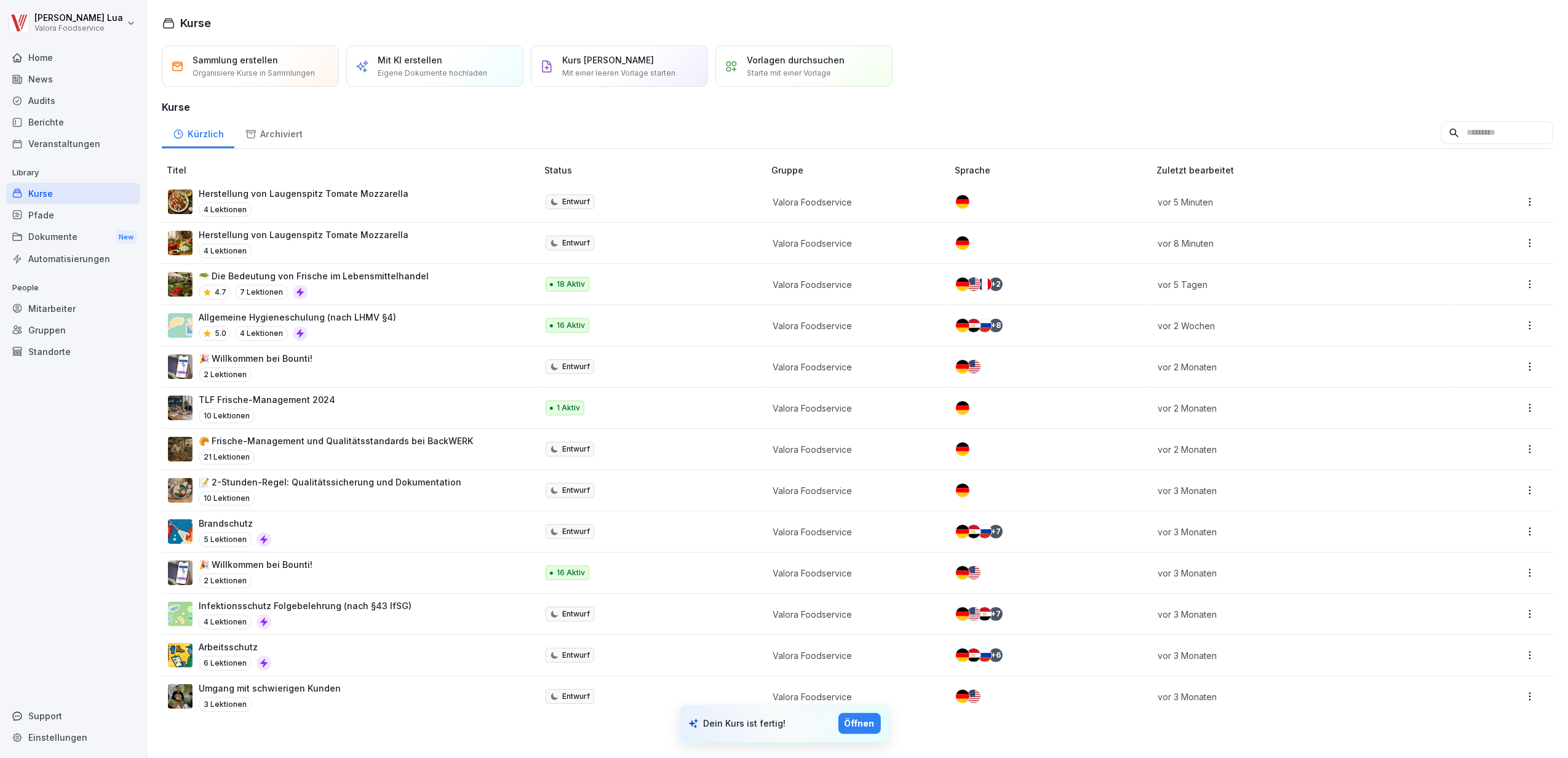
click at [862, 719] on div "Öffnen" at bounding box center [860, 724] width 30 height 13
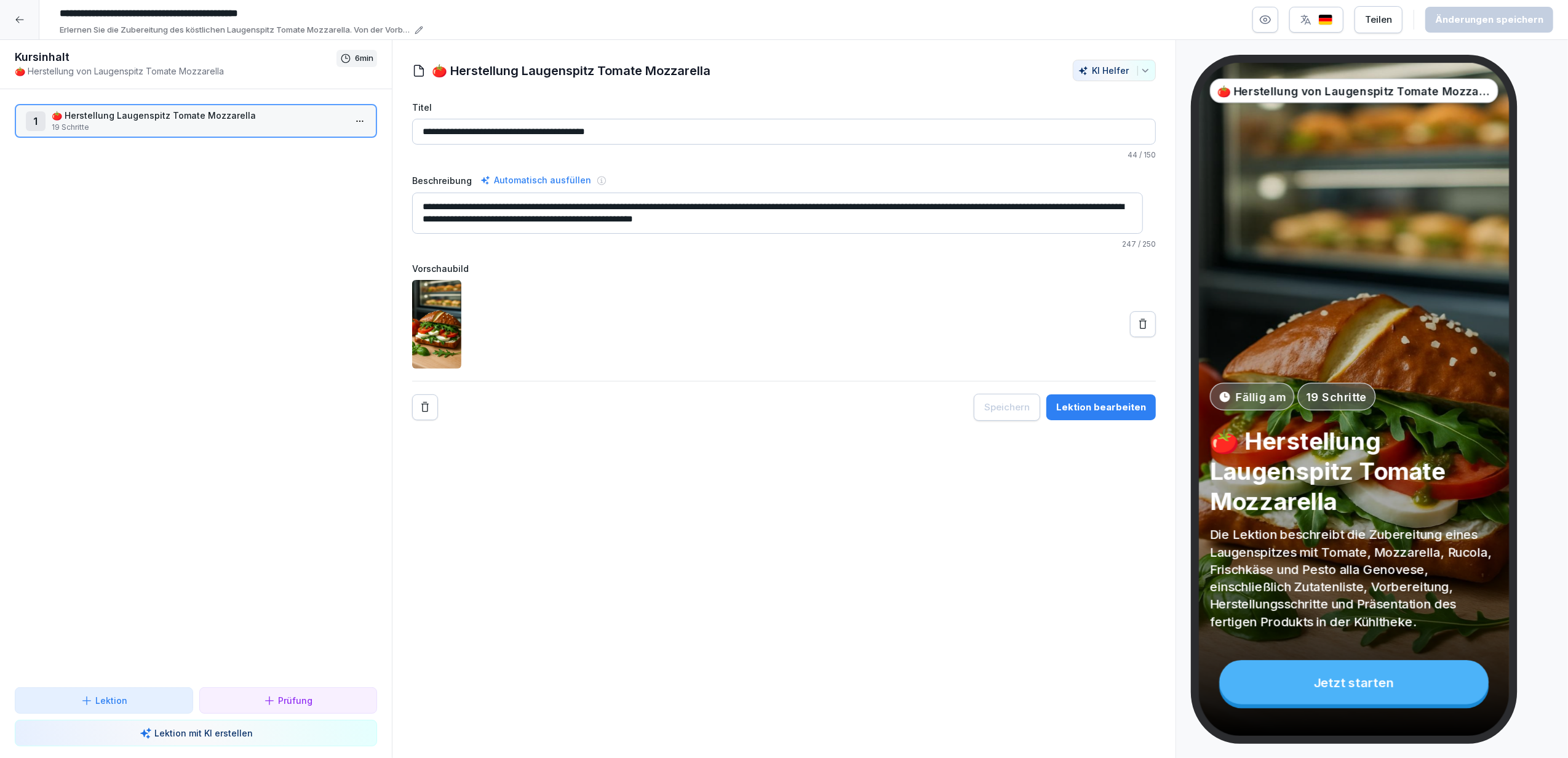
click at [1267, 21] on icon "button" at bounding box center [1265, 20] width 3 height 3
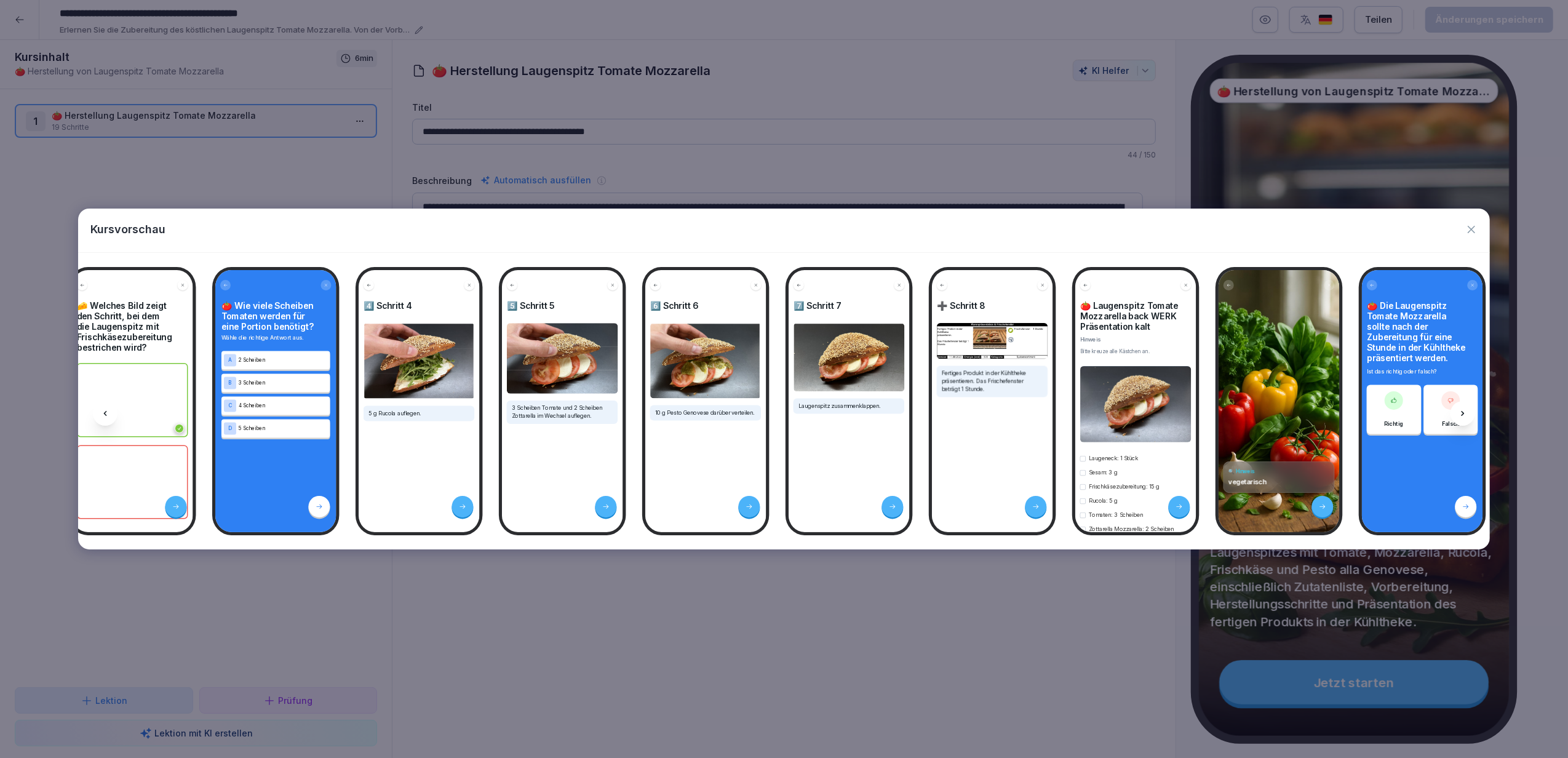
scroll to position [0, 1481]
